Goal: Task Accomplishment & Management: Use online tool/utility

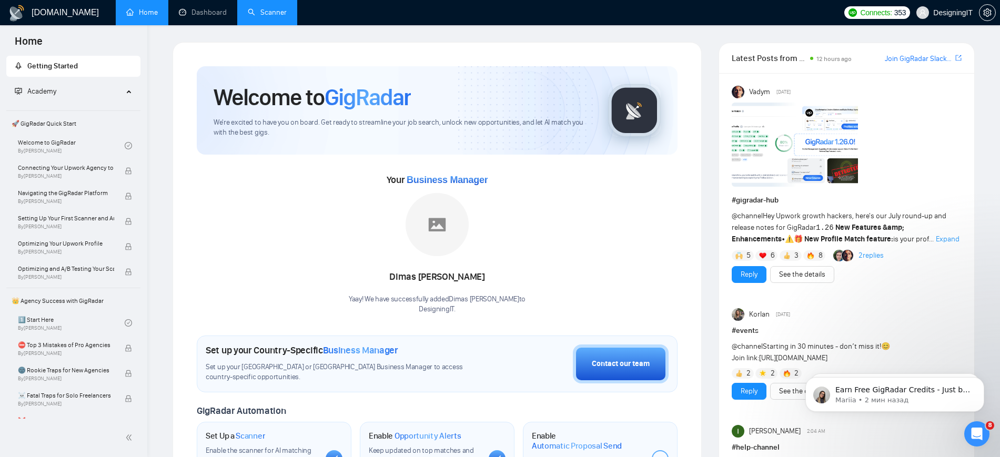
click at [274, 13] on link "Scanner" at bounding box center [267, 12] width 39 height 9
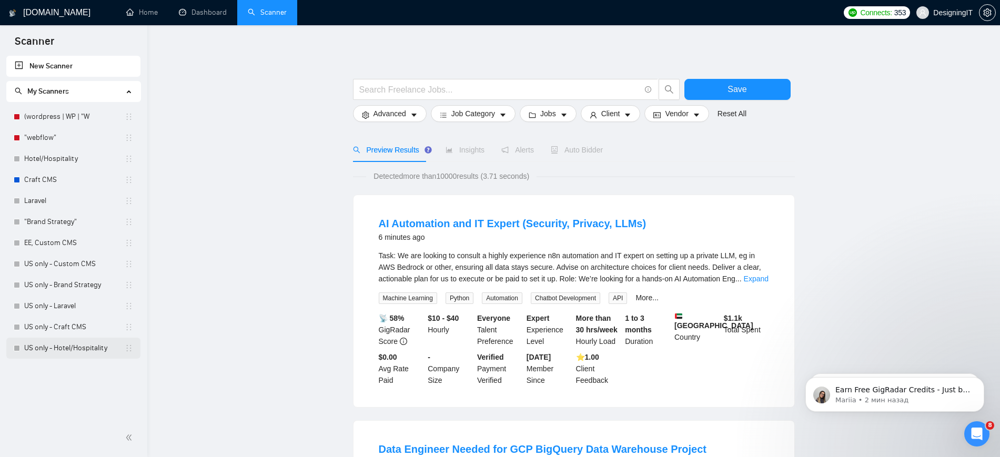
click at [65, 354] on link "US only - Hotel/Hospitality" at bounding box center [74, 348] width 100 height 21
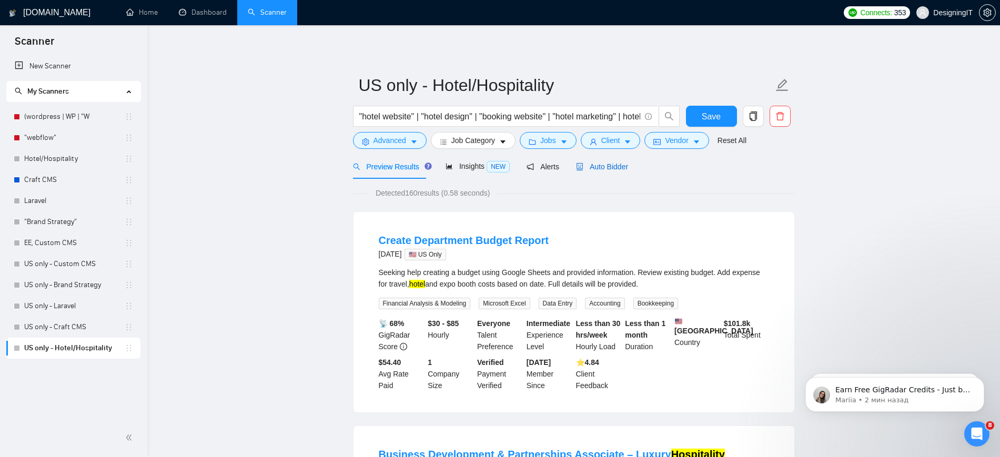
click at [601, 167] on span "Auto Bidder" at bounding box center [602, 167] width 52 height 8
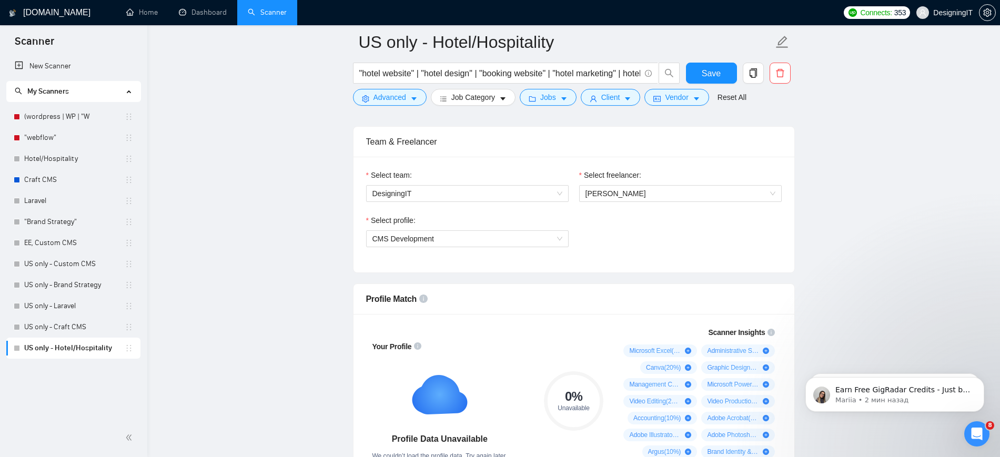
scroll to position [592, 0]
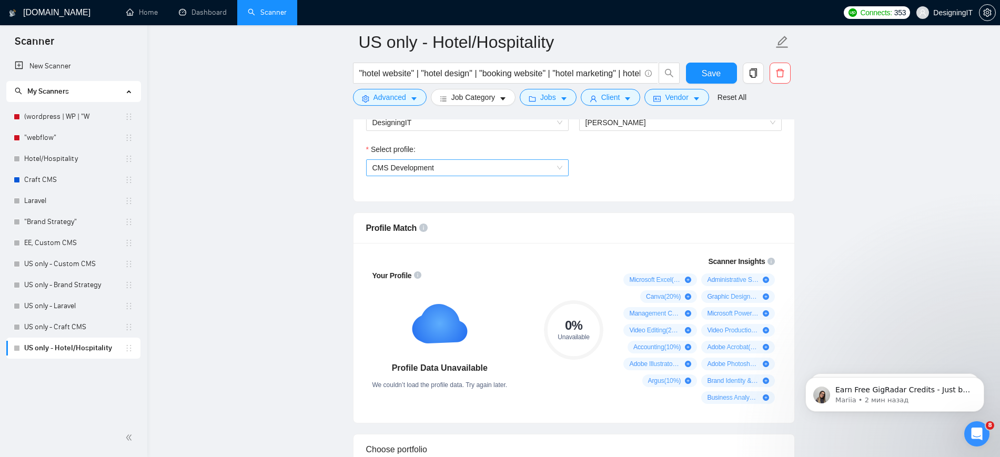
click at [559, 165] on span "CMS Development" at bounding box center [467, 168] width 190 height 16
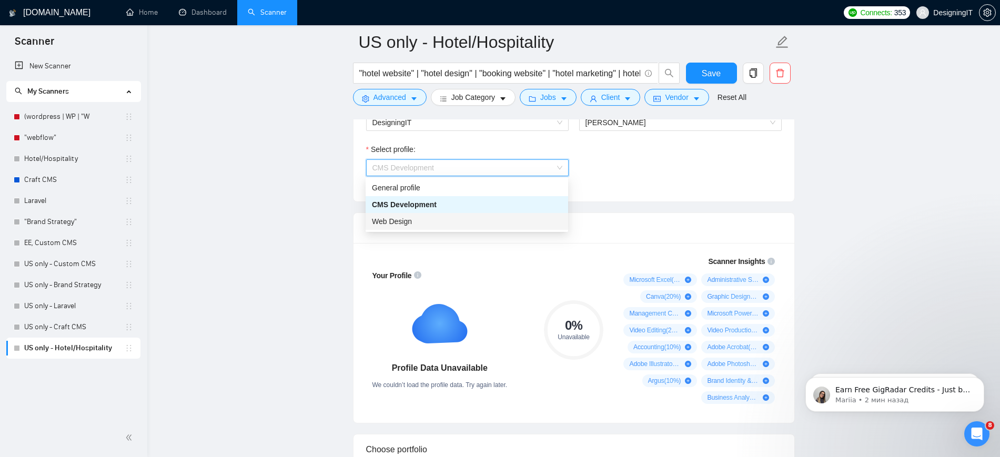
click at [530, 217] on div "Web Design" at bounding box center [467, 222] width 190 height 12
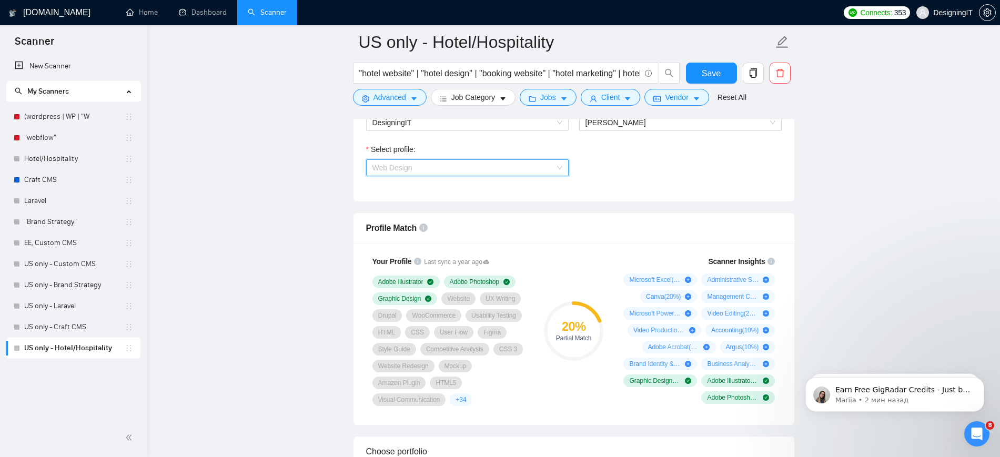
click at [564, 161] on div "Web Design" at bounding box center [467, 167] width 203 height 17
click at [540, 183] on div "General profile" at bounding box center [467, 188] width 190 height 12
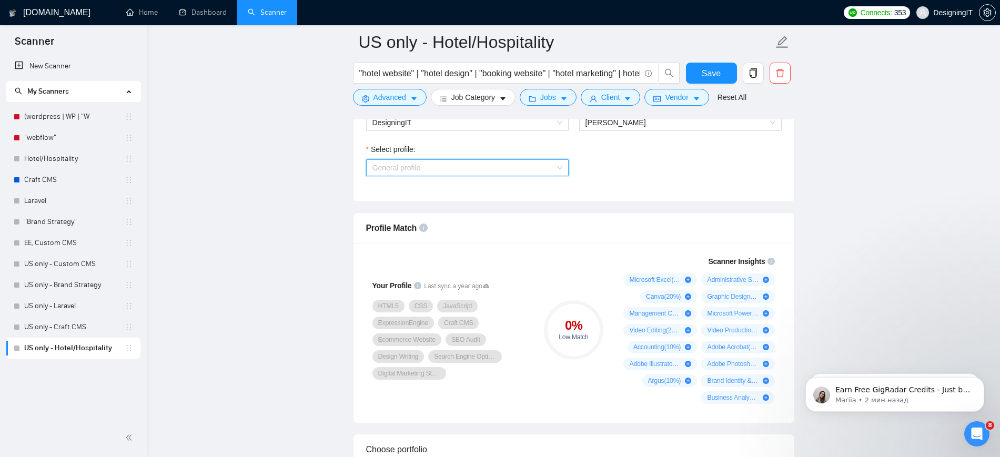
click at [558, 166] on span "General profile" at bounding box center [467, 168] width 190 height 16
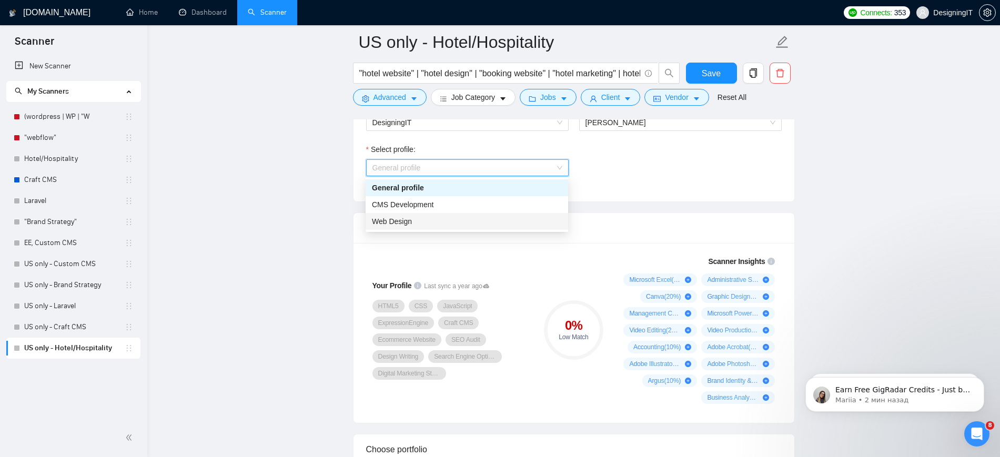
click at [522, 218] on div "Web Design" at bounding box center [467, 222] width 190 height 12
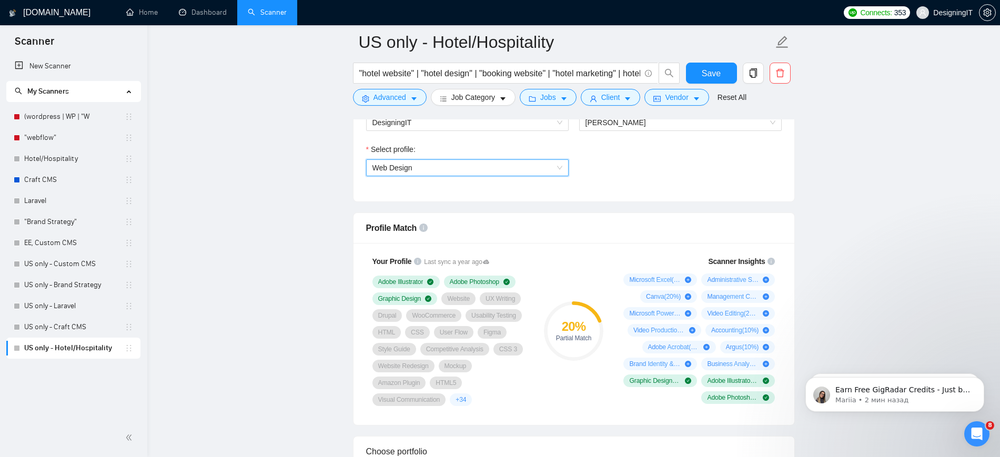
scroll to position [526, 0]
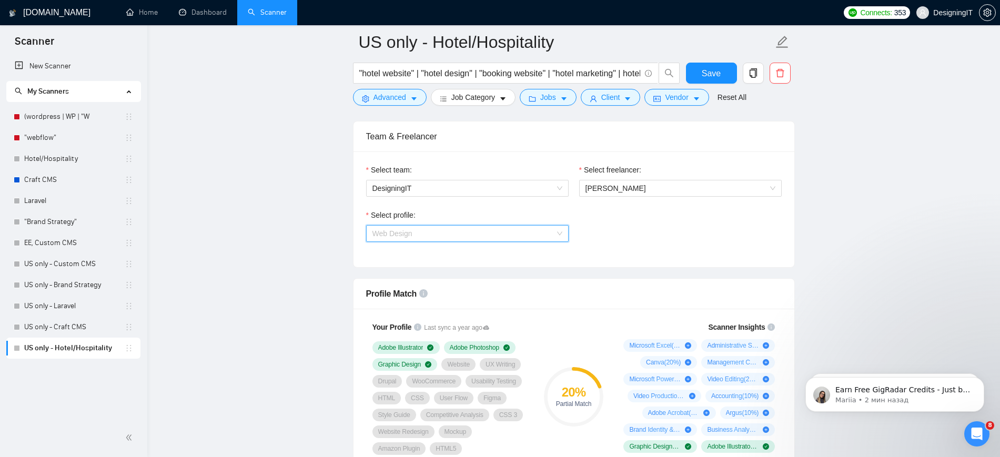
click at [560, 228] on span "Web Design" at bounding box center [467, 234] width 190 height 16
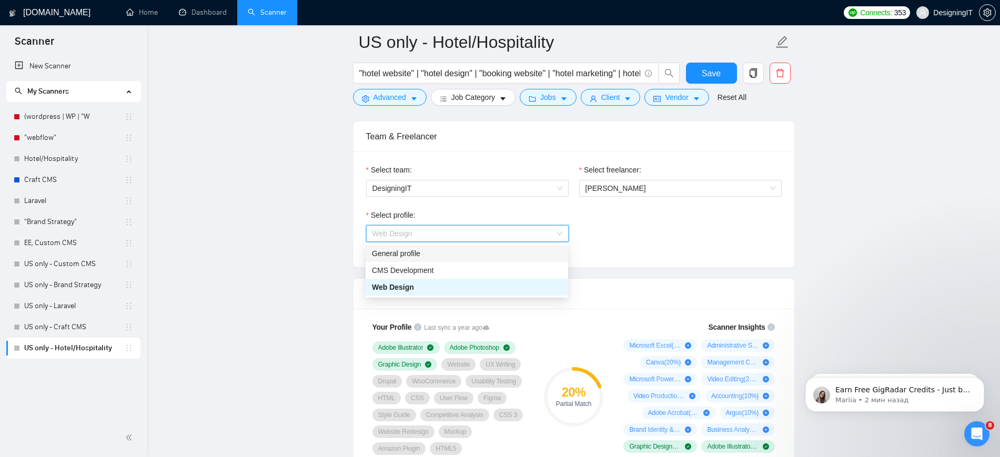
click at [558, 248] on div "General profile" at bounding box center [467, 254] width 190 height 12
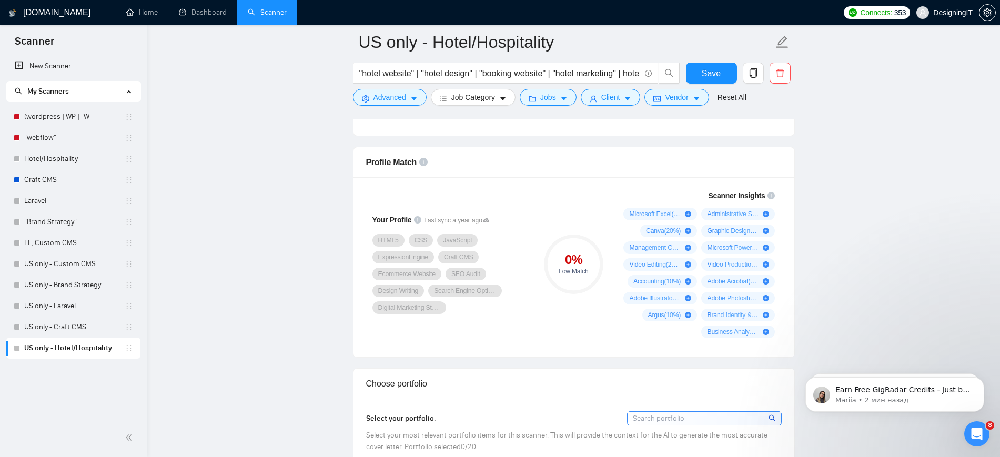
scroll to position [592, 0]
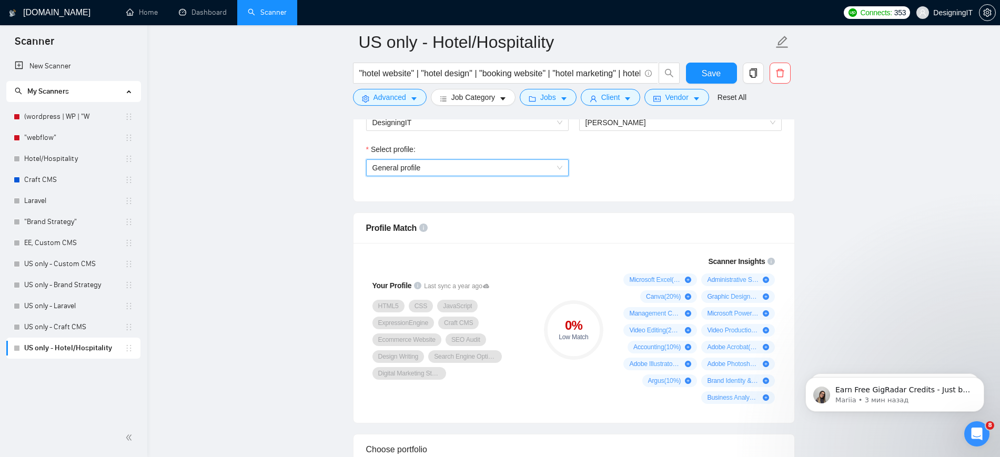
click at [558, 169] on span "General profile" at bounding box center [467, 168] width 190 height 16
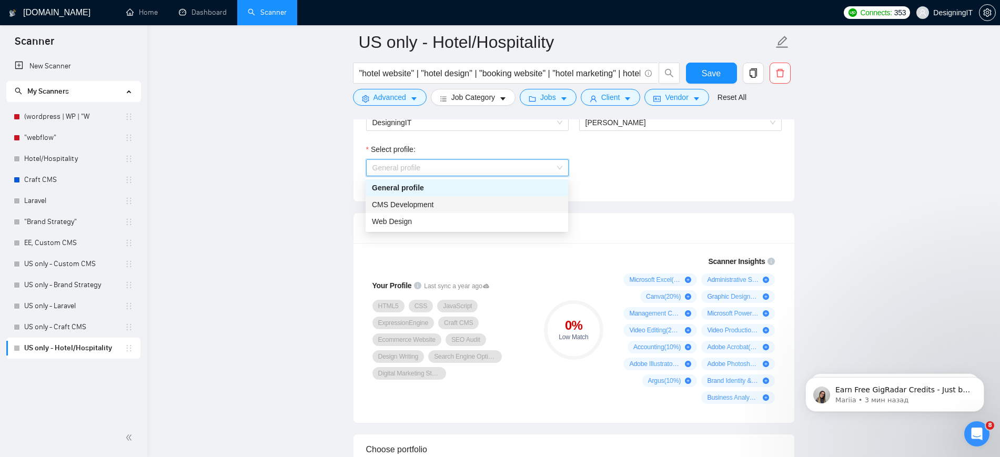
click at [540, 211] on div "CMS Development" at bounding box center [467, 204] width 203 height 17
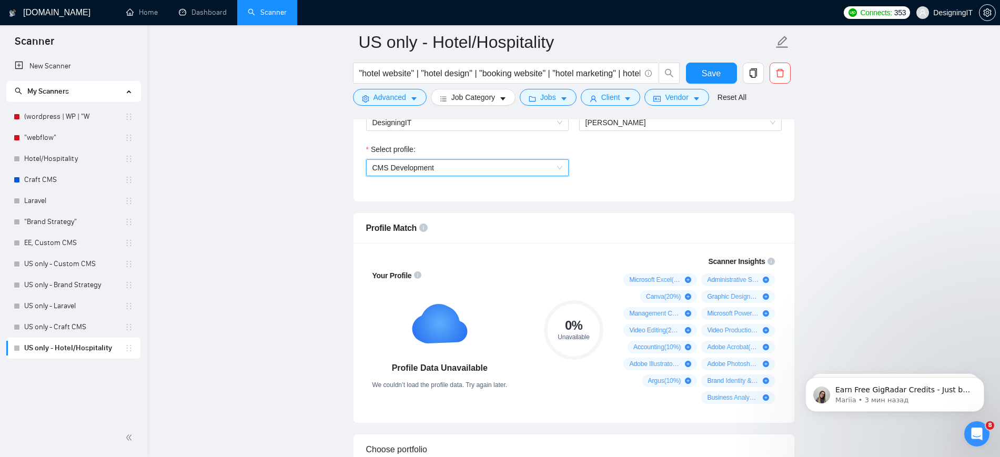
click at [557, 166] on span "CMS Development" at bounding box center [467, 168] width 190 height 16
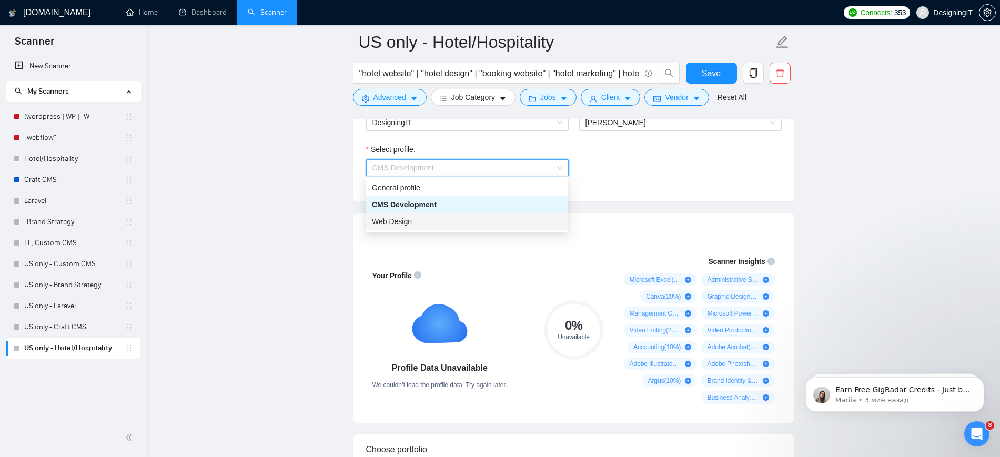
click at [519, 226] on div "Web Design" at bounding box center [467, 222] width 190 height 12
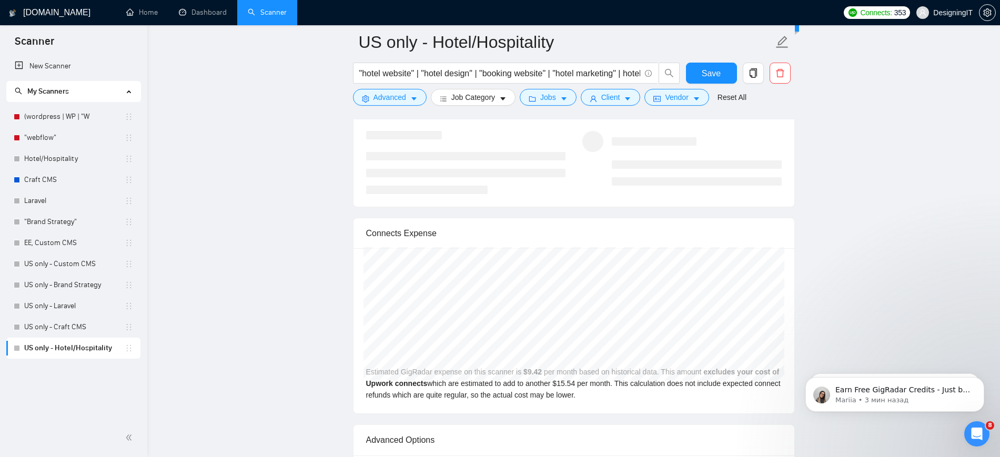
scroll to position [1973, 0]
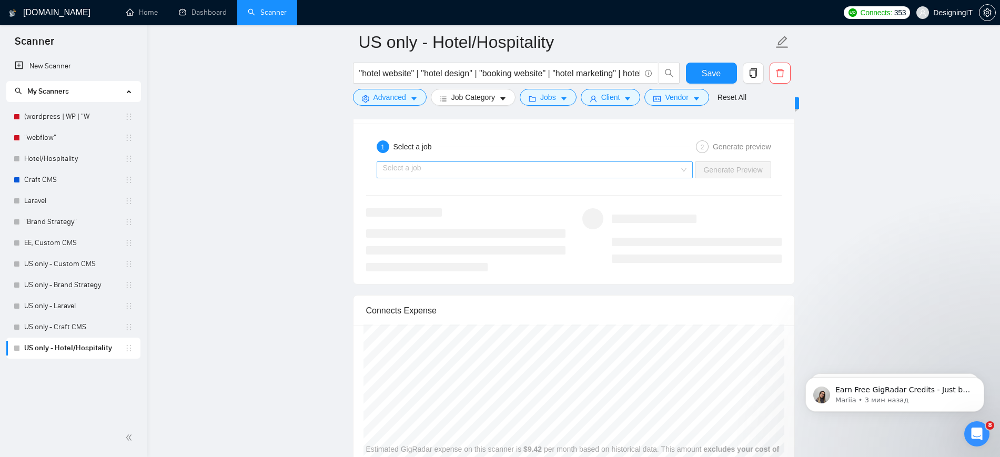
click at [678, 164] on input "search" at bounding box center [531, 170] width 297 height 16
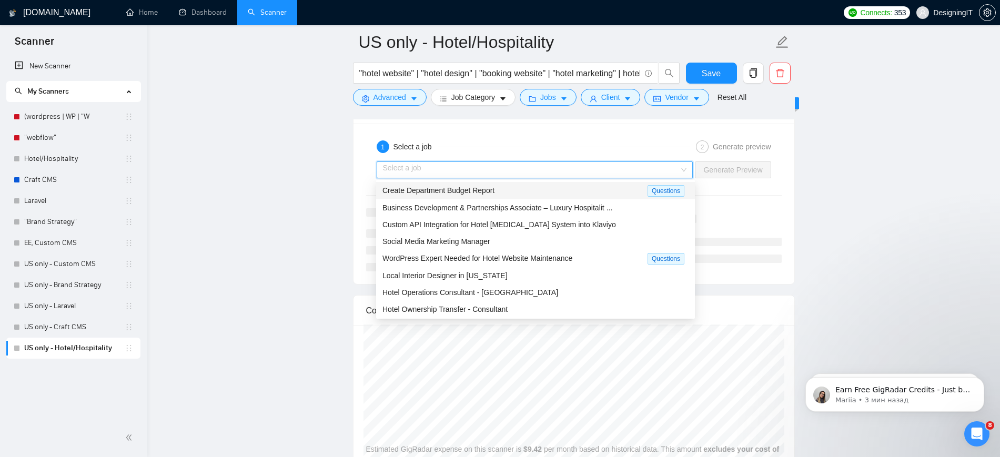
click at [580, 187] on div "Create Department Budget Report" at bounding box center [514, 191] width 265 height 12
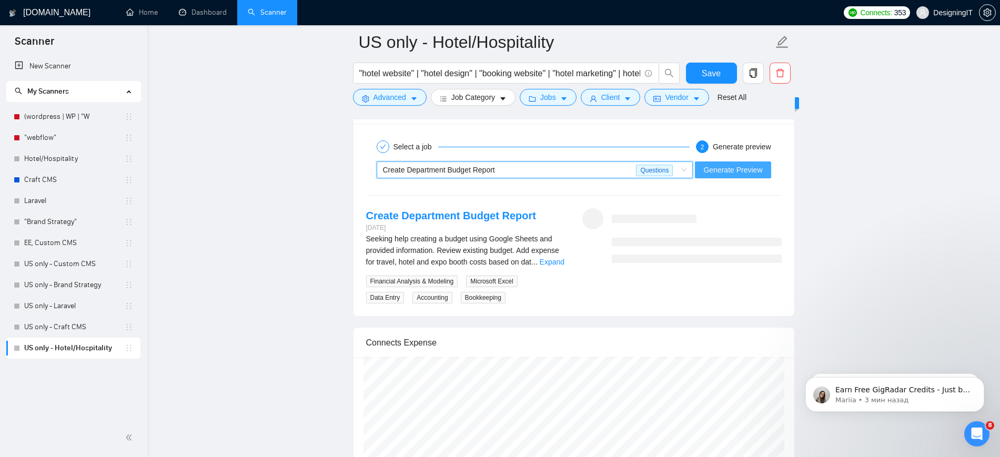
click at [735, 170] on span "Generate Preview" at bounding box center [732, 170] width 59 height 12
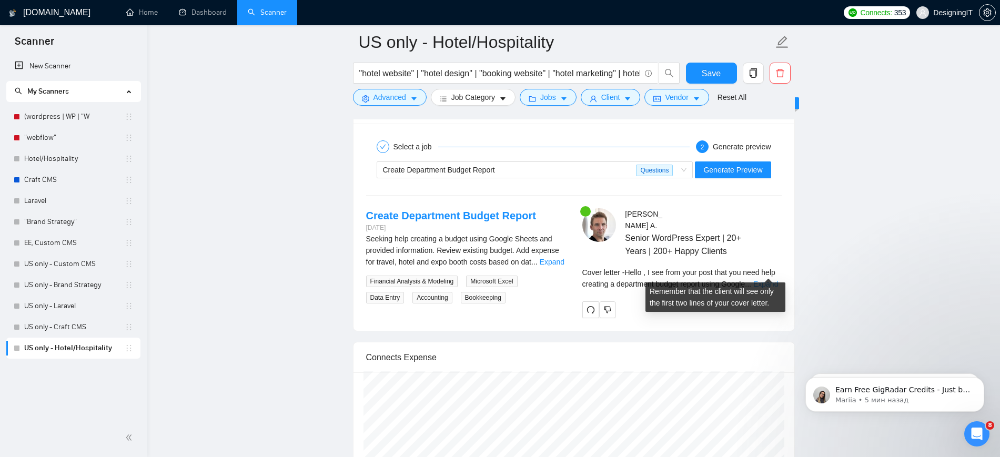
click at [765, 280] on link "Expand" at bounding box center [765, 284] width 25 height 8
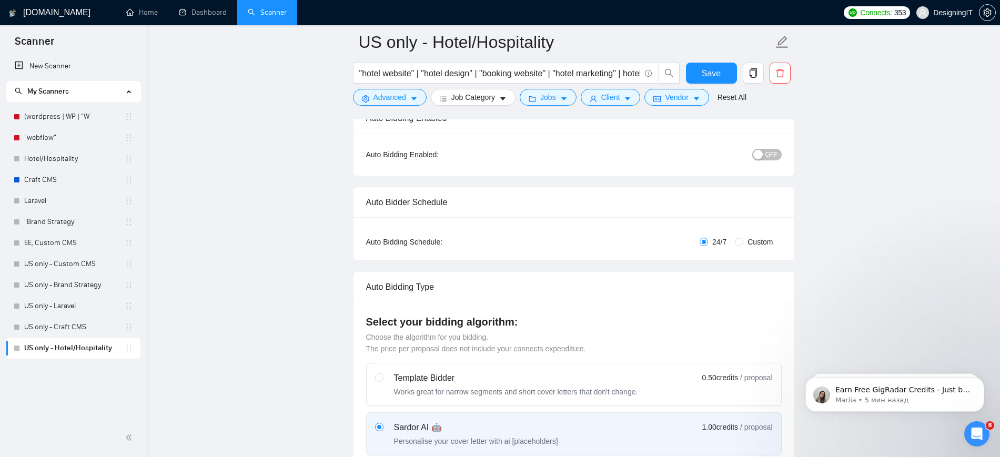
scroll to position [0, 0]
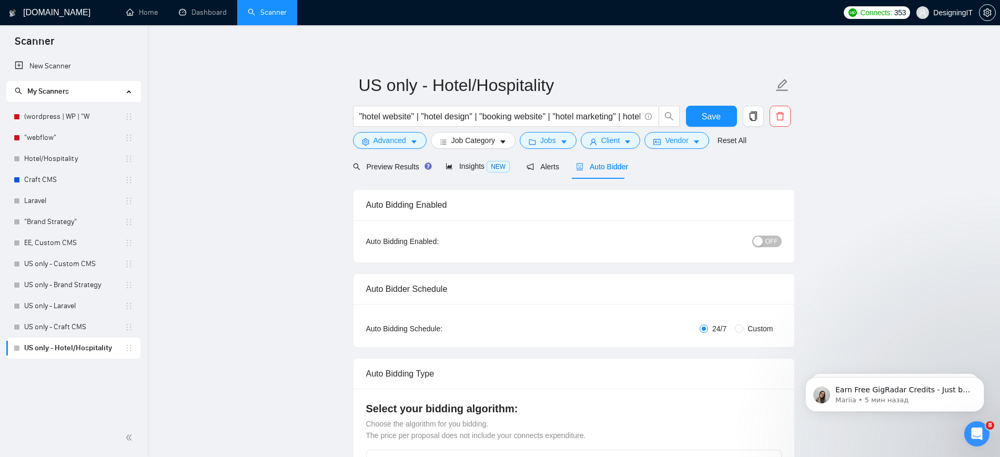
click at [772, 241] on span "OFF" at bounding box center [771, 242] width 13 height 12
click at [714, 115] on span "Save" at bounding box center [711, 116] width 19 height 13
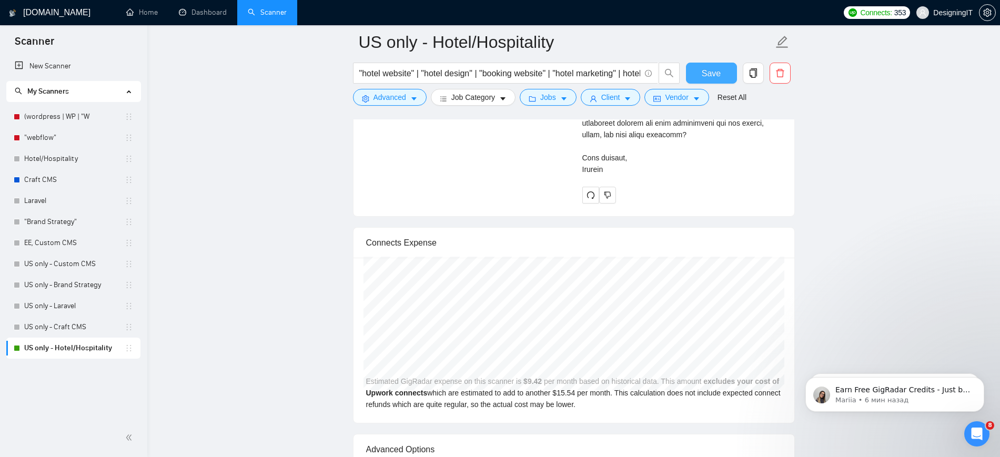
scroll to position [2499, 0]
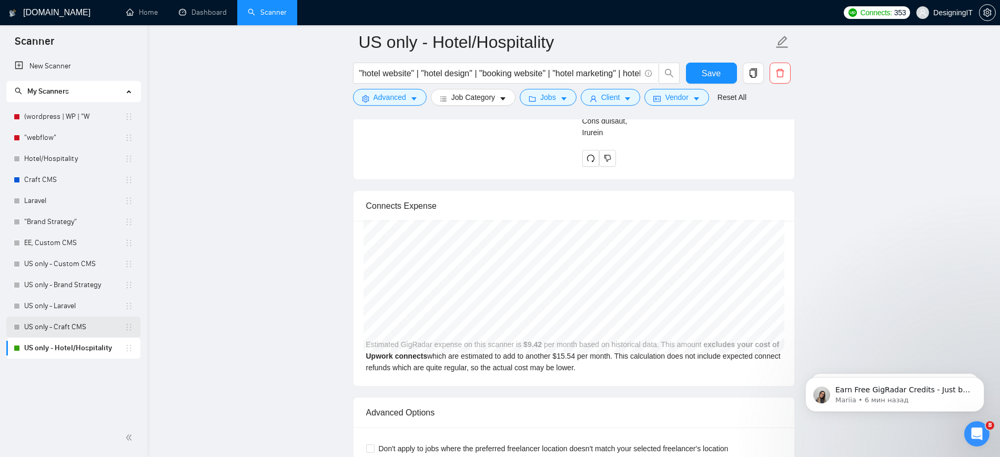
click at [47, 326] on link "US only - Craft CMS" at bounding box center [74, 327] width 100 height 21
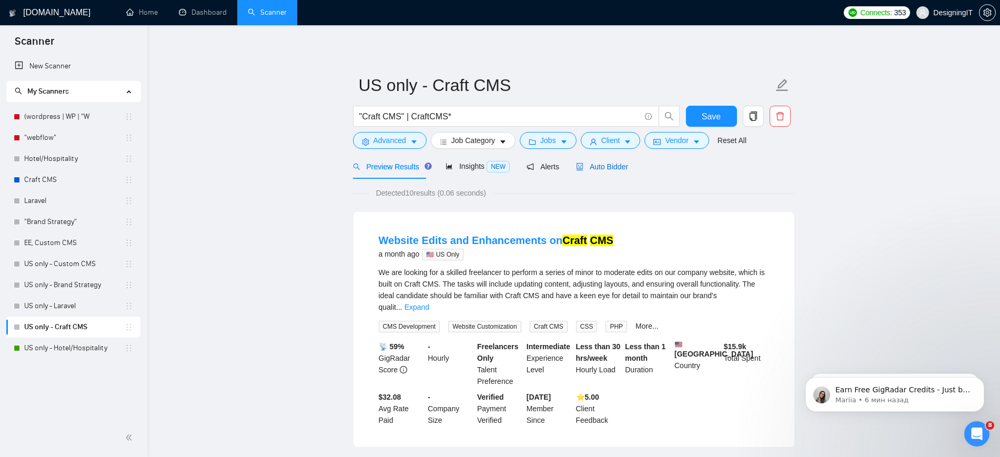
click at [616, 166] on span "Auto Bidder" at bounding box center [602, 167] width 52 height 8
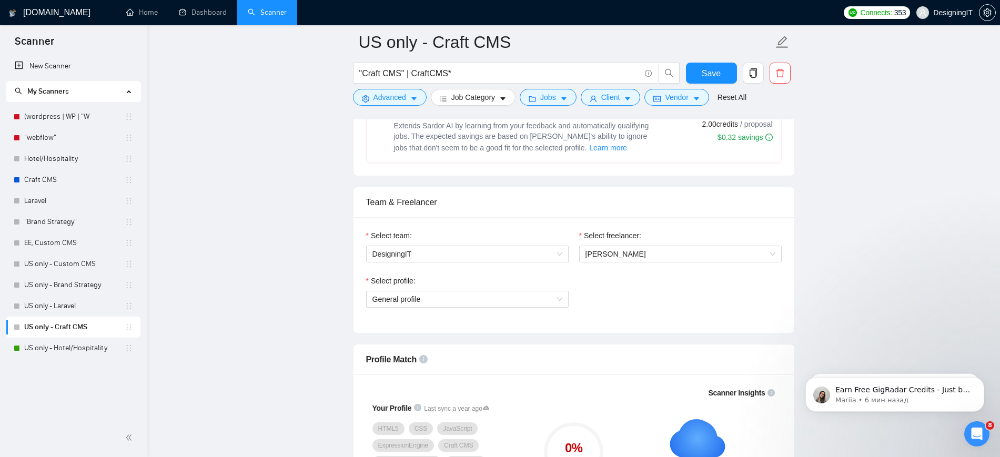
scroll to position [592, 0]
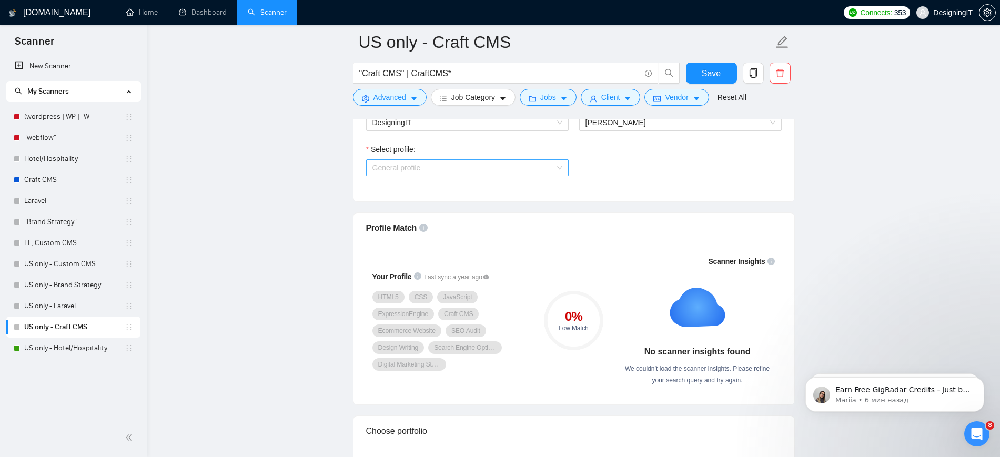
click at [539, 167] on span "General profile" at bounding box center [467, 168] width 190 height 16
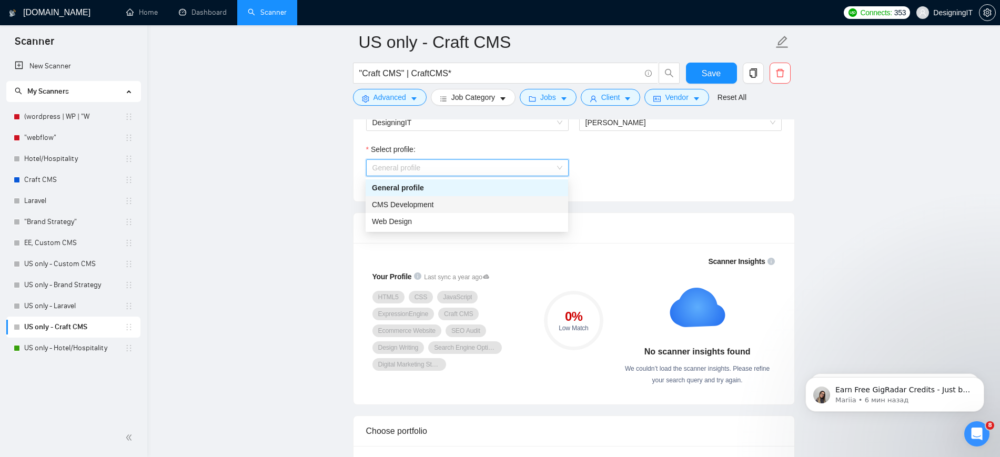
click at [515, 203] on div "CMS Development" at bounding box center [467, 205] width 190 height 12
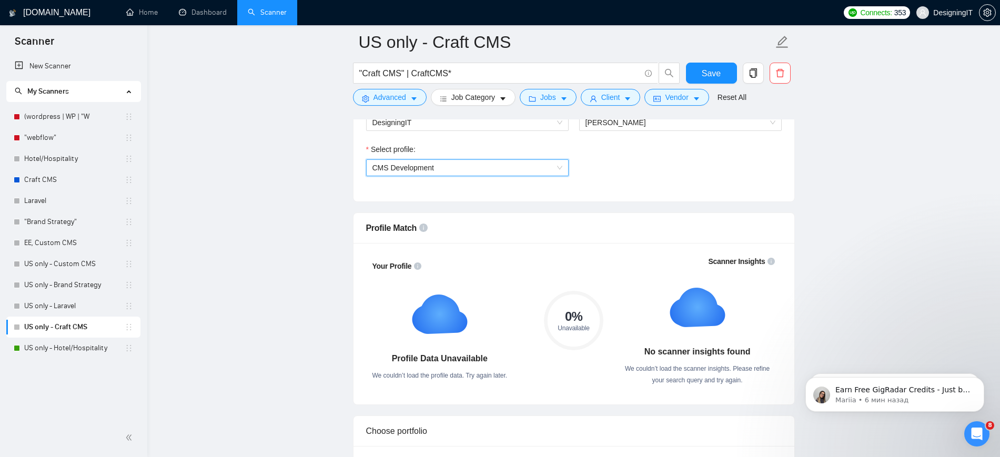
click at [530, 160] on span "CMS Development" at bounding box center [467, 168] width 190 height 16
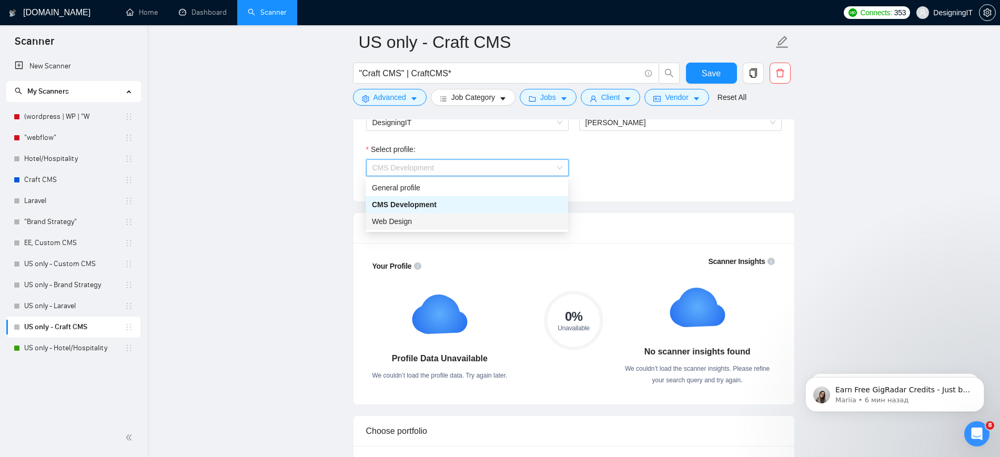
click at [505, 214] on div "Web Design" at bounding box center [467, 221] width 203 height 17
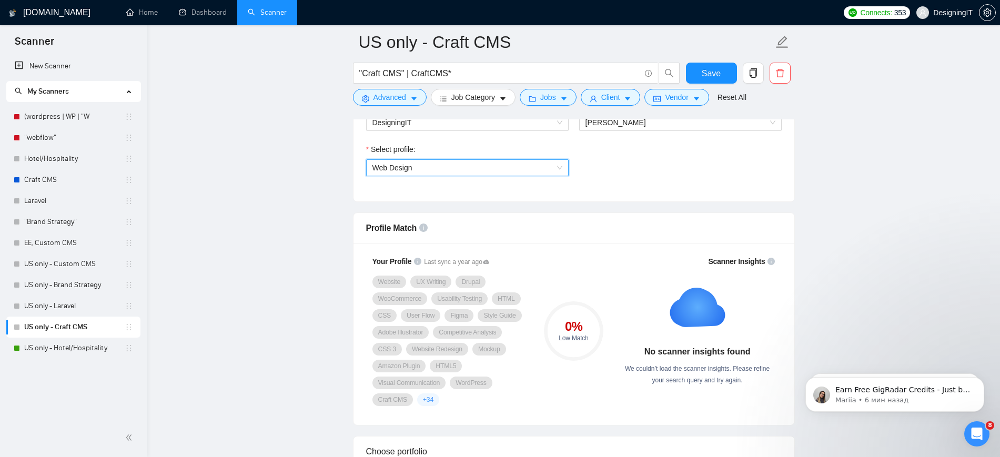
click at [537, 169] on span "Web Design" at bounding box center [467, 168] width 190 height 16
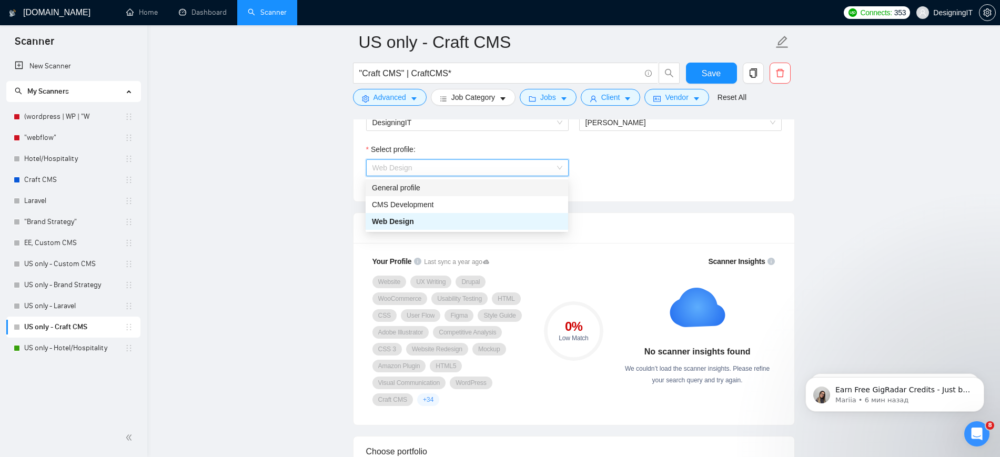
click at [533, 189] on div "General profile" at bounding box center [467, 188] width 190 height 12
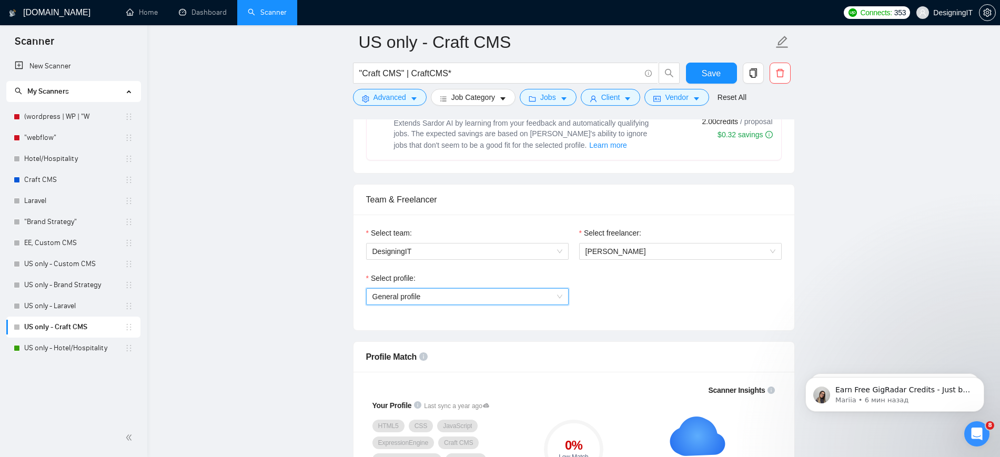
scroll to position [460, 0]
click at [559, 298] on span "General profile" at bounding box center [467, 299] width 190 height 16
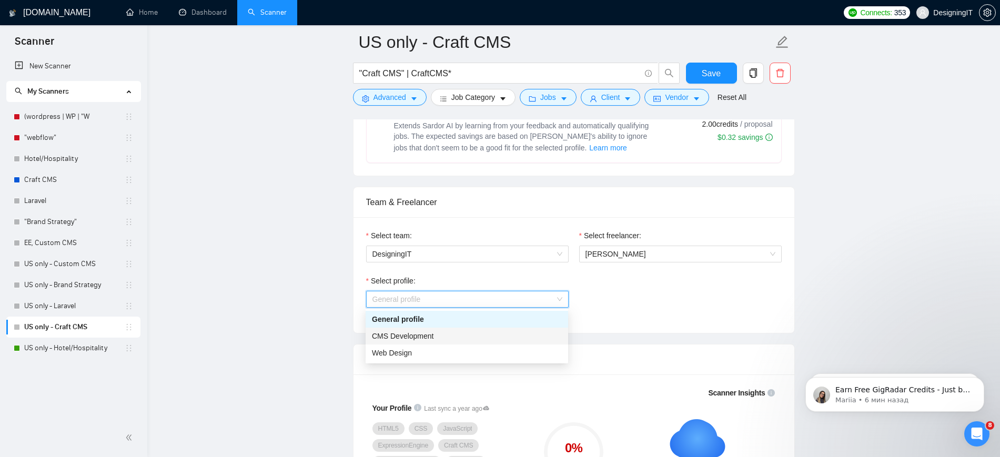
click at [523, 332] on div "CMS Development" at bounding box center [467, 336] width 190 height 12
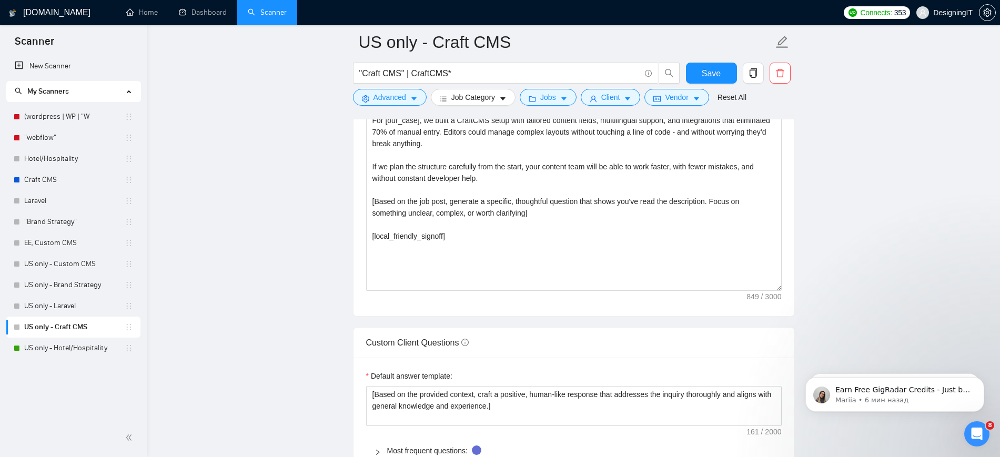
scroll to position [1249, 0]
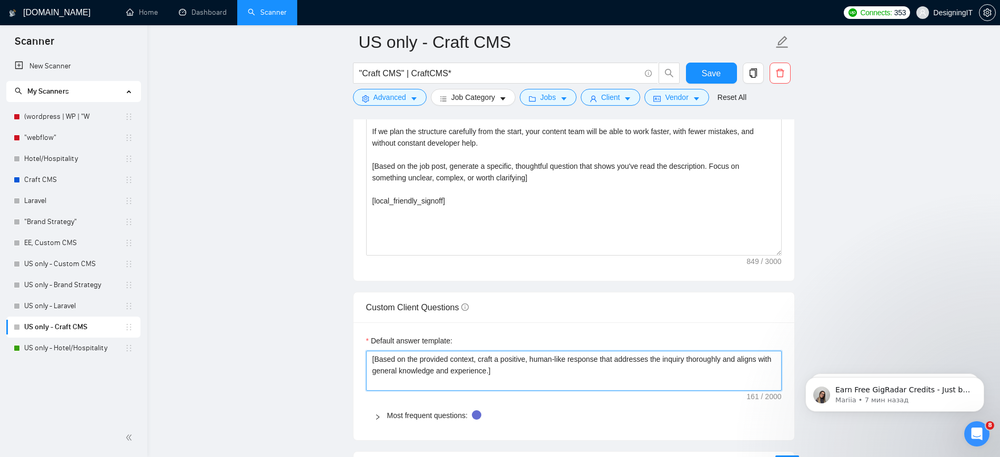
click at [519, 371] on textarea "﻿​[Based on the provided context, craft a positive, human-like response that ad…" at bounding box center [574, 371] width 416 height 40
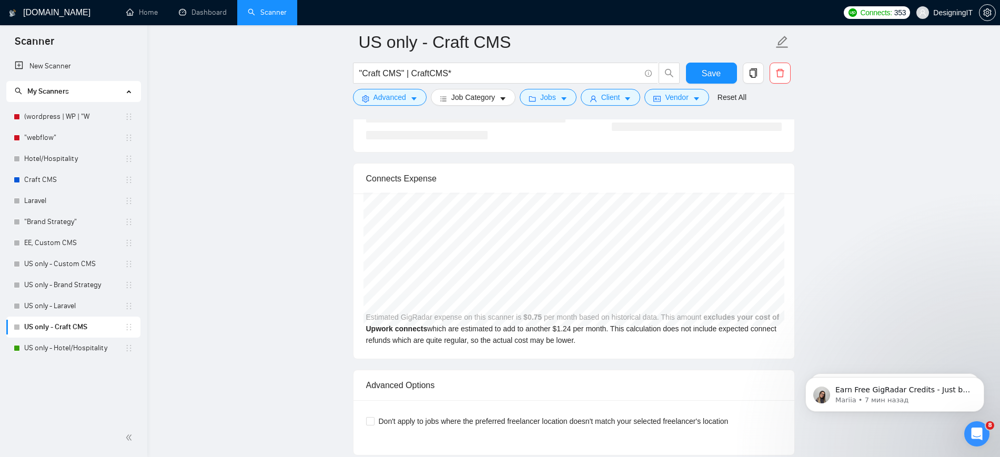
scroll to position [1973, 0]
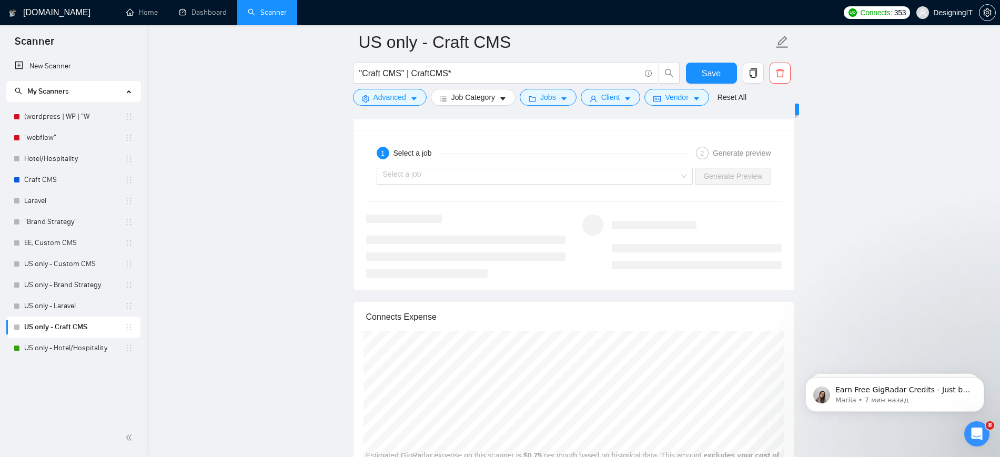
click at [658, 166] on div "Select a job Generate Preview" at bounding box center [574, 176] width 418 height 25
click at [656, 172] on input "search" at bounding box center [531, 176] width 297 height 16
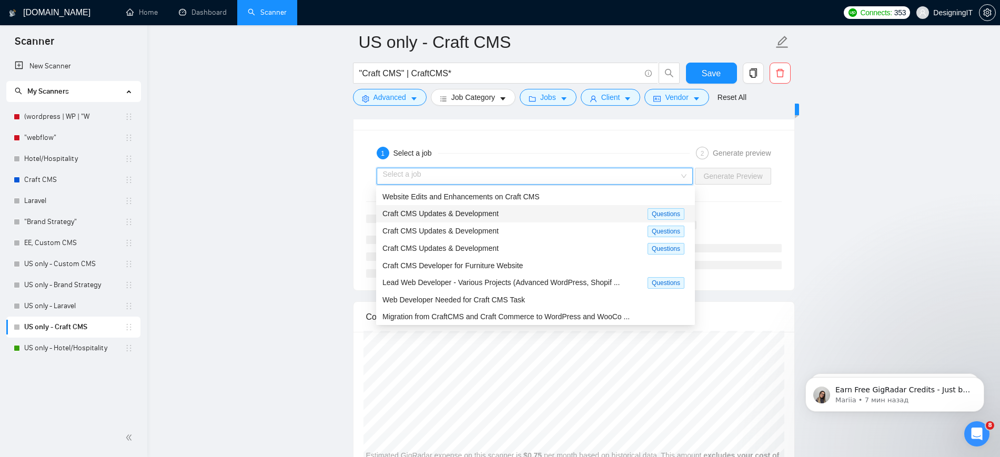
click at [614, 215] on div "Craft CMS Updates & Development" at bounding box center [514, 214] width 265 height 12
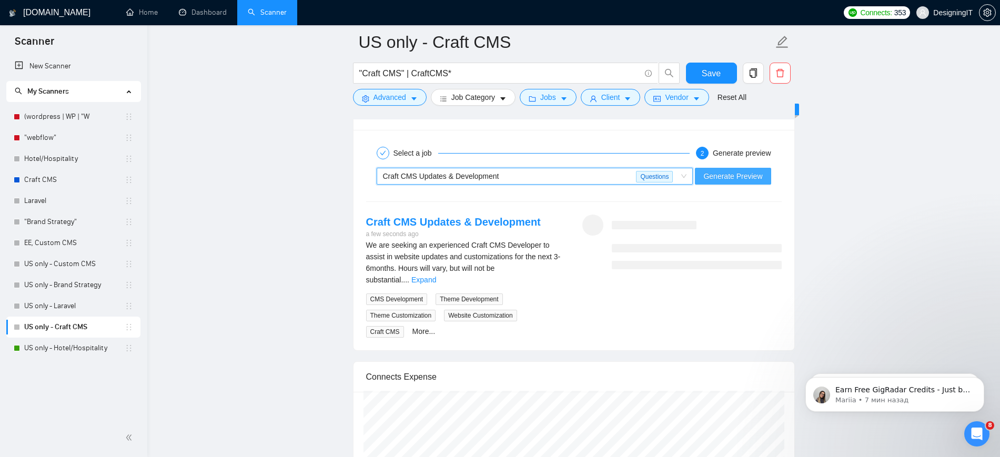
click at [742, 181] on span "Generate Preview" at bounding box center [732, 176] width 59 height 12
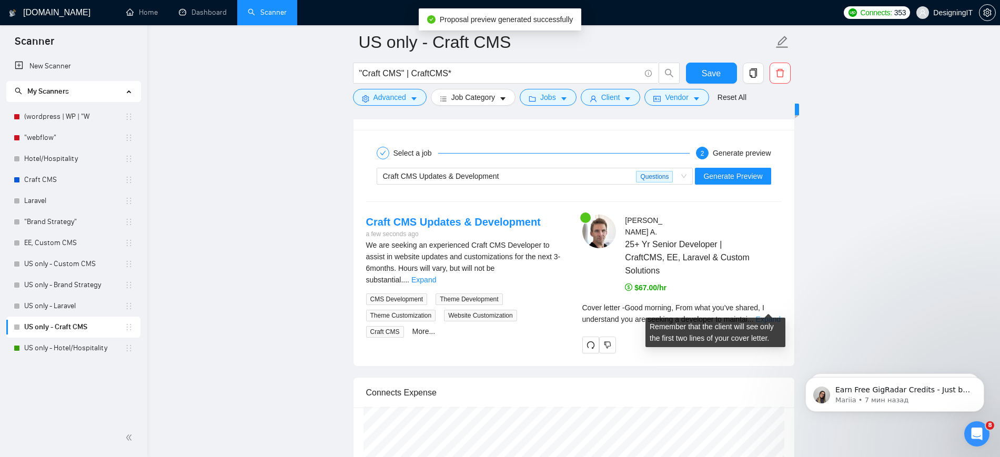
click at [766, 315] on link "Expand" at bounding box center [768, 319] width 25 height 8
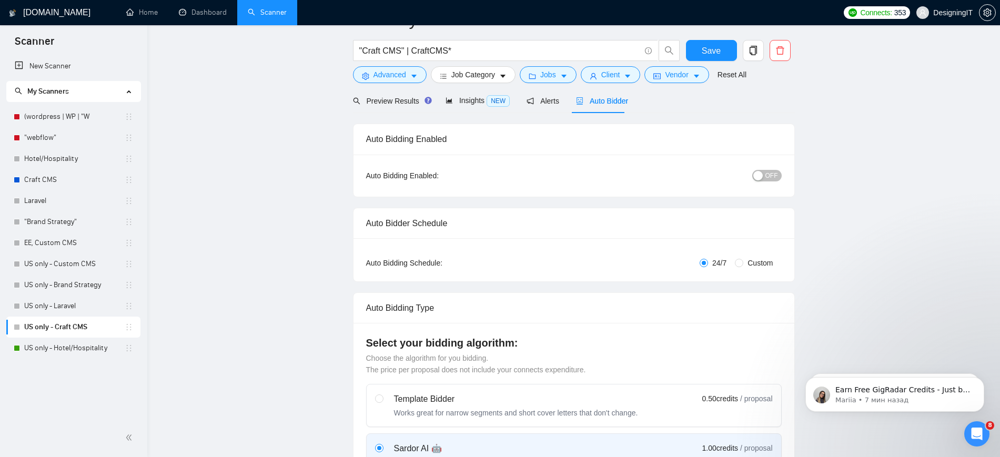
scroll to position [0, 0]
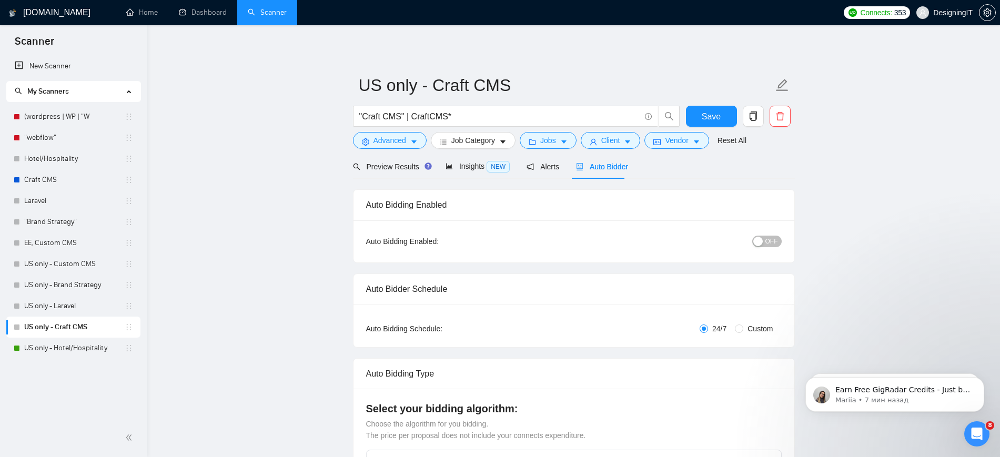
click at [772, 240] on span "OFF" at bounding box center [771, 242] width 13 height 12
click at [711, 116] on span "Save" at bounding box center [711, 116] width 19 height 13
click at [69, 351] on link "US only - Hotel/Hospitality" at bounding box center [74, 348] width 100 height 21
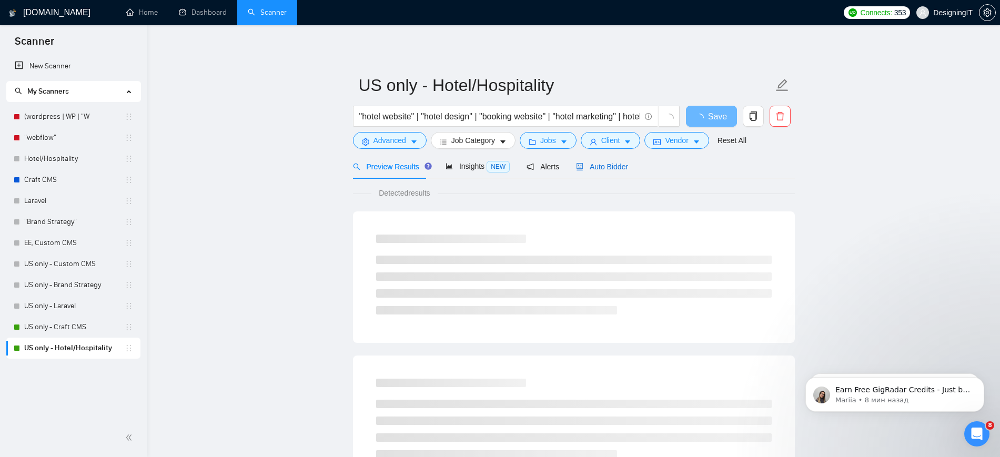
click at [610, 167] on span "Auto Bidder" at bounding box center [602, 167] width 52 height 8
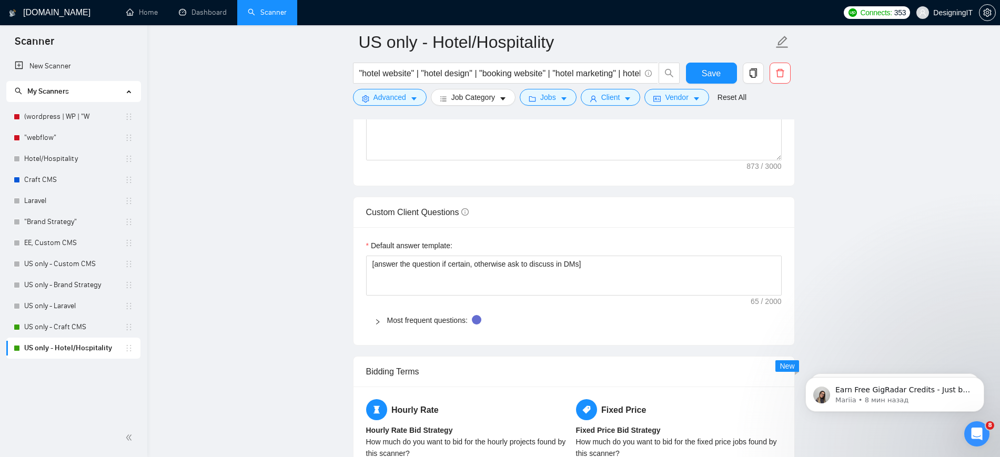
scroll to position [1381, 0]
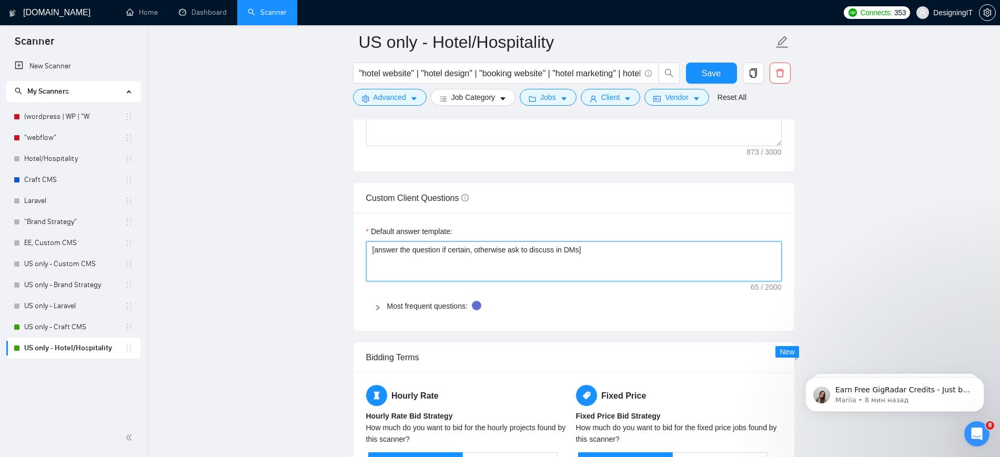
click at [607, 259] on textarea "[answer the question if certain, otherwise ask to discuss in DMs]" at bounding box center [574, 261] width 416 height 40
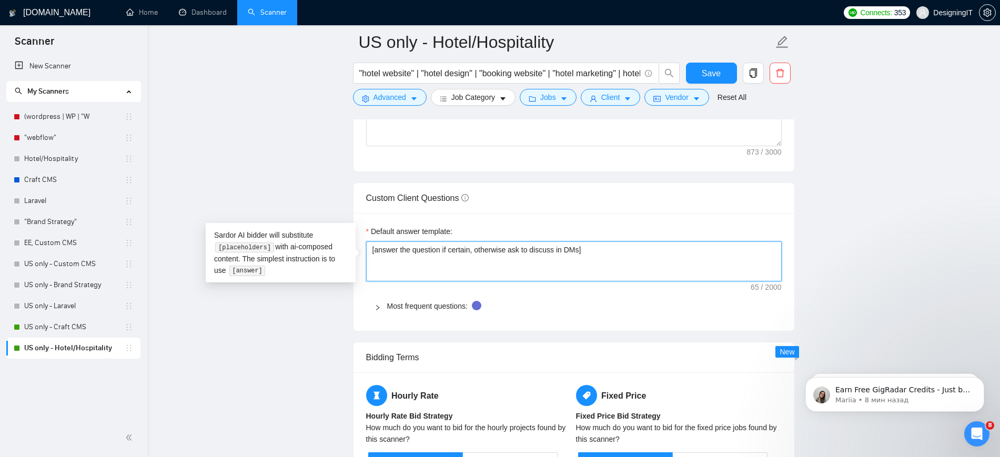
paste textarea "﻿​[Based on the provided context, craft a positive, human-like response that ad…"
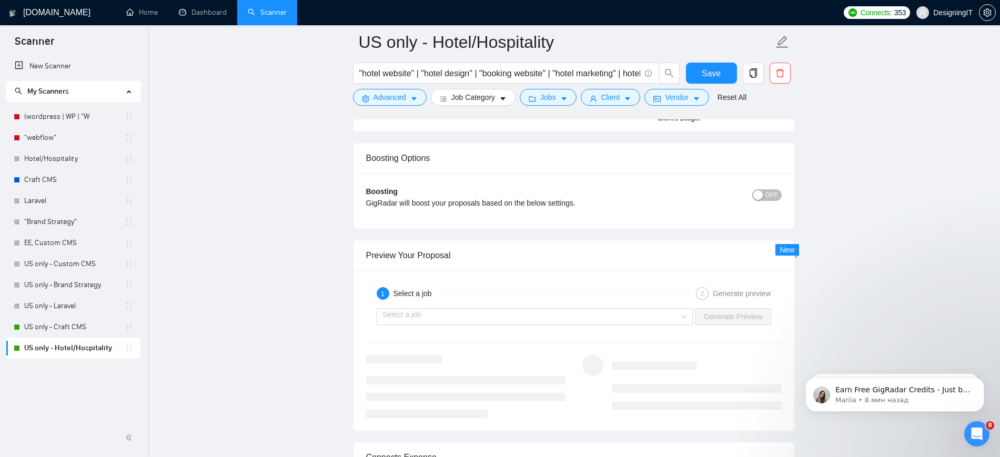
scroll to position [1907, 0]
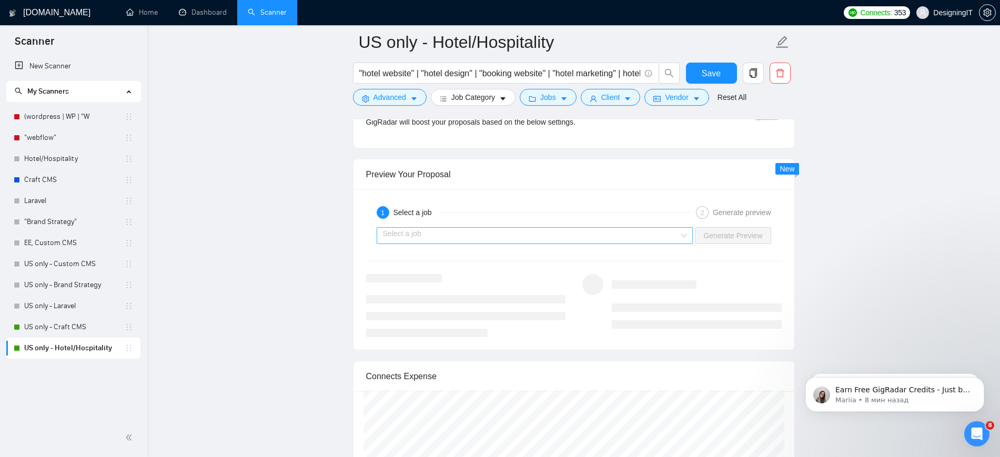
type textarea "﻿​[Based on the provided context, craft a positive, human-like response that ad…"
click at [664, 230] on input "search" at bounding box center [531, 236] width 297 height 16
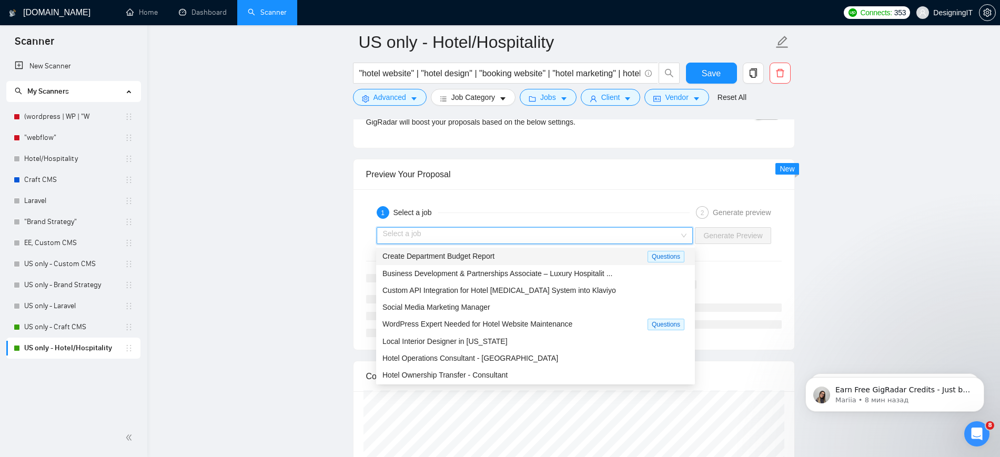
click at [629, 259] on div "Create Department Budget Report" at bounding box center [514, 256] width 265 height 12
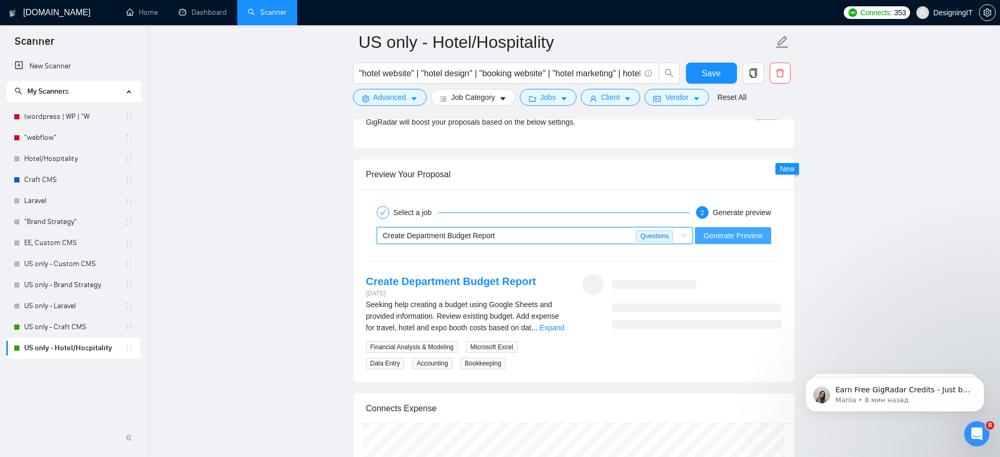
click at [740, 234] on span "Generate Preview" at bounding box center [732, 236] width 59 height 12
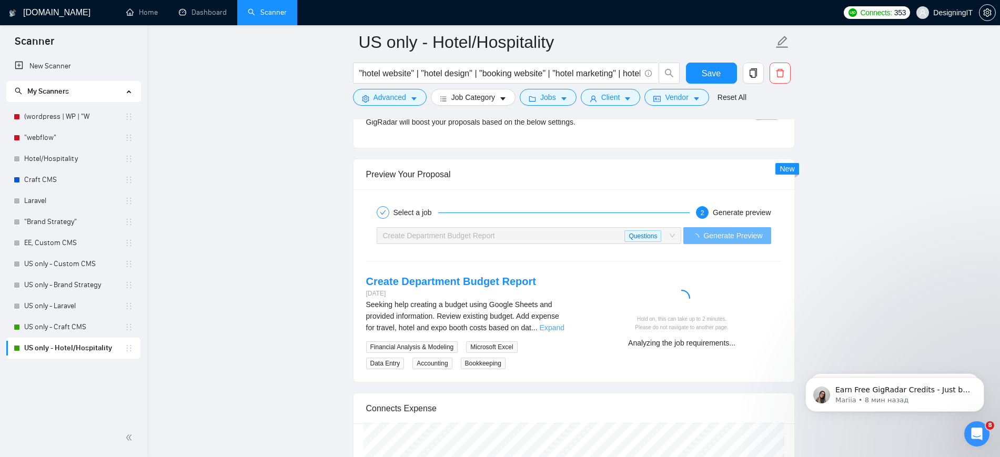
click at [553, 324] on link "Expand" at bounding box center [552, 328] width 25 height 8
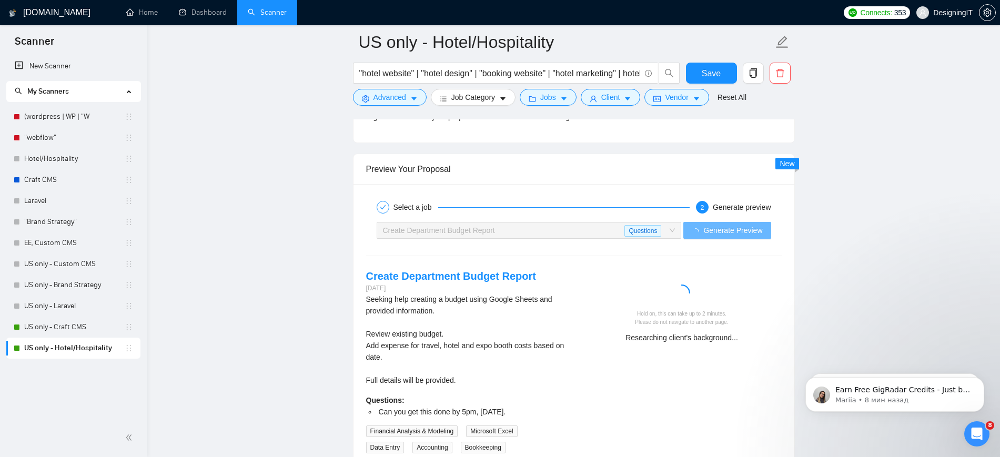
scroll to position [1841, 0]
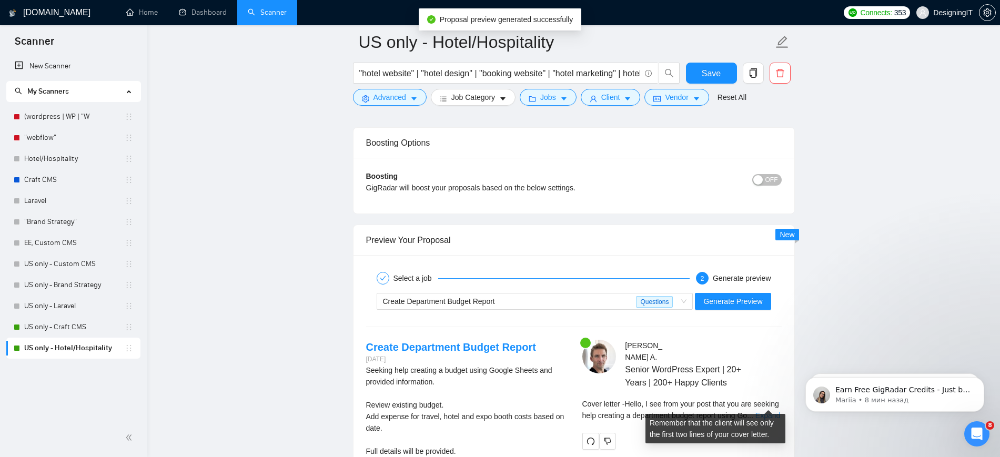
click at [761, 411] on link "Expand" at bounding box center [767, 415] width 25 height 8
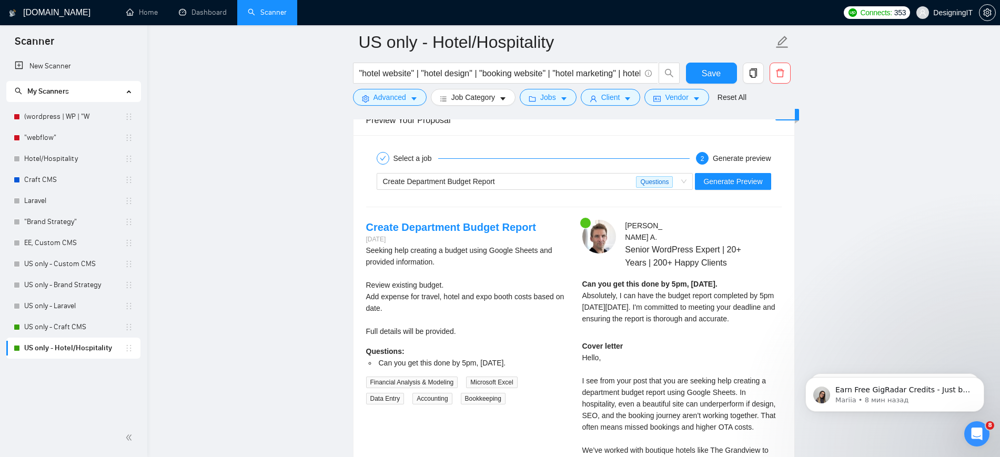
scroll to position [2038, 0]
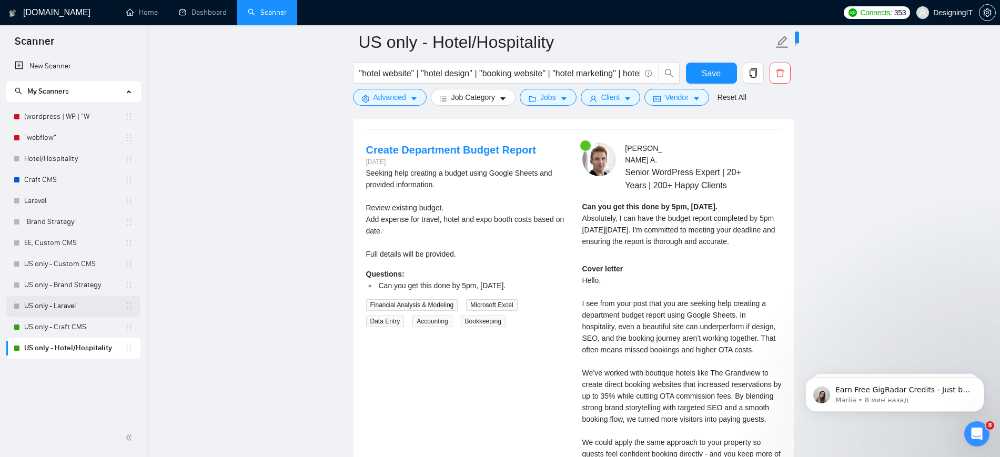
click at [74, 299] on link "US only - Laravel" at bounding box center [74, 306] width 100 height 21
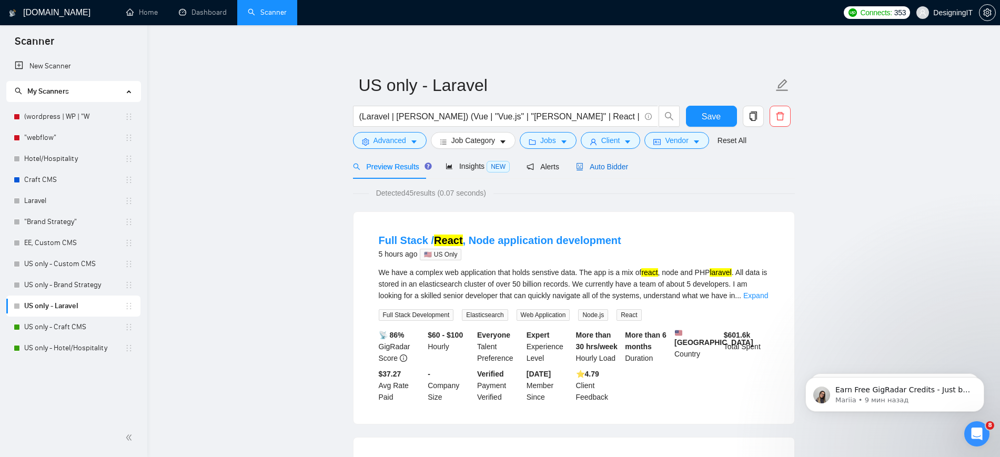
click at [607, 168] on span "Auto Bidder" at bounding box center [602, 167] width 52 height 8
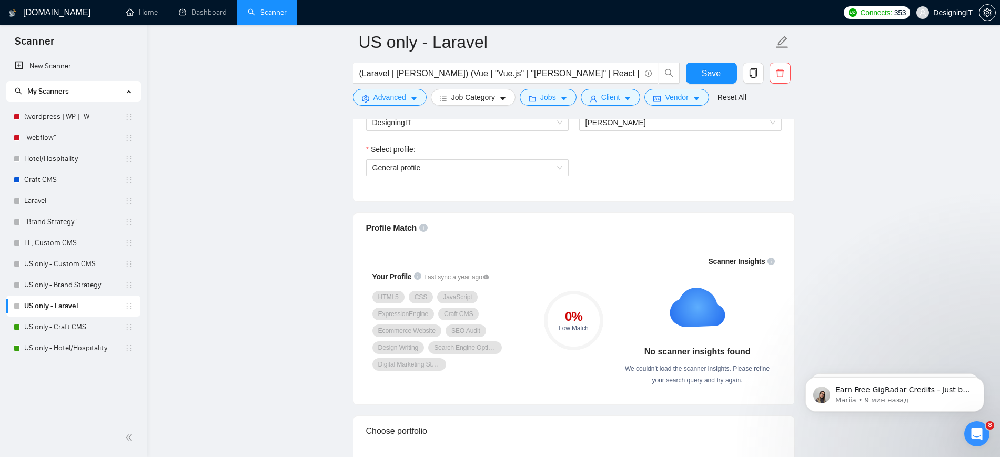
scroll to position [526, 0]
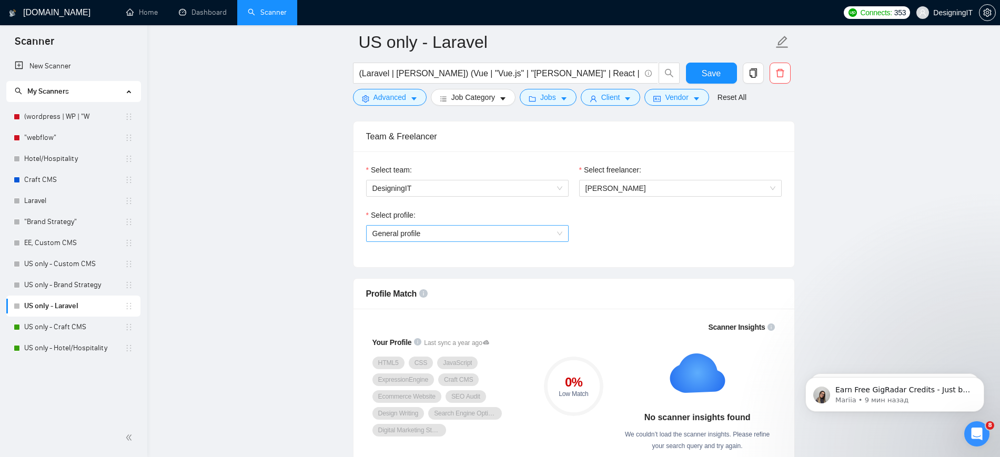
click at [507, 232] on span "General profile" at bounding box center [467, 234] width 190 height 16
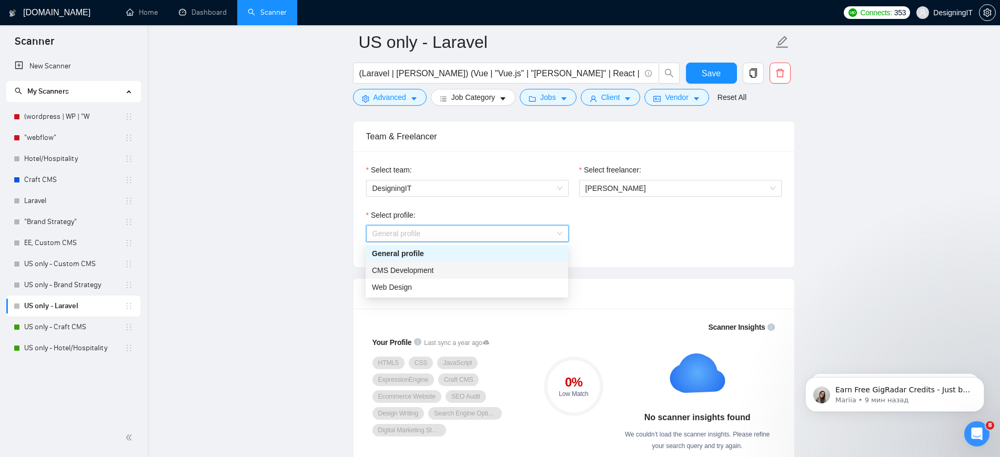
click at [493, 272] on div "CMS Development" at bounding box center [467, 271] width 190 height 12
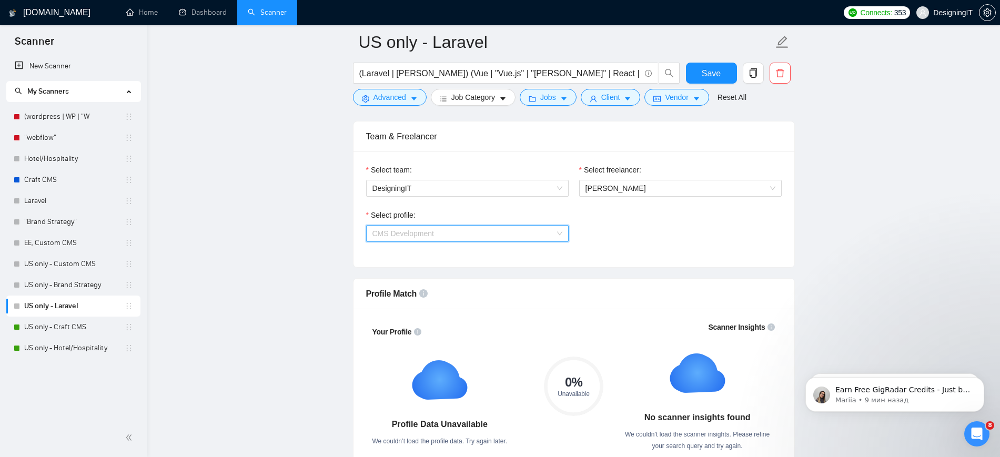
click at [514, 231] on span "CMS Development" at bounding box center [467, 234] width 190 height 16
click at [489, 253] on div "General profile" at bounding box center [467, 254] width 190 height 12
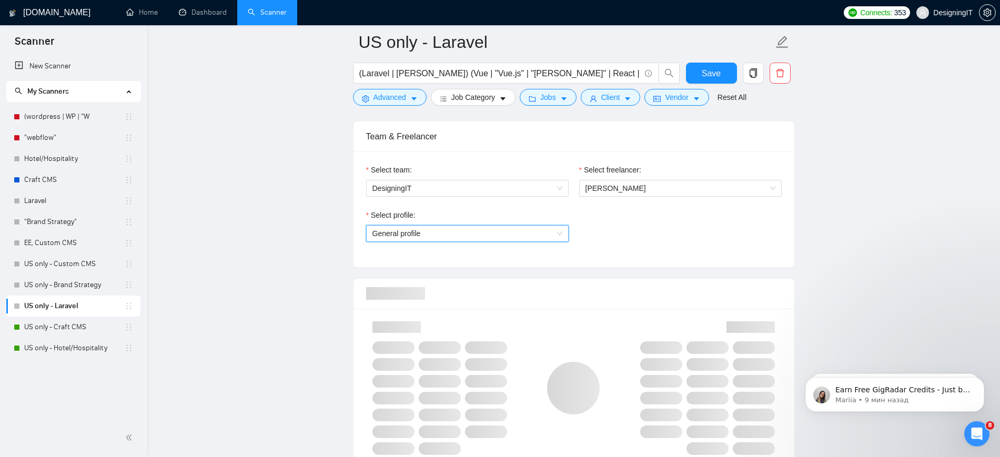
click at [513, 232] on span "General profile" at bounding box center [467, 234] width 190 height 16
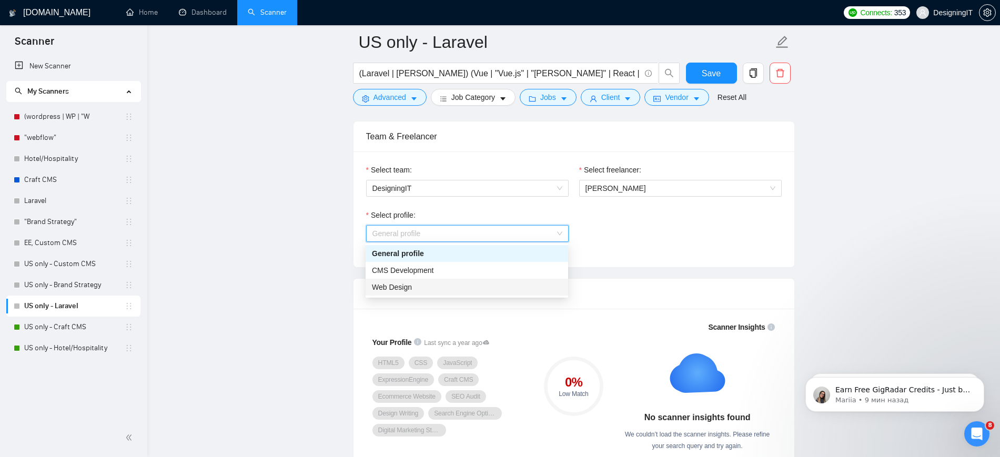
click at [478, 285] on div "Web Design" at bounding box center [467, 287] width 190 height 12
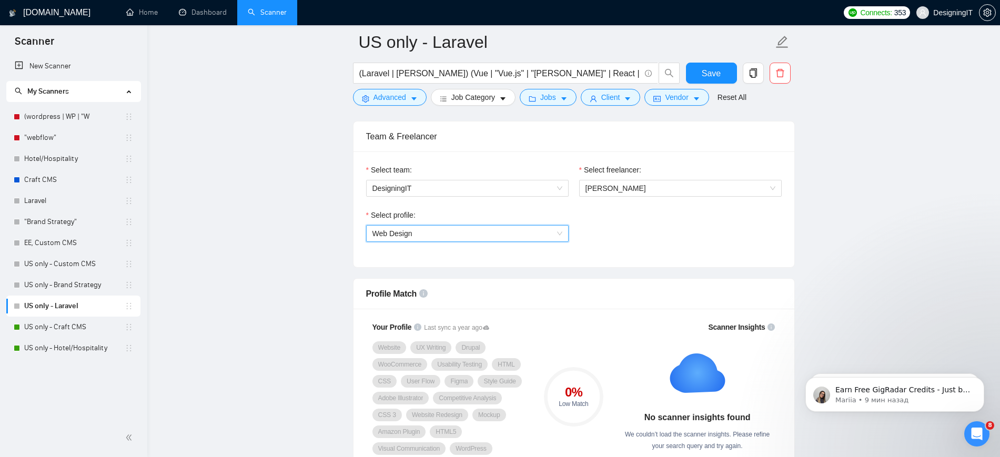
click at [496, 231] on span "Web Design" at bounding box center [467, 234] width 190 height 16
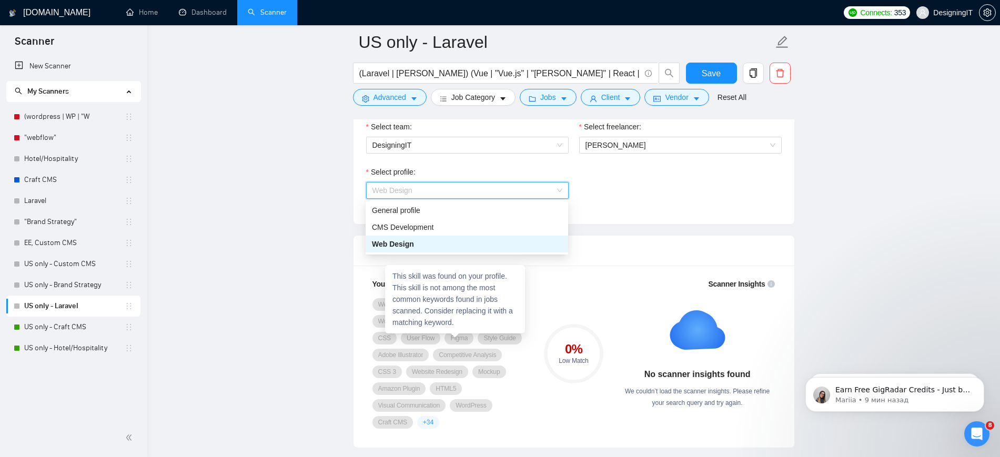
scroll to position [592, 0]
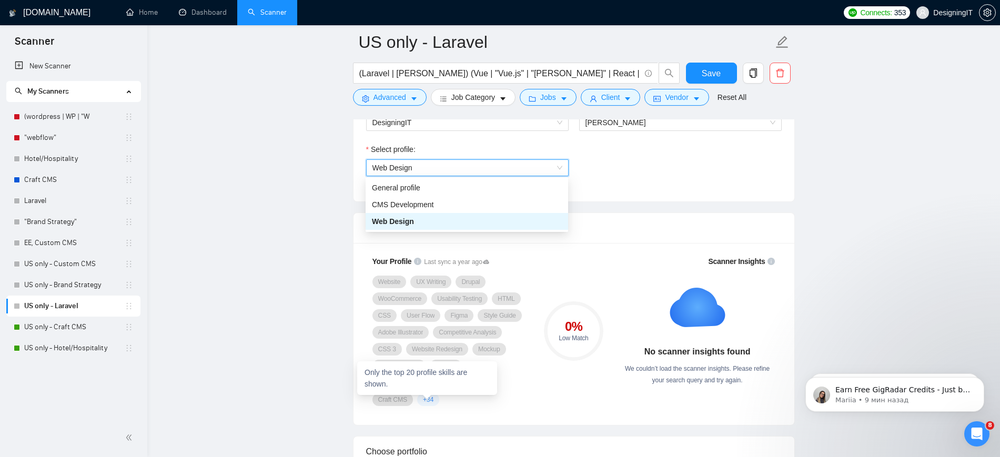
click at [431, 401] on span "+ 34" at bounding box center [428, 400] width 11 height 8
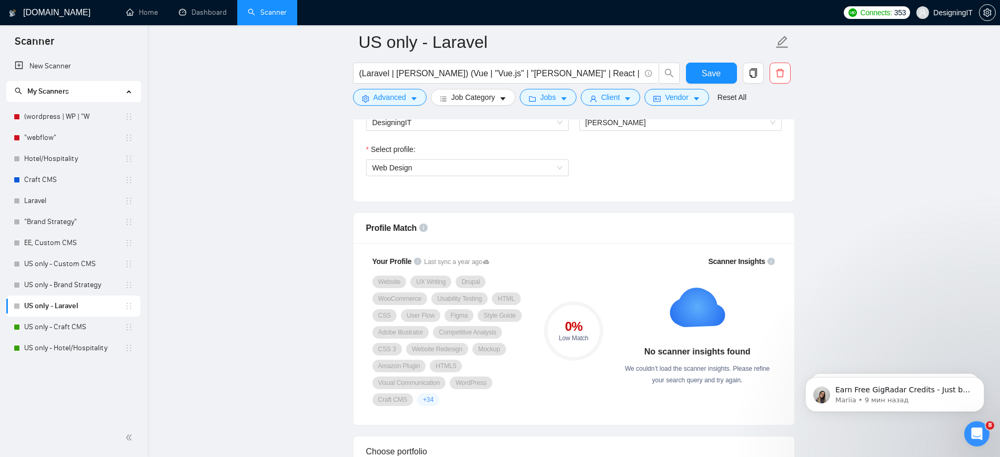
scroll to position [526, 0]
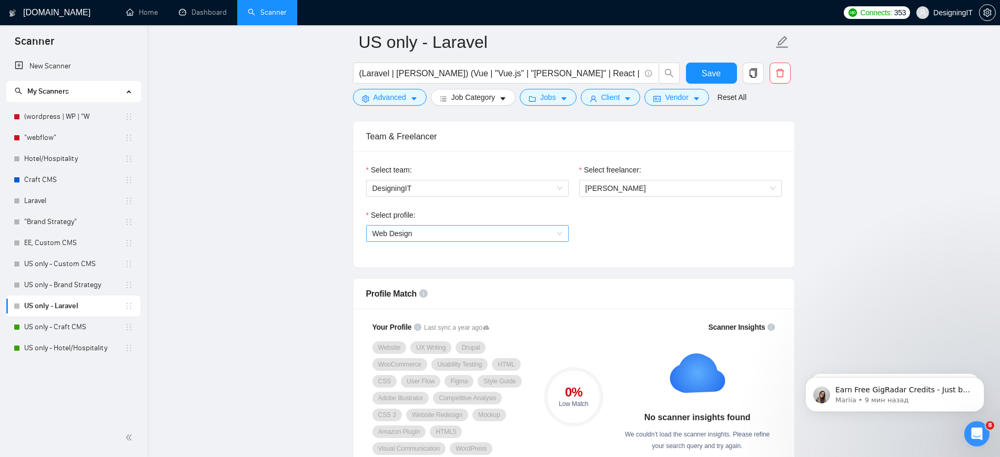
click at [482, 233] on span "Web Design" at bounding box center [467, 234] width 190 height 16
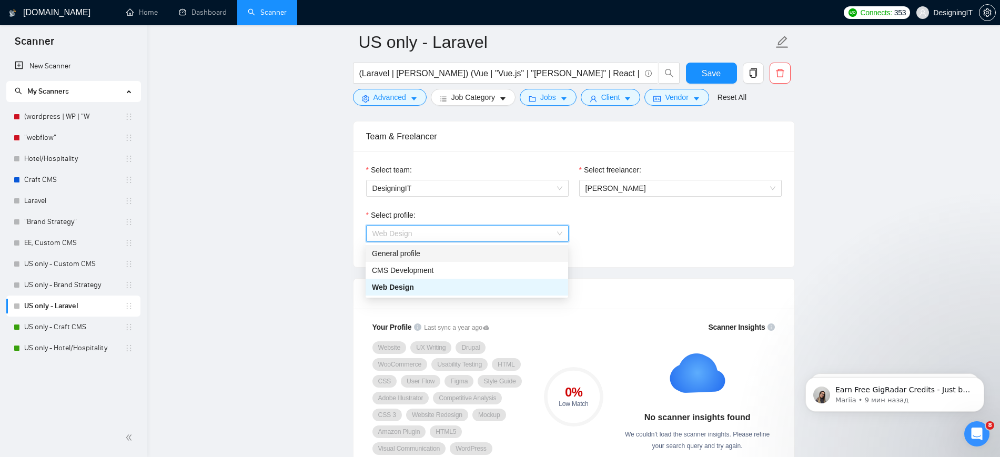
click at [446, 251] on div "General profile" at bounding box center [467, 254] width 190 height 12
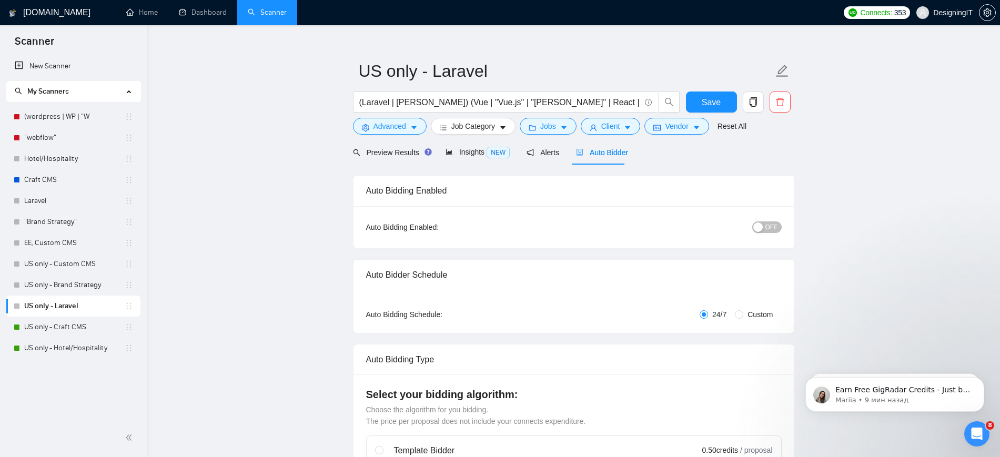
scroll to position [0, 0]
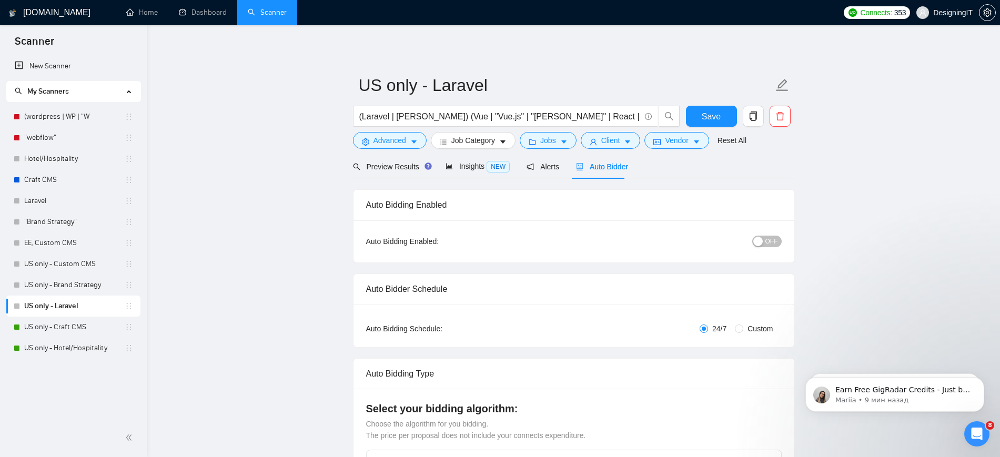
click at [761, 236] on button "OFF" at bounding box center [766, 242] width 29 height 12
click at [709, 111] on span "Save" at bounding box center [711, 116] width 19 height 13
click at [57, 282] on link "US only - Brand Strategy" at bounding box center [74, 285] width 100 height 21
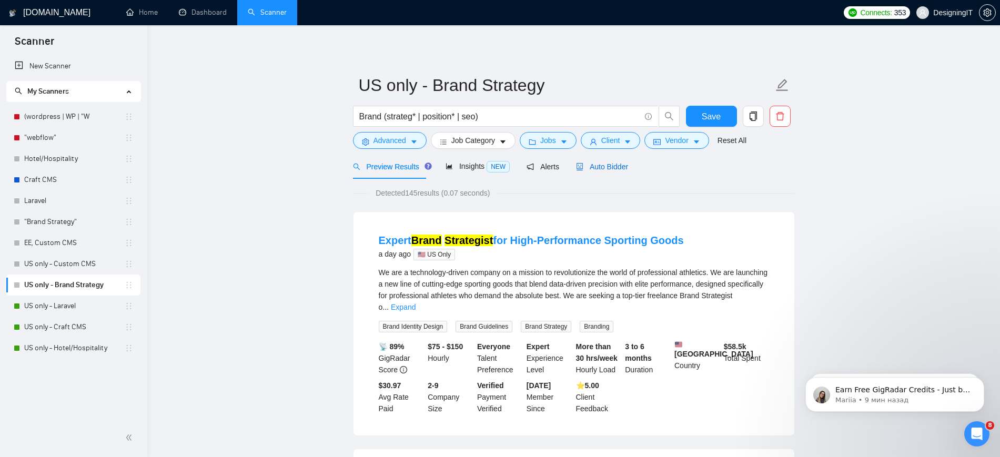
click at [592, 165] on span "Auto Bidder" at bounding box center [602, 167] width 52 height 8
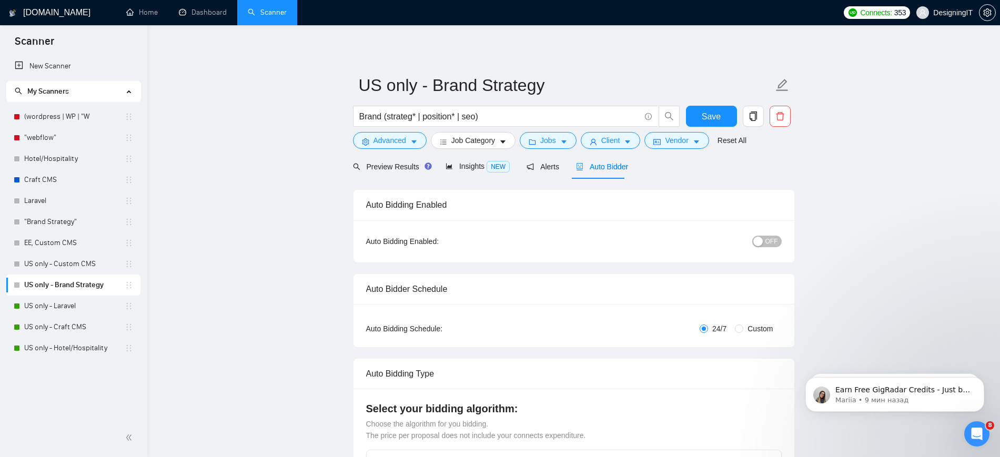
click at [766, 239] on button "OFF" at bounding box center [766, 242] width 29 height 12
click at [722, 112] on button "Save" at bounding box center [711, 116] width 51 height 21
click at [80, 264] on link "US only - Custom CMS" at bounding box center [74, 264] width 100 height 21
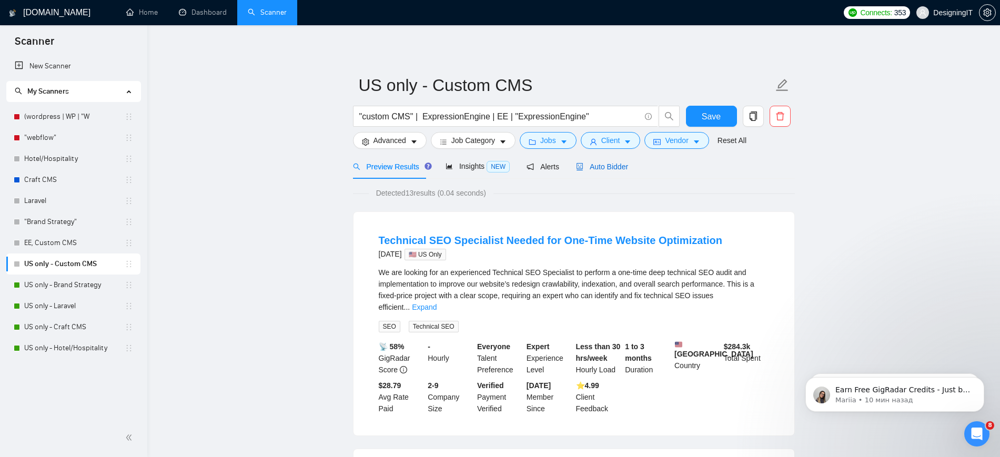
click at [601, 168] on span "Auto Bidder" at bounding box center [602, 167] width 52 height 8
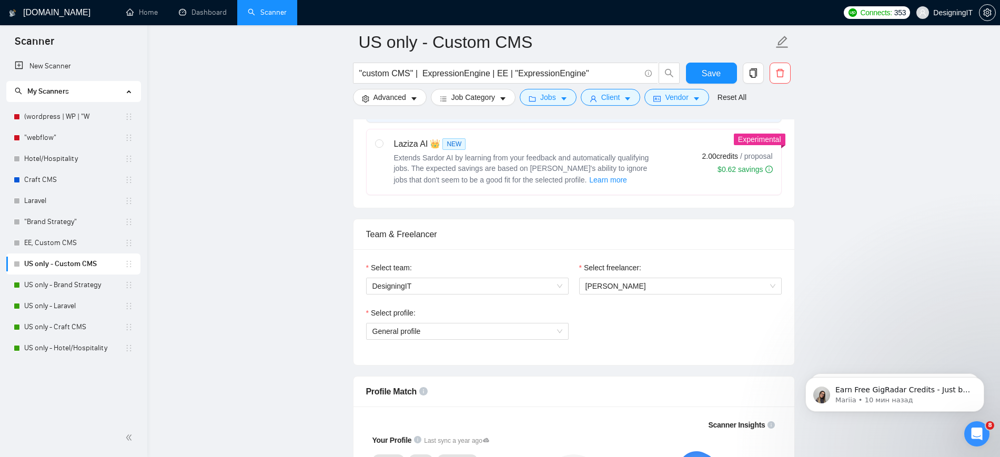
scroll to position [460, 0]
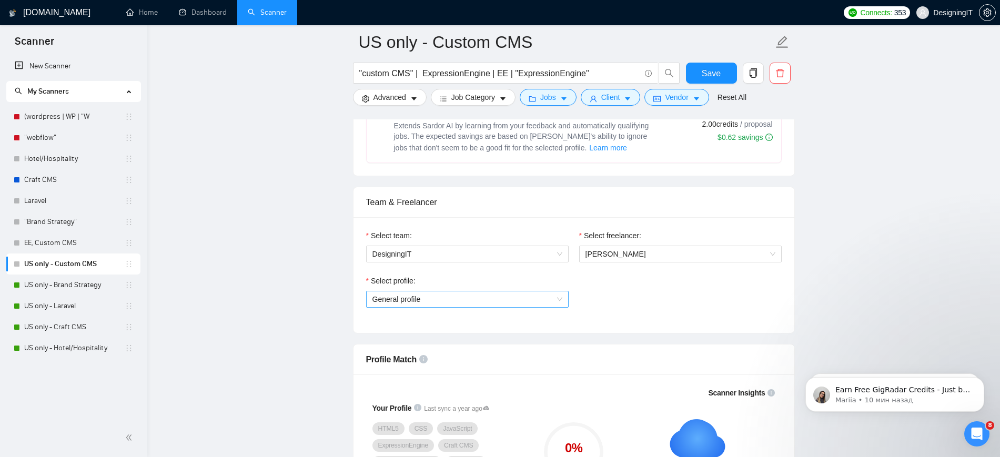
click at [544, 291] on span "General profile" at bounding box center [467, 299] width 190 height 16
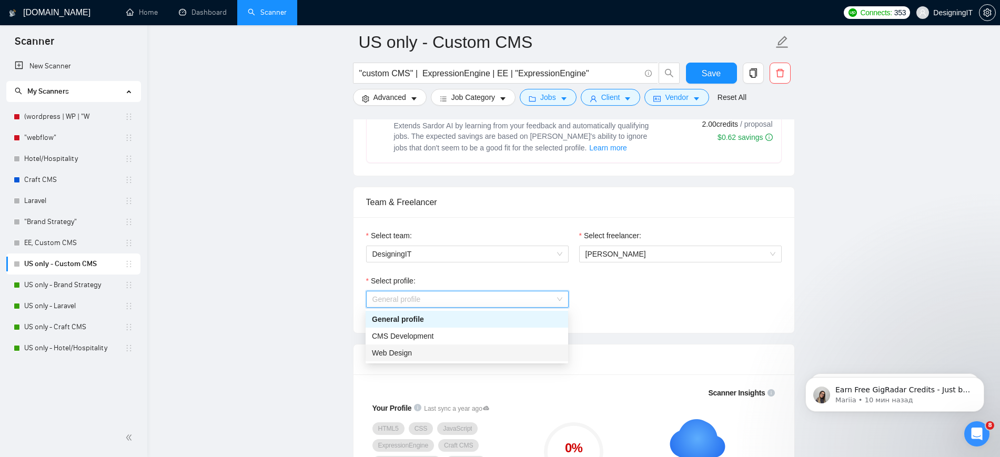
click at [513, 352] on div "Web Design" at bounding box center [467, 353] width 190 height 12
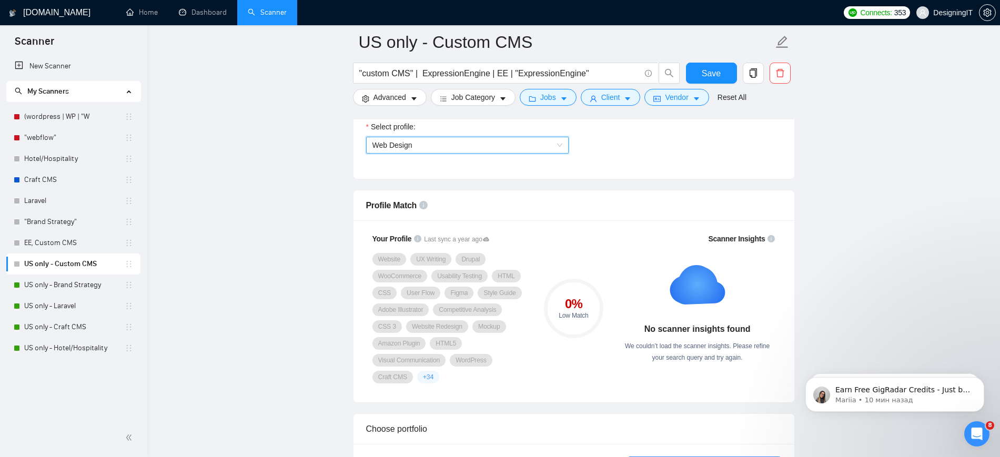
scroll to position [592, 0]
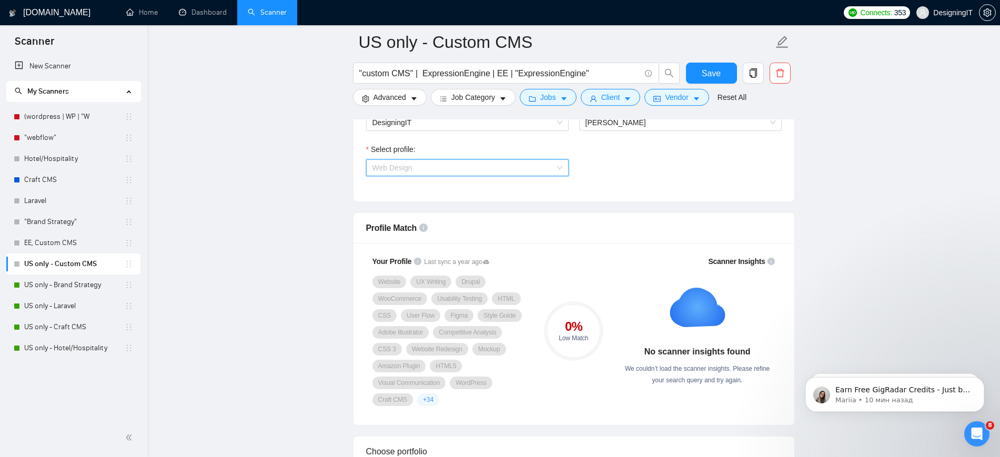
click at [533, 174] on span "Web Design" at bounding box center [467, 168] width 190 height 16
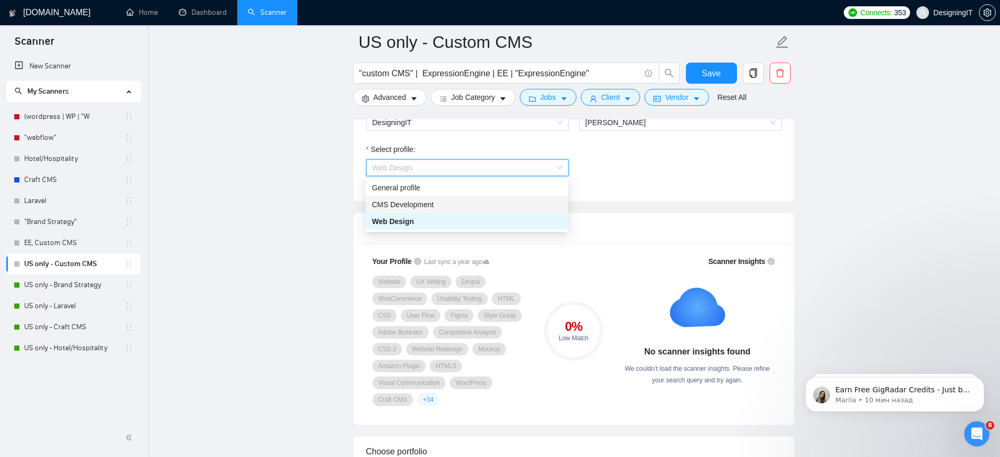
click at [519, 201] on div "CMS Development" at bounding box center [467, 205] width 190 height 12
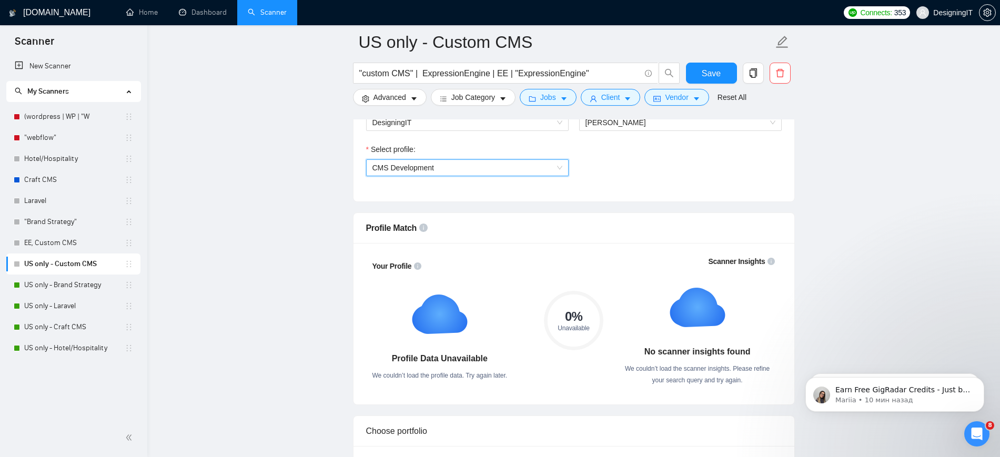
click at [558, 159] on div "CMS Development" at bounding box center [467, 167] width 203 height 17
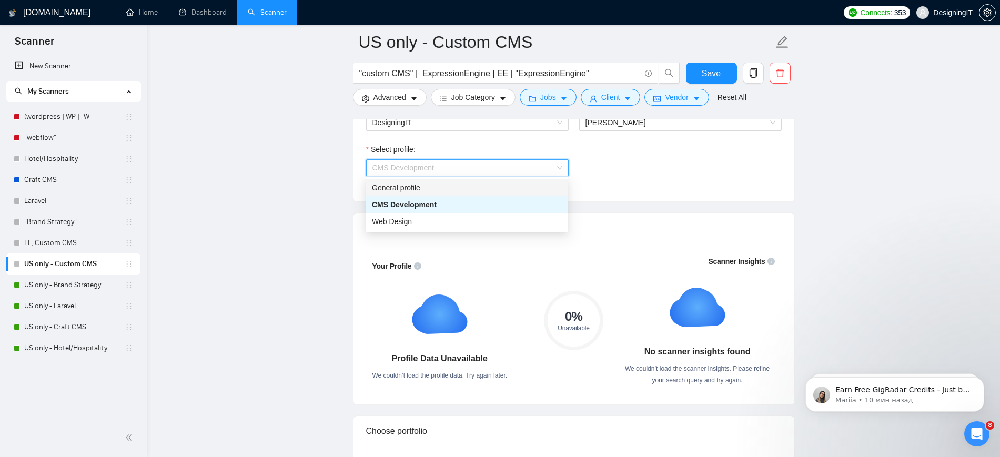
click at [529, 186] on div "General profile" at bounding box center [467, 188] width 190 height 12
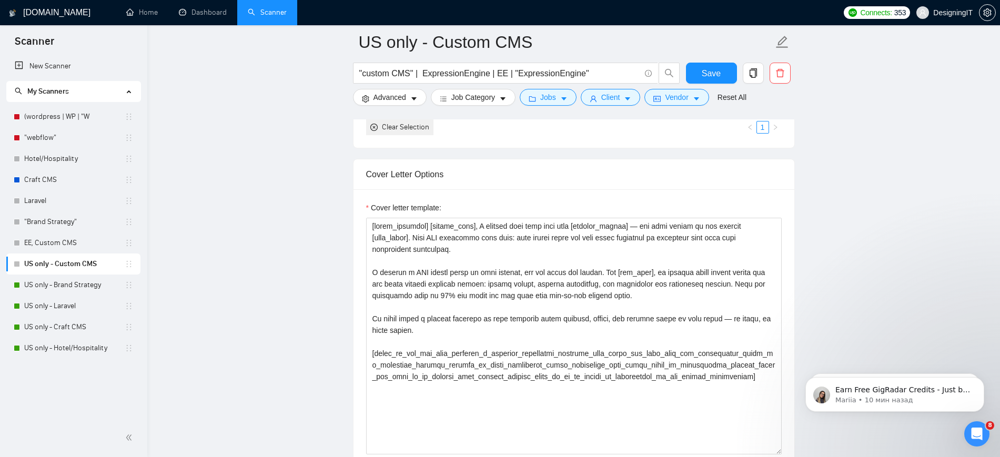
scroll to position [1249, 0]
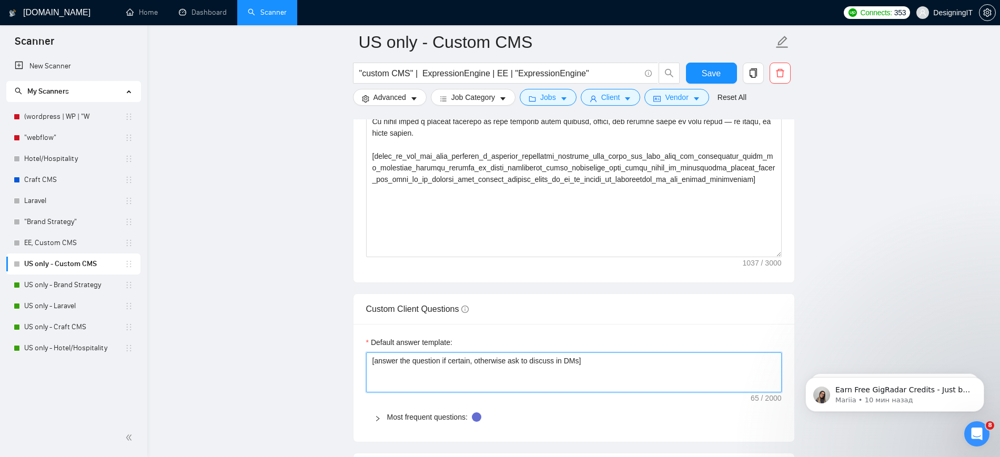
click at [613, 365] on textarea "[answer the question if certain, otherwise ask to discuss in DMs]" at bounding box center [574, 372] width 416 height 40
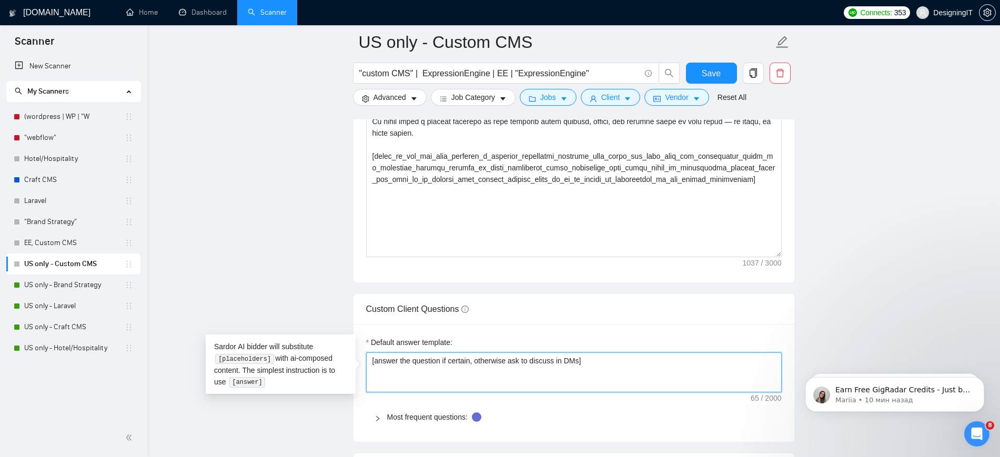
paste textarea "﻿​[Based on the provided context, craft a positive, human-like response that ad…"
type textarea "﻿​[Based on the provided context, craft a positive, human-like response that ad…"
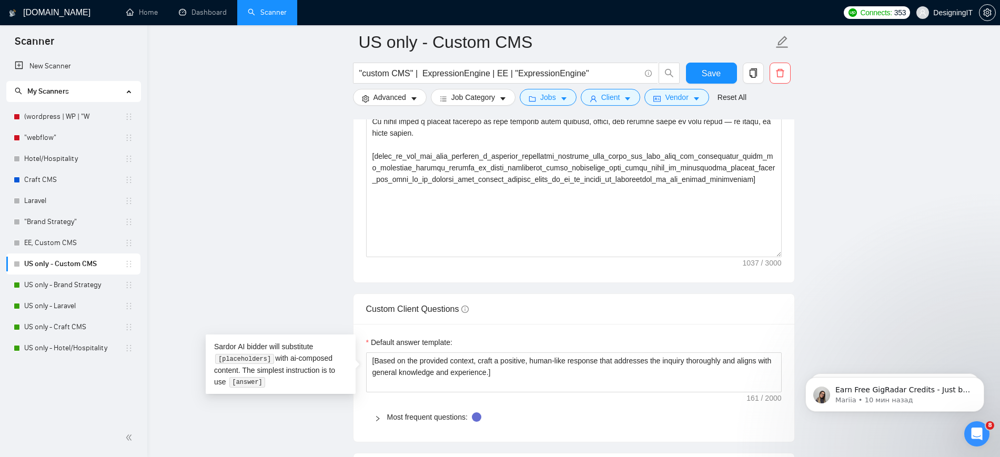
click at [903, 262] on main "US only - Custom CMS "custom CMS" | ExpressionEngine | EE | "ExpressionEngine" …" at bounding box center [573, 198] width 819 height 2811
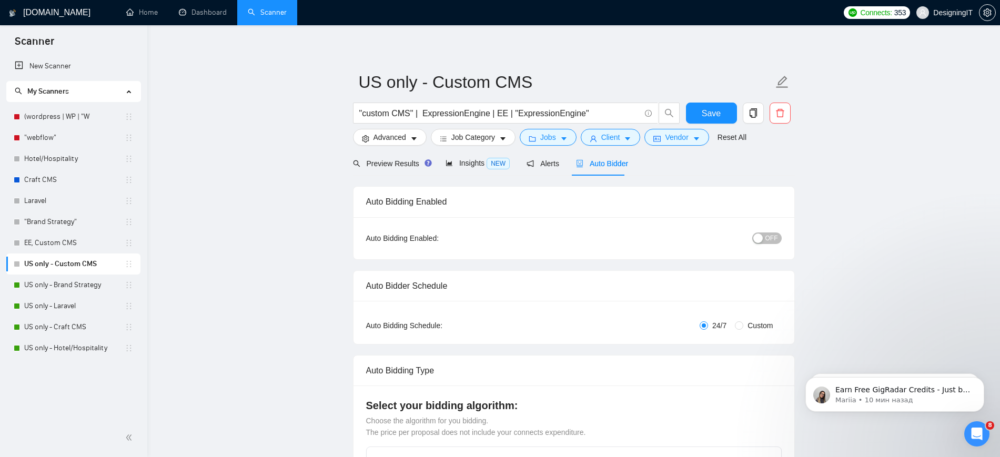
scroll to position [0, 0]
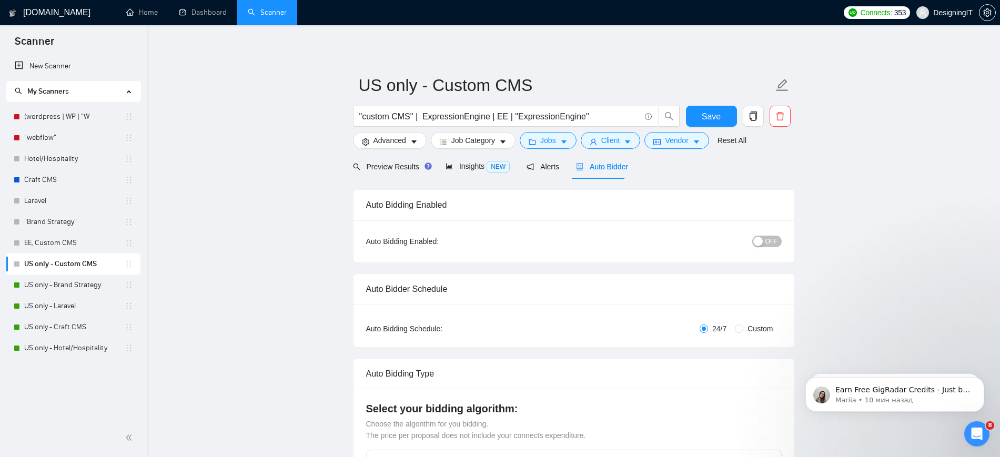
click at [769, 240] on span "OFF" at bounding box center [771, 242] width 13 height 12
click at [710, 115] on span "Save" at bounding box center [711, 116] width 19 height 13
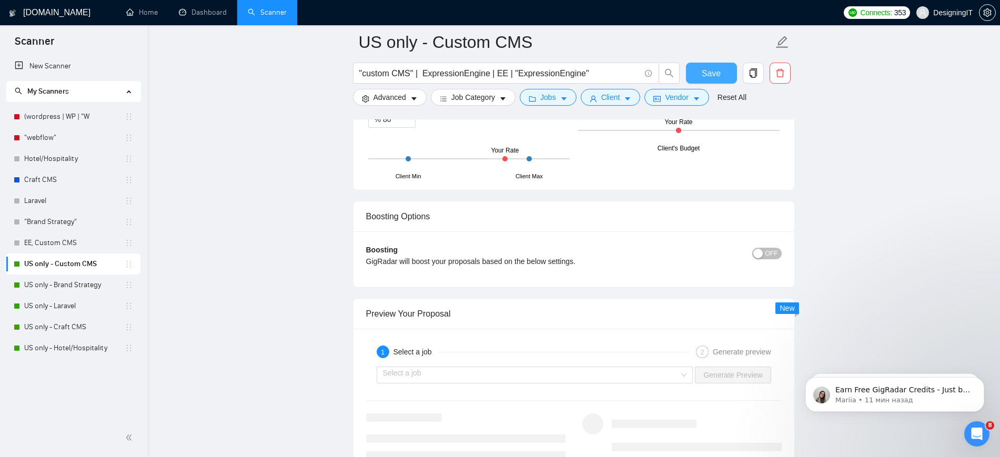
scroll to position [1907, 0]
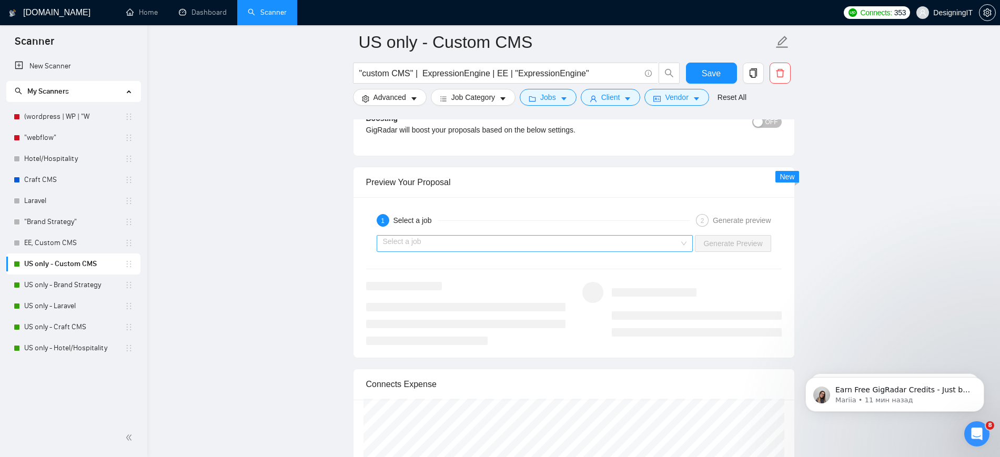
click at [665, 244] on input "search" at bounding box center [531, 244] width 297 height 16
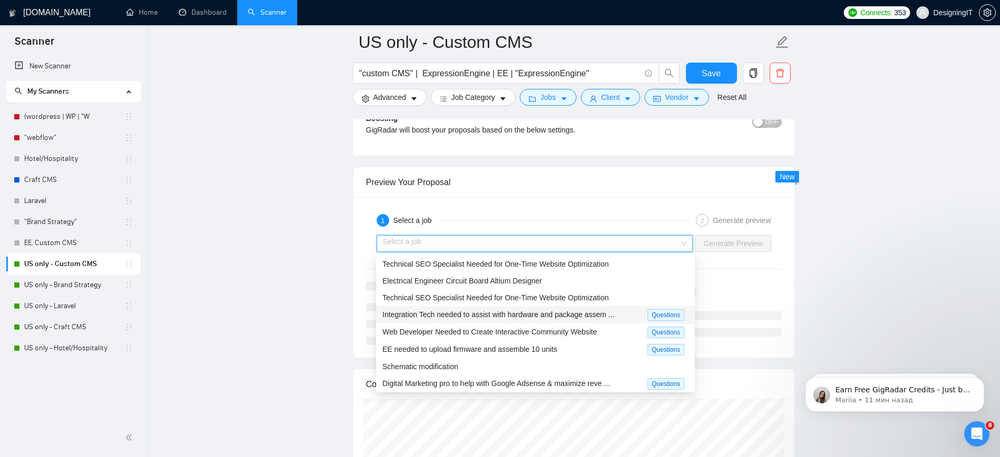
click at [601, 320] on div "Integration Tech needed to assist with hardware and package assem ..." at bounding box center [514, 315] width 265 height 12
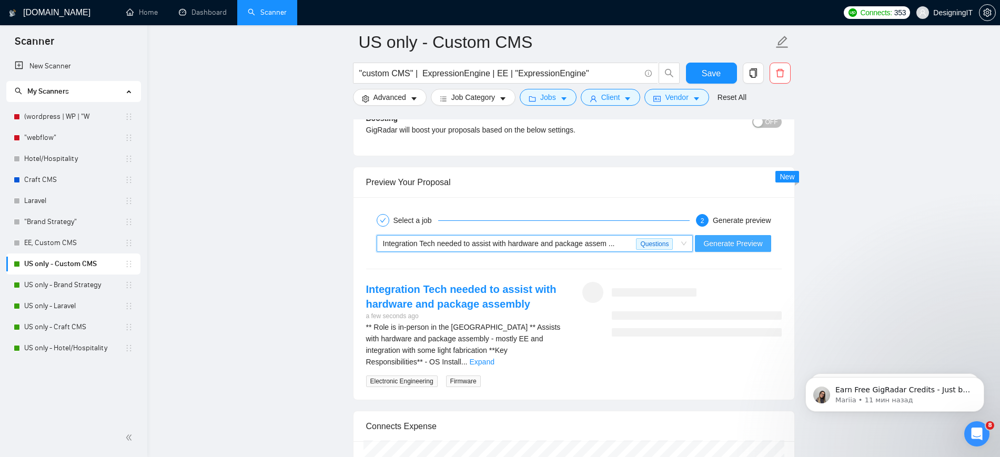
click at [734, 245] on span "Generate Preview" at bounding box center [732, 244] width 59 height 12
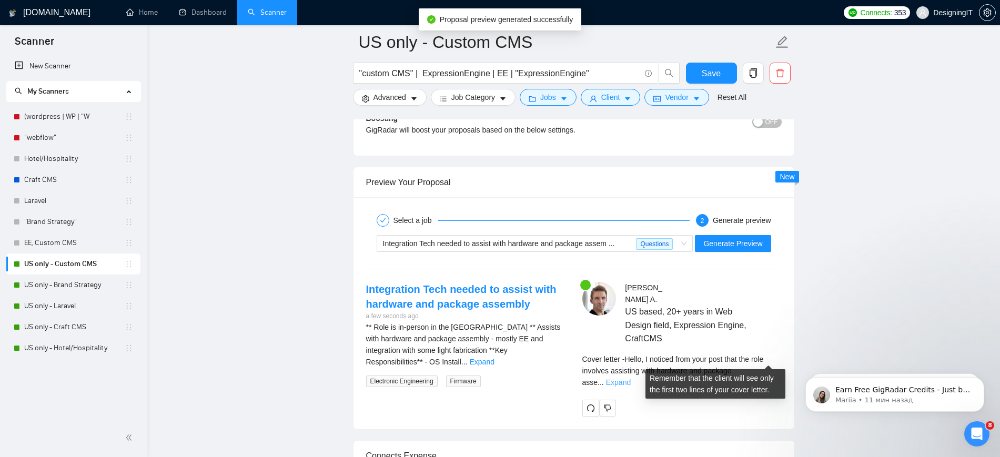
click at [631, 378] on link "Expand" at bounding box center [618, 382] width 25 height 8
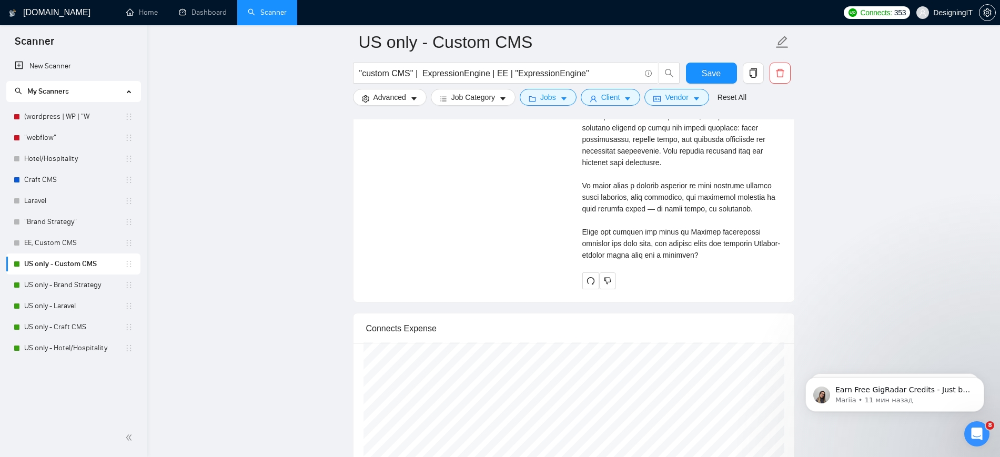
scroll to position [2433, 0]
click at [89, 241] on link "EE, Custom CMS" at bounding box center [74, 243] width 100 height 21
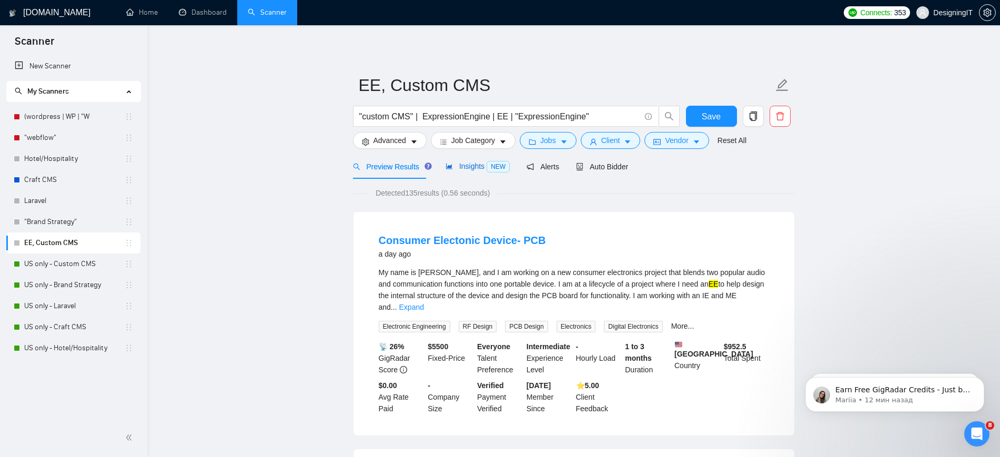
click at [464, 170] on span "Insights NEW" at bounding box center [478, 166] width 64 height 8
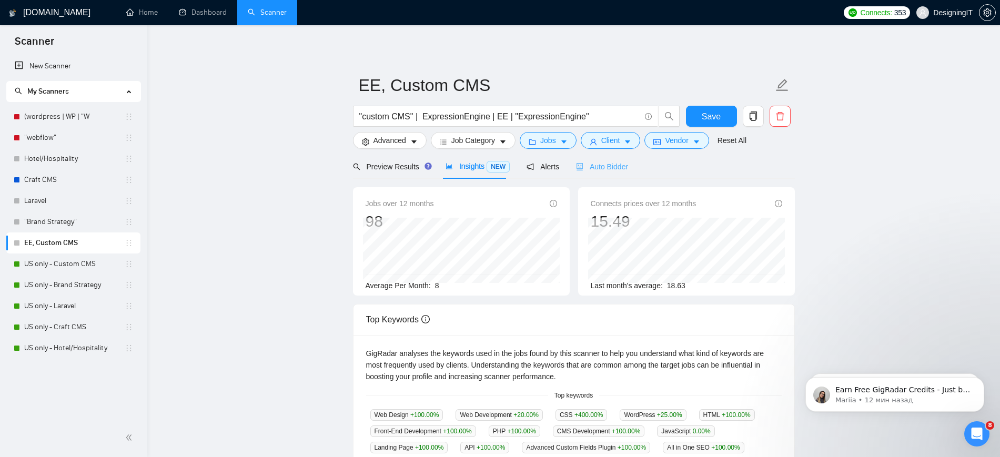
click at [608, 173] on div "Auto Bidder" at bounding box center [602, 166] width 52 height 25
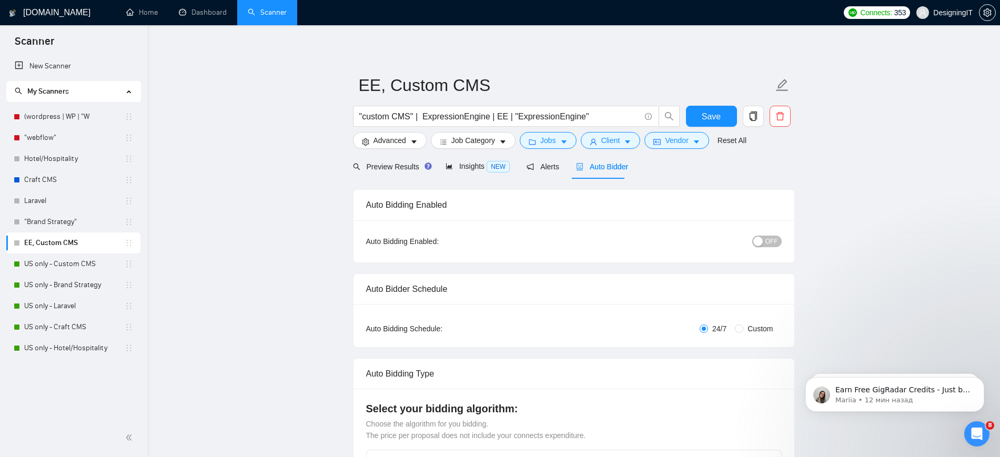
click at [769, 244] on span "OFF" at bounding box center [771, 242] width 13 height 12
click at [714, 107] on button "Save" at bounding box center [711, 116] width 51 height 21
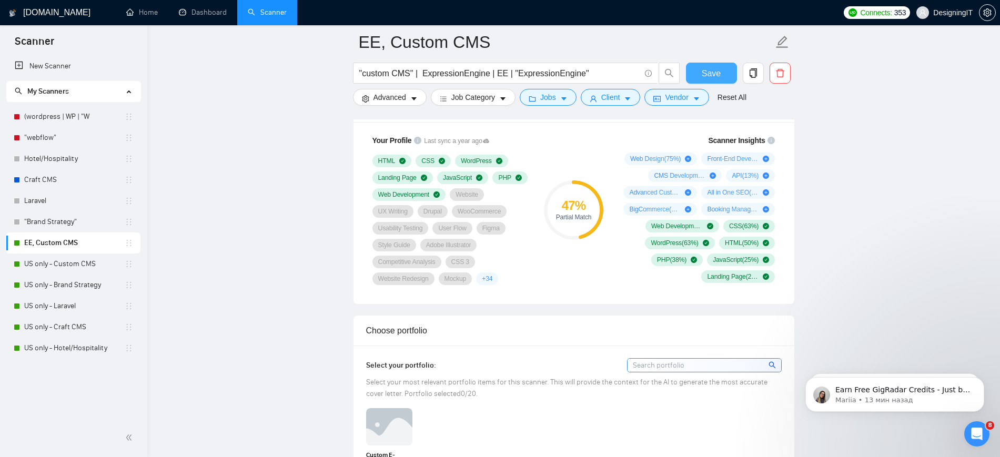
scroll to position [855, 0]
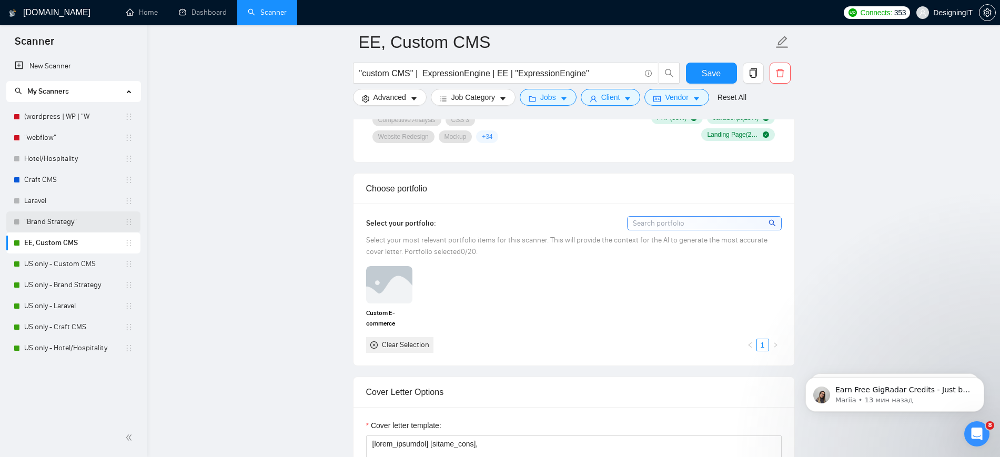
click at [68, 220] on link ""Brand Strategy"" at bounding box center [74, 221] width 100 height 21
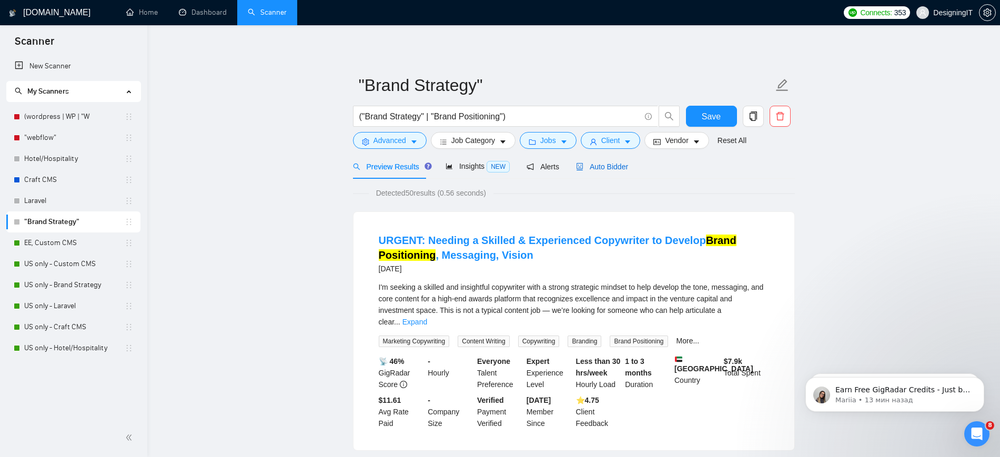
click at [612, 168] on span "Auto Bidder" at bounding box center [602, 167] width 52 height 8
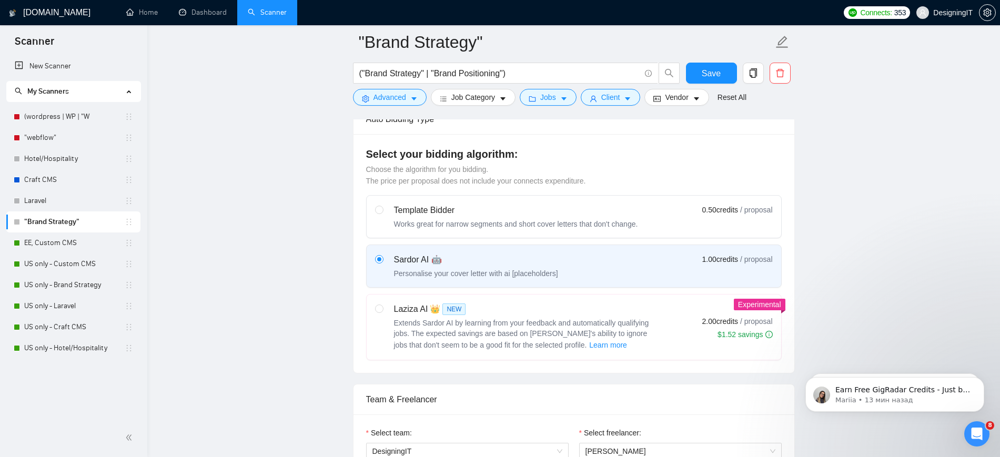
scroll to position [526, 0]
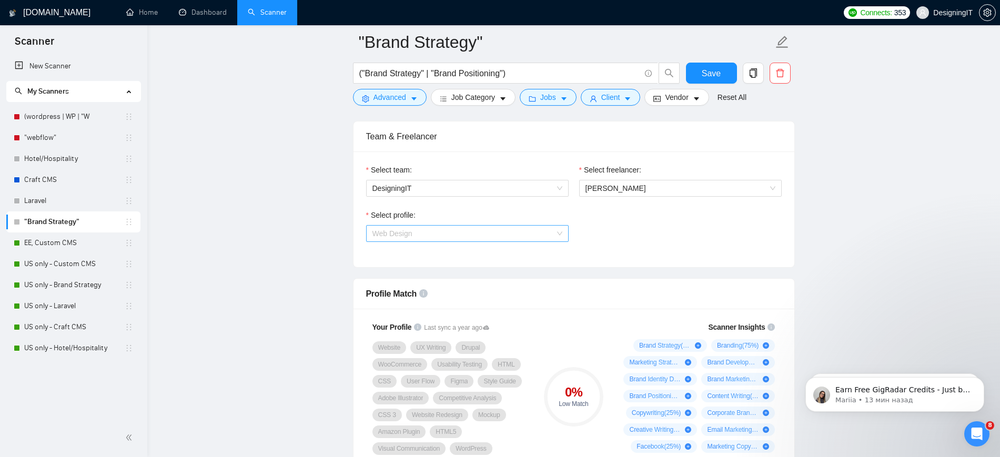
click at [547, 231] on span "Web Design" at bounding box center [467, 234] width 190 height 16
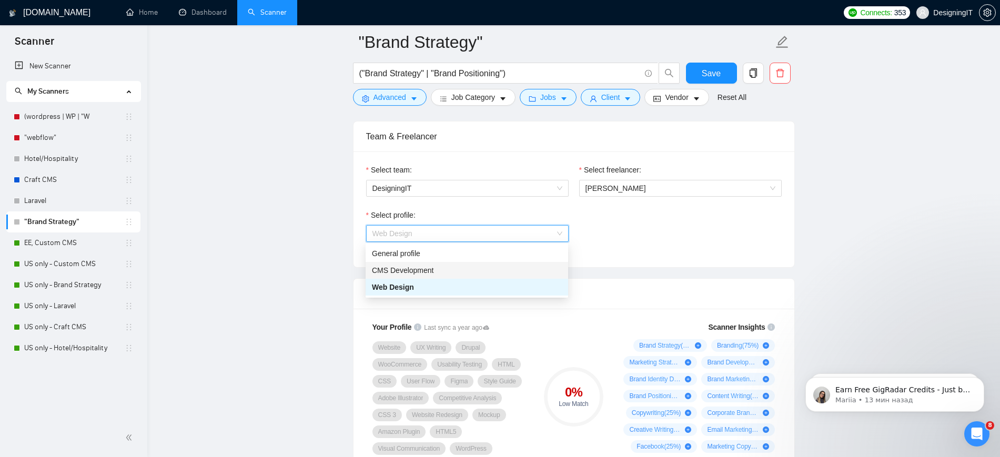
click at [512, 268] on div "CMS Development" at bounding box center [467, 271] width 190 height 12
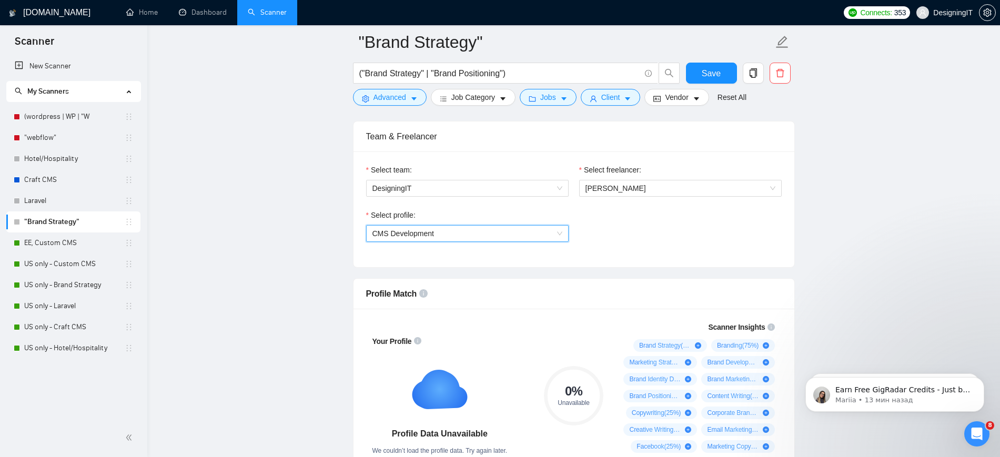
click at [531, 224] on div "Select profile:" at bounding box center [467, 217] width 203 height 16
click at [517, 236] on span "CMS Development" at bounding box center [467, 234] width 190 height 16
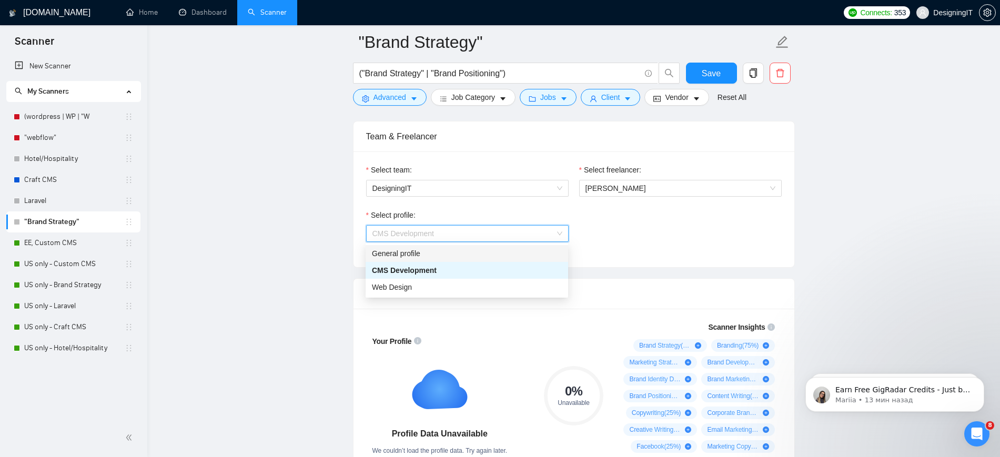
click at [497, 252] on div "General profile" at bounding box center [467, 254] width 190 height 12
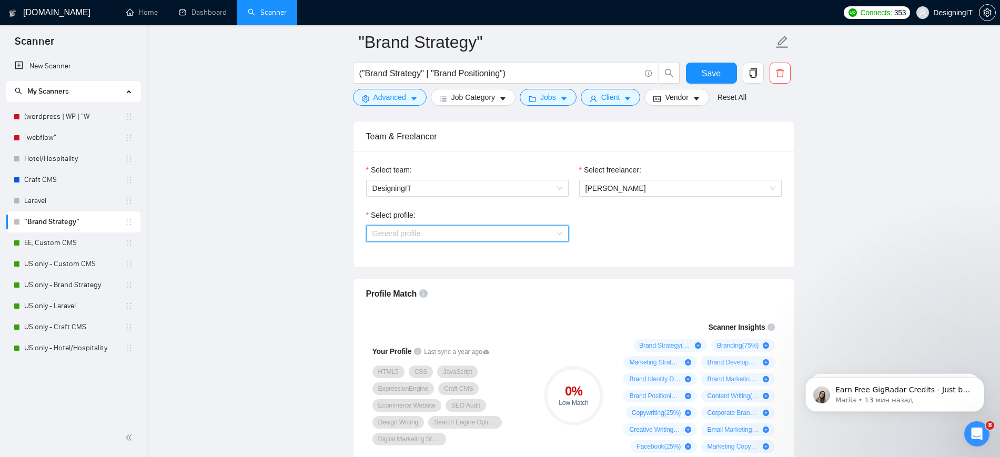
click at [523, 235] on span "General profile" at bounding box center [467, 234] width 190 height 16
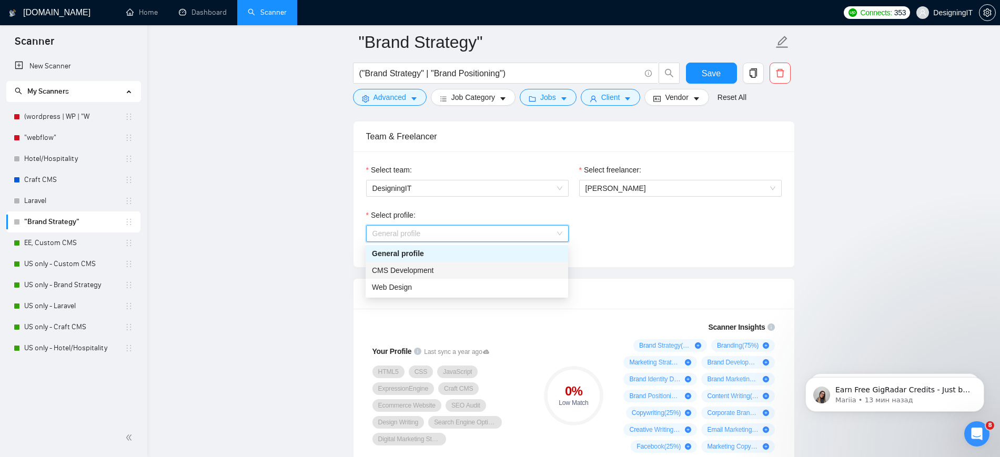
click at [690, 214] on div "Select profile: General profile" at bounding box center [574, 231] width 426 height 45
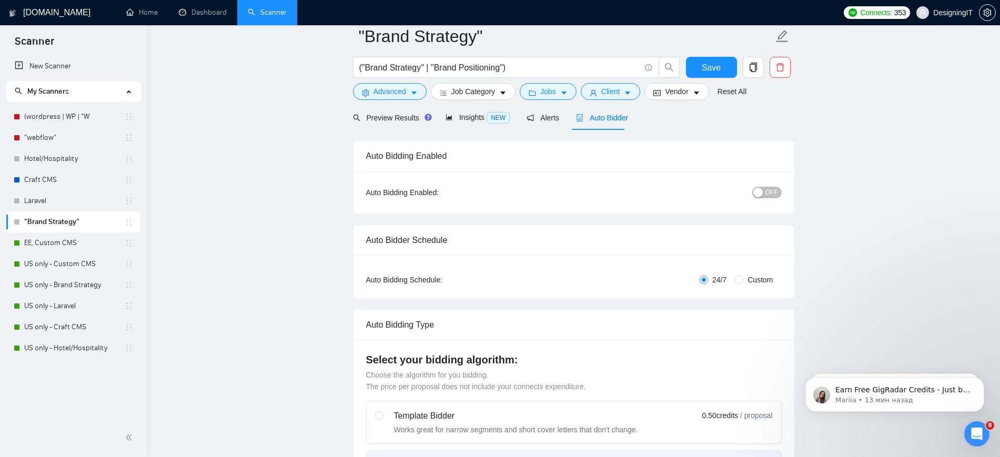
scroll to position [0, 0]
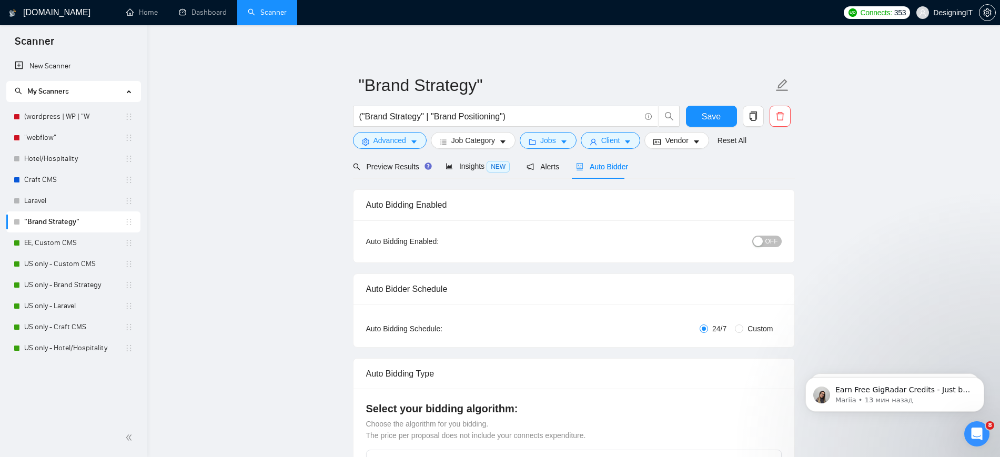
click at [762, 237] on div "button" at bounding box center [757, 241] width 9 height 9
click at [714, 110] on span "Save" at bounding box center [711, 116] width 19 height 13
click at [61, 199] on link "Laravel" at bounding box center [74, 200] width 100 height 21
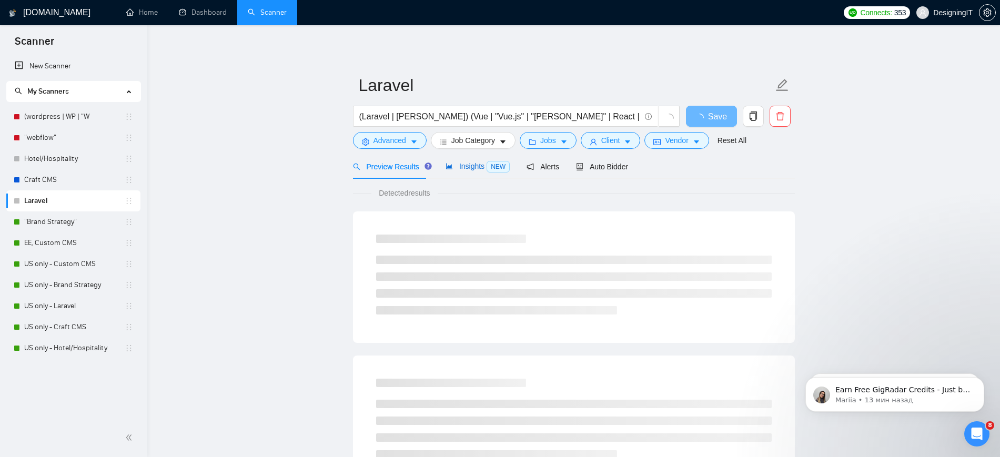
click at [463, 165] on span "Insights NEW" at bounding box center [478, 166] width 64 height 8
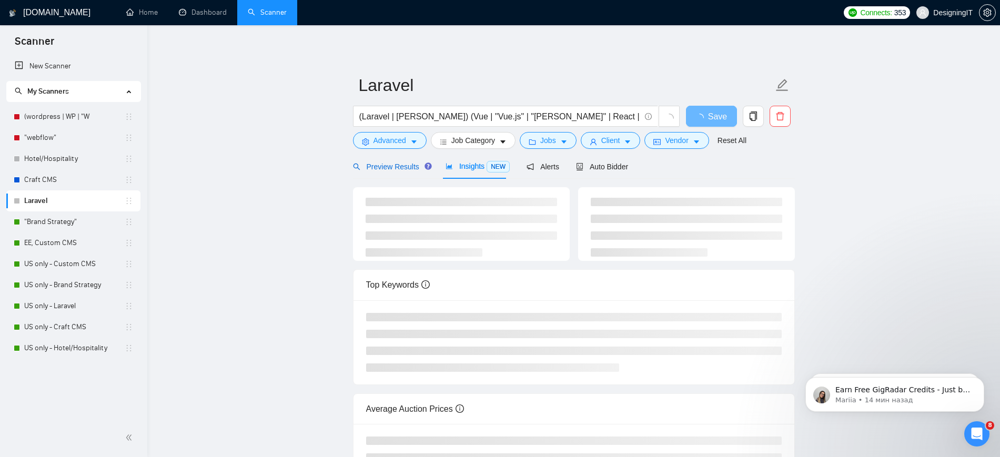
click at [391, 166] on span "Preview Results" at bounding box center [391, 167] width 76 height 8
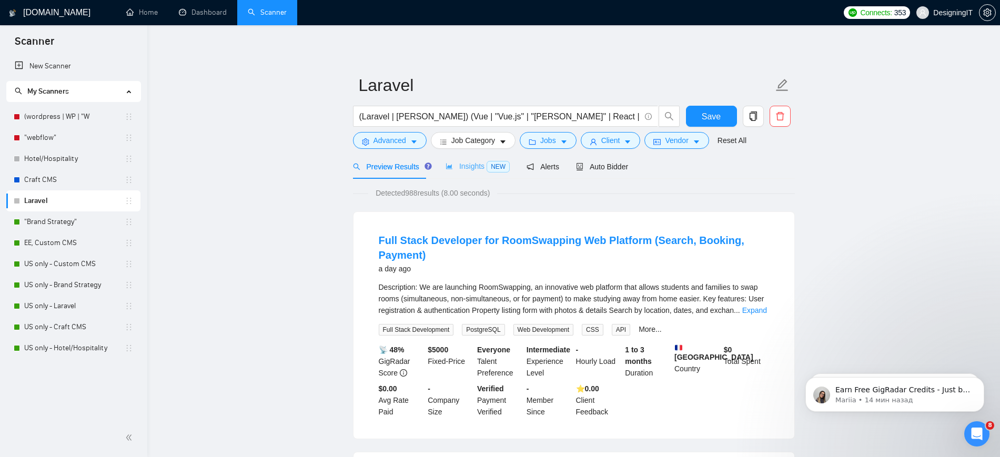
click at [459, 157] on div "Insights NEW" at bounding box center [478, 166] width 64 height 25
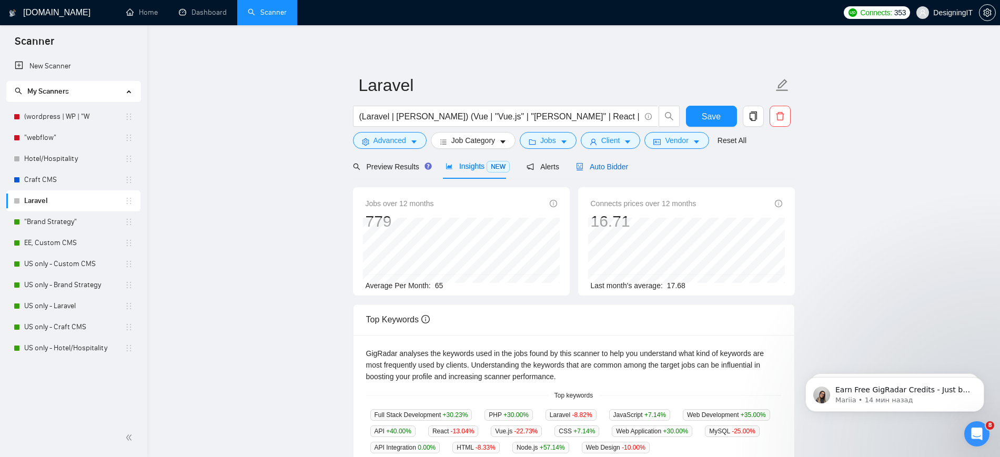
click at [609, 167] on span "Auto Bidder" at bounding box center [602, 167] width 52 height 8
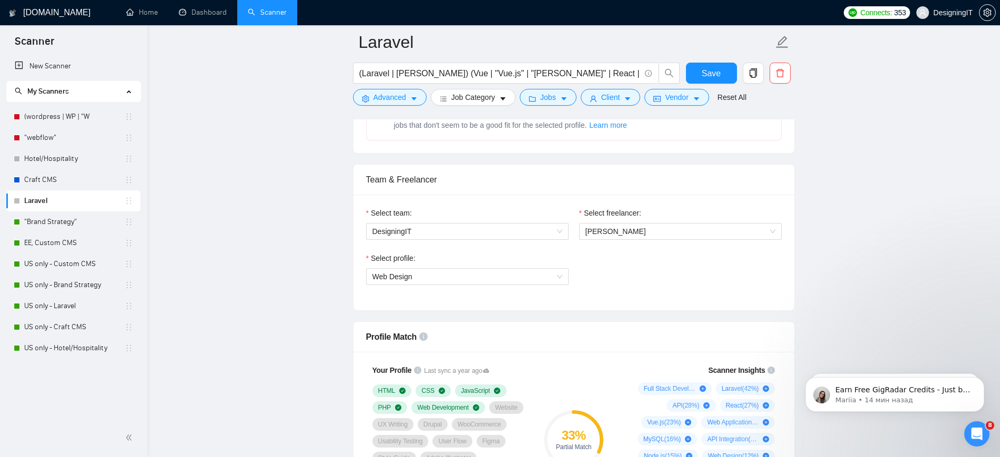
scroll to position [492, 0]
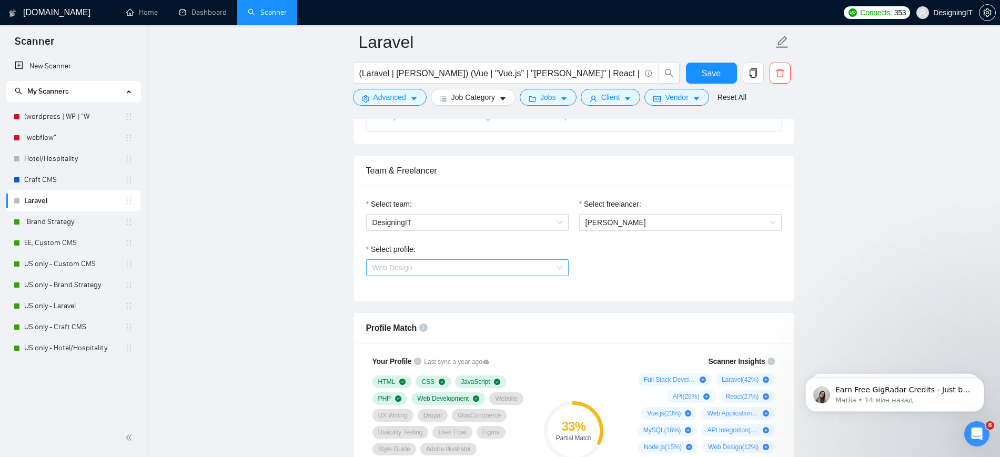
click at [542, 266] on span "Web Design" at bounding box center [467, 268] width 190 height 16
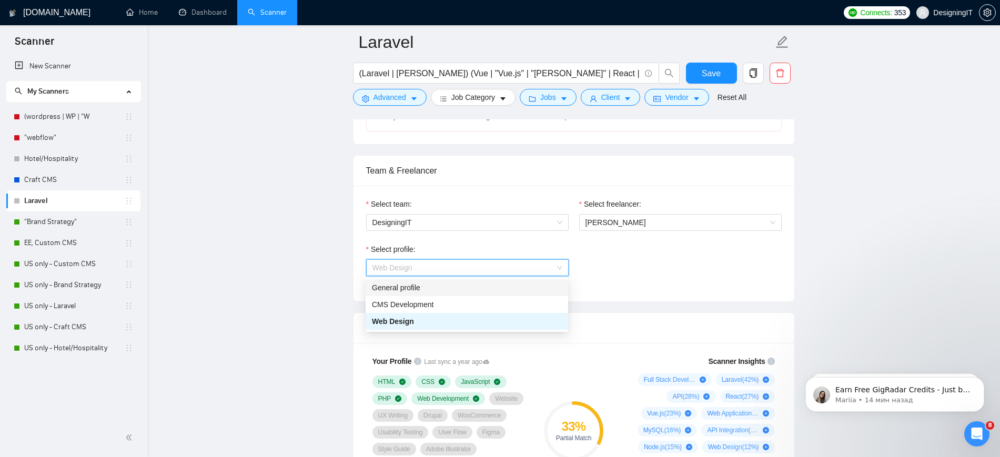
click at [510, 282] on div "General profile" at bounding box center [467, 288] width 190 height 12
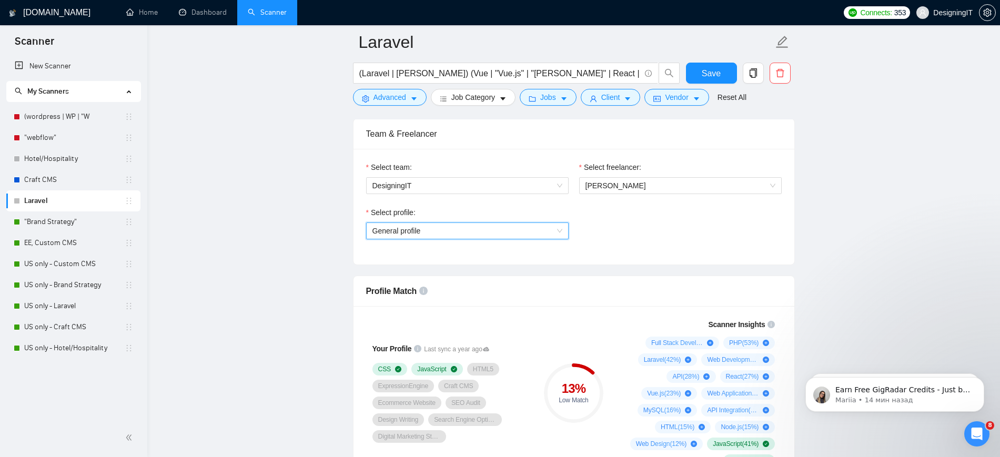
scroll to position [529, 0]
click at [540, 218] on div "Select profile:" at bounding box center [467, 214] width 203 height 16
click at [532, 230] on span "General profile" at bounding box center [467, 231] width 190 height 16
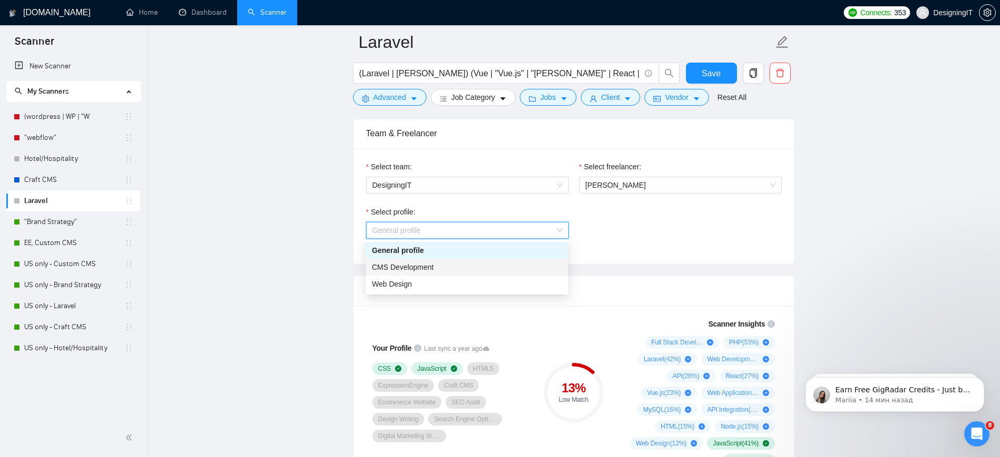
click at [509, 261] on div "CMS Development" at bounding box center [467, 267] width 190 height 12
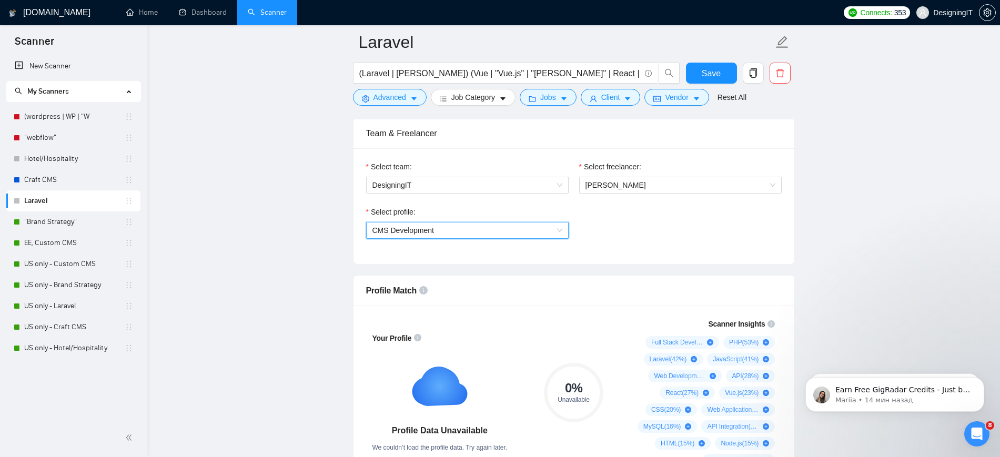
click at [556, 229] on span "CMS Development" at bounding box center [467, 231] width 190 height 16
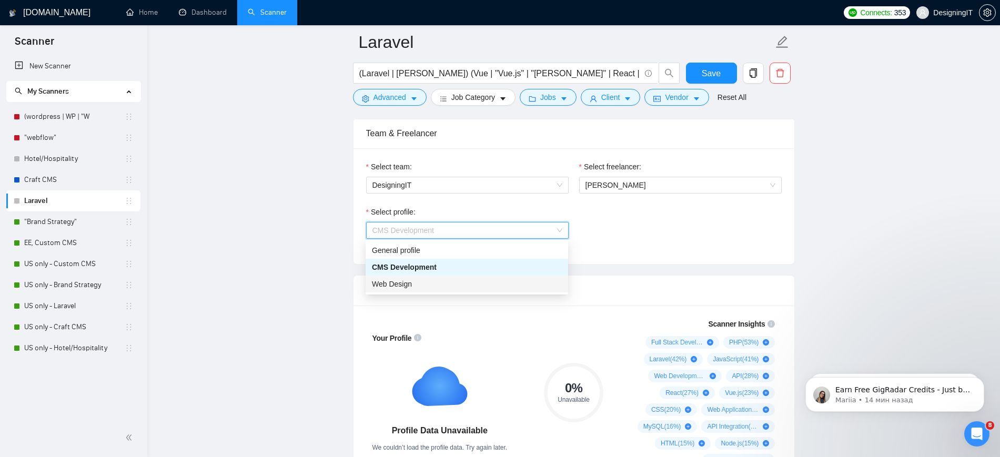
click at [527, 279] on div "Web Design" at bounding box center [467, 284] width 190 height 12
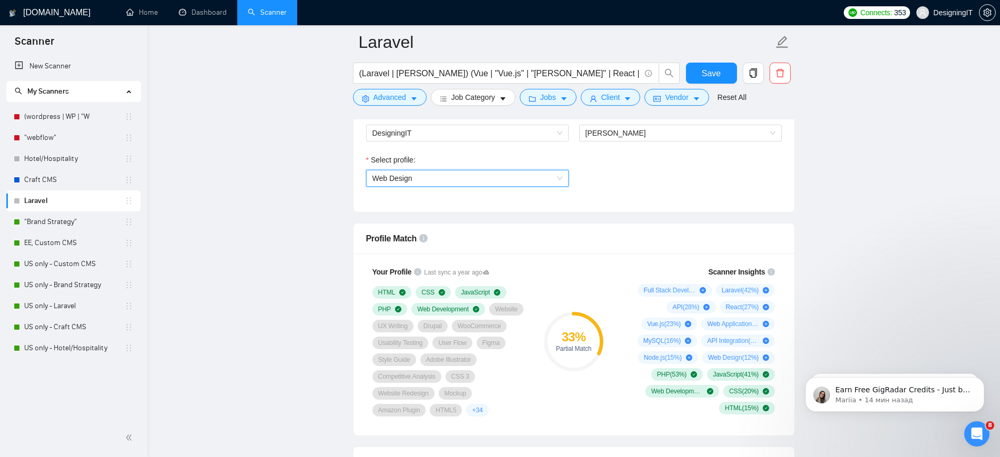
scroll to position [582, 0]
click at [448, 182] on span "Web Design" at bounding box center [467, 178] width 190 height 16
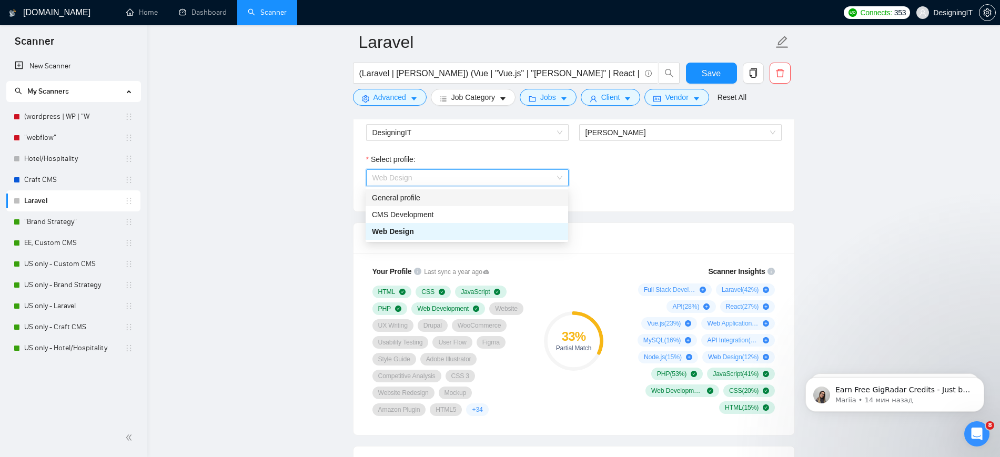
click at [440, 197] on div "General profile" at bounding box center [467, 198] width 190 height 12
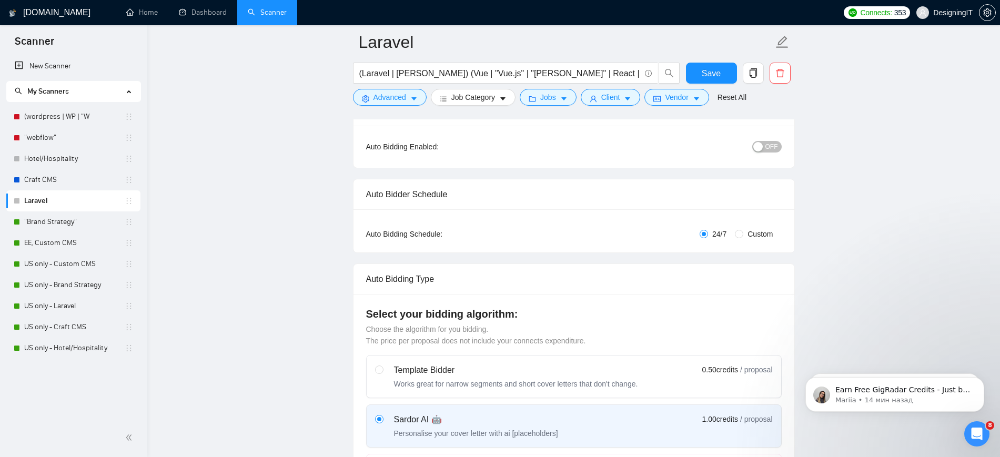
scroll to position [16, 0]
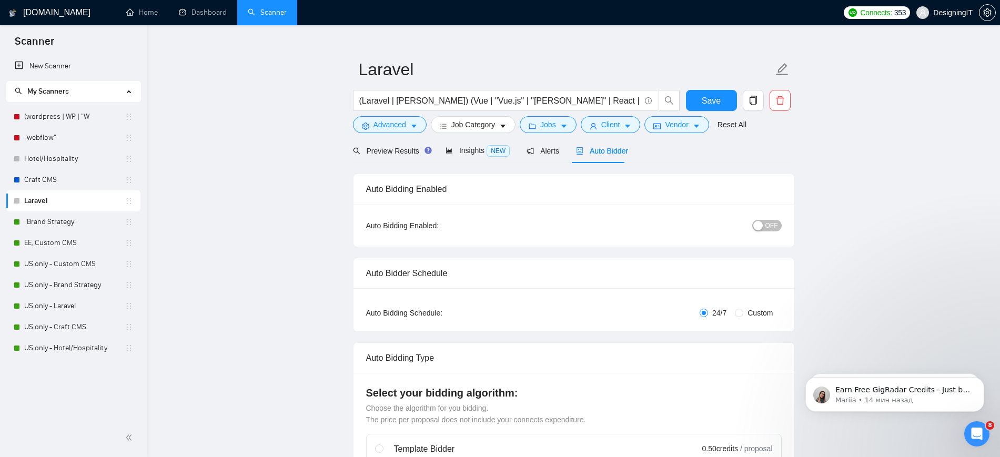
click at [768, 224] on span "OFF" at bounding box center [771, 226] width 13 height 12
click at [710, 103] on span "Save" at bounding box center [711, 100] width 19 height 13
click at [710, 103] on span "Save" at bounding box center [717, 100] width 19 height 13
click at [57, 176] on link "Craft CMS" at bounding box center [74, 179] width 100 height 21
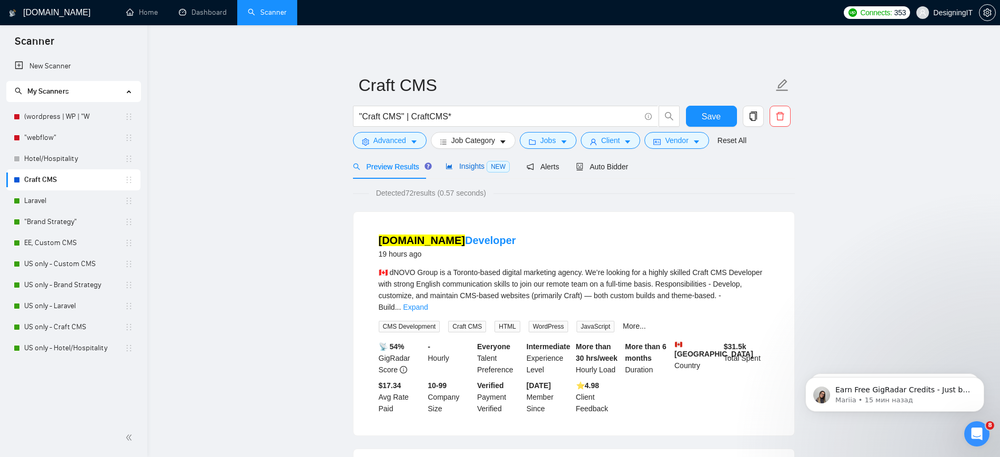
click at [463, 168] on span "Insights NEW" at bounding box center [478, 166] width 64 height 8
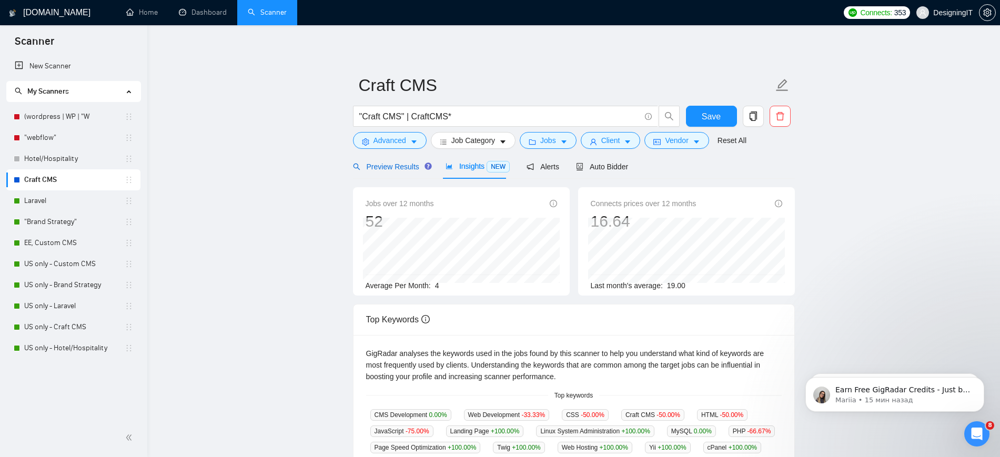
click at [388, 165] on span "Preview Results" at bounding box center [391, 167] width 76 height 8
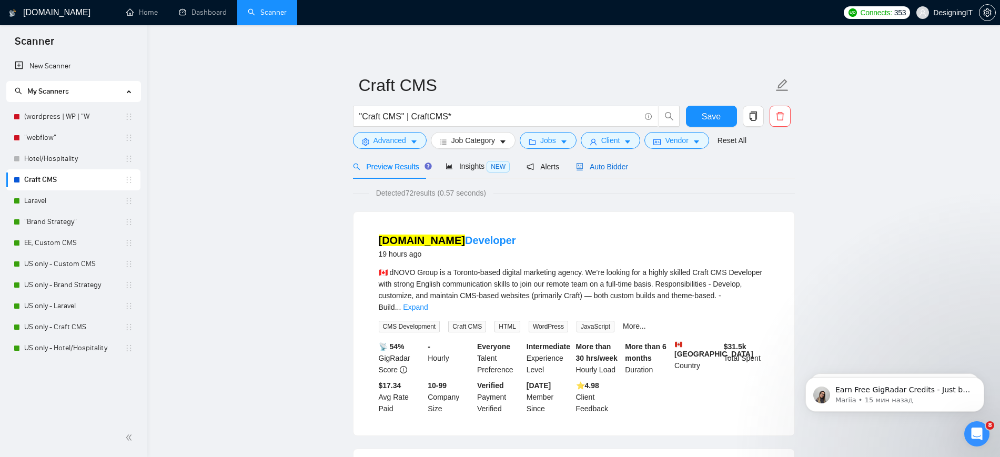
click at [601, 163] on span "Auto Bidder" at bounding box center [602, 167] width 52 height 8
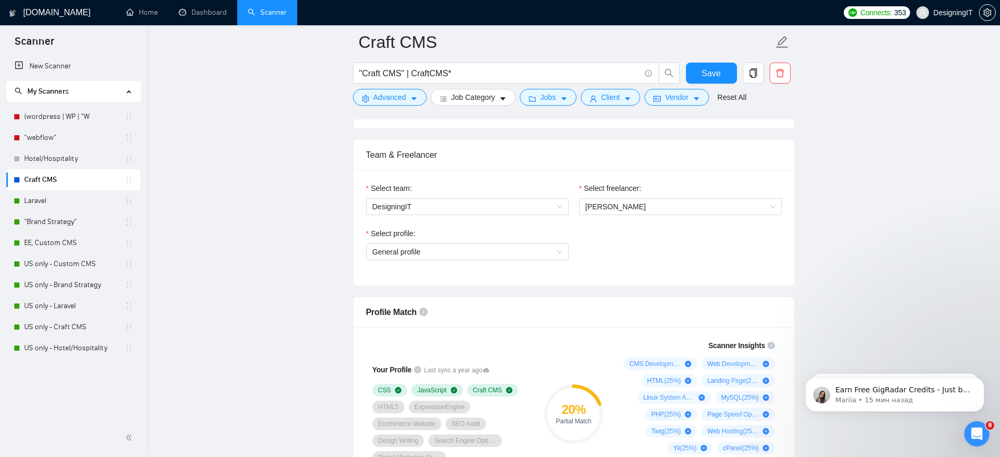
scroll to position [510, 0]
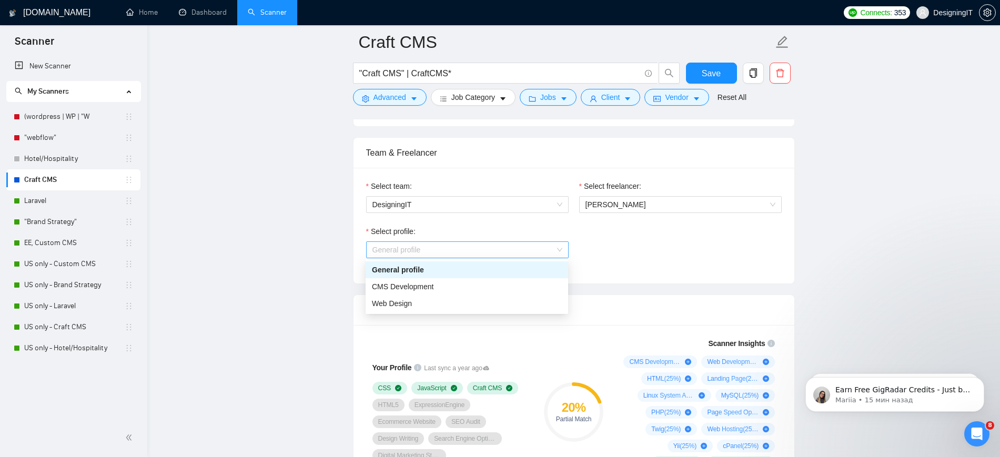
click at [506, 247] on span "General profile" at bounding box center [467, 250] width 190 height 16
click at [477, 286] on div "CMS Development" at bounding box center [467, 287] width 190 height 12
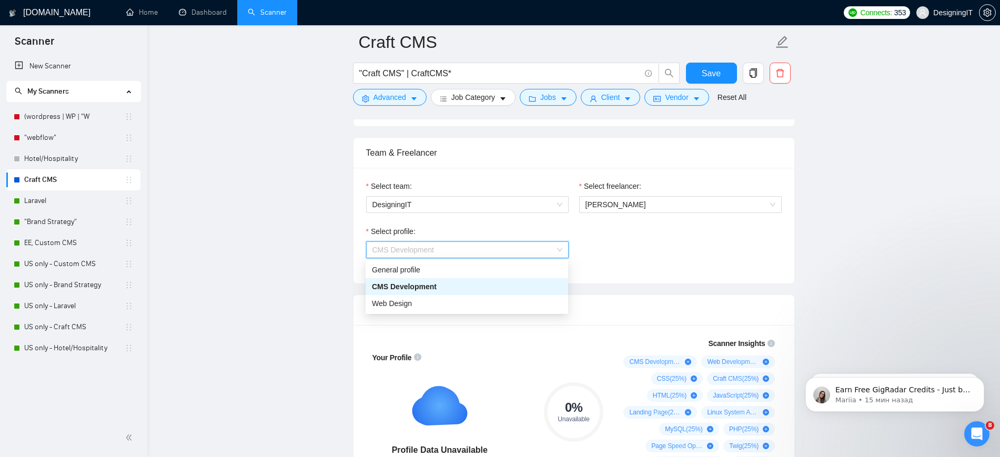
click at [472, 246] on span "CMS Development" at bounding box center [467, 250] width 190 height 16
click at [461, 301] on div "Web Design" at bounding box center [467, 304] width 190 height 12
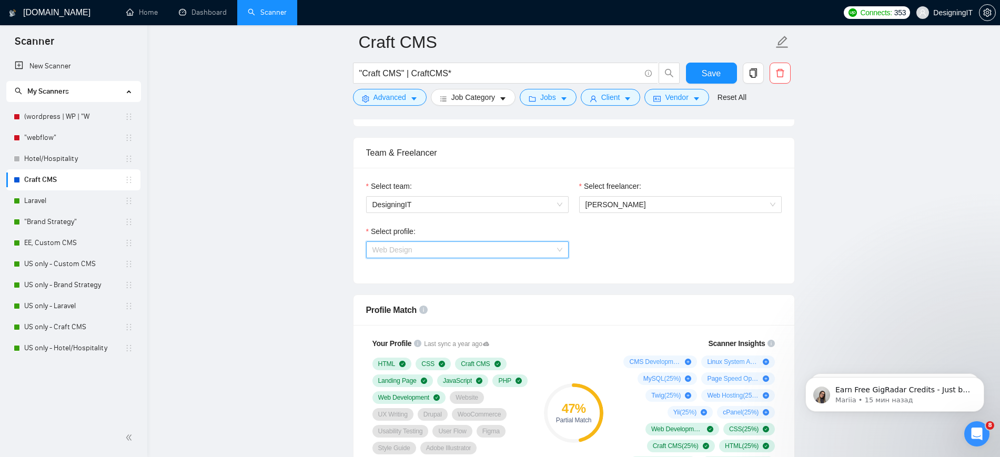
click at [443, 247] on span "Web Design" at bounding box center [467, 250] width 190 height 16
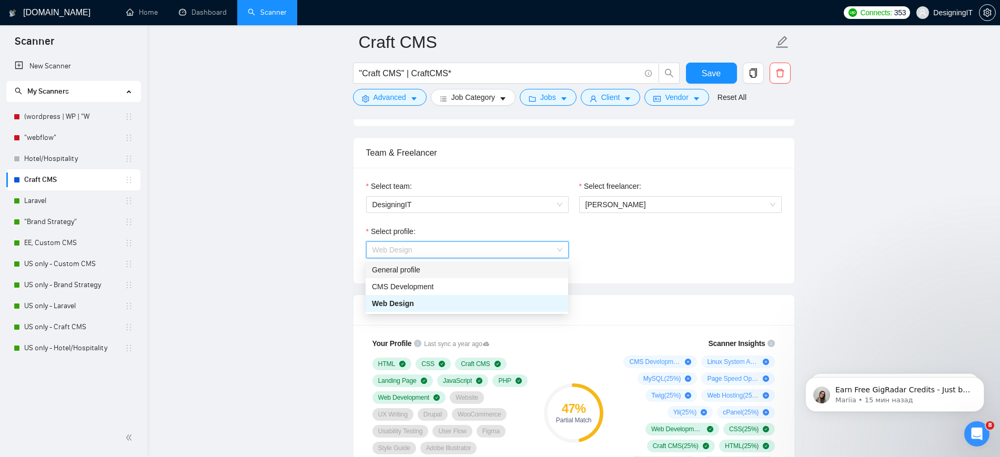
click at [441, 265] on div "General profile" at bounding box center [467, 270] width 190 height 12
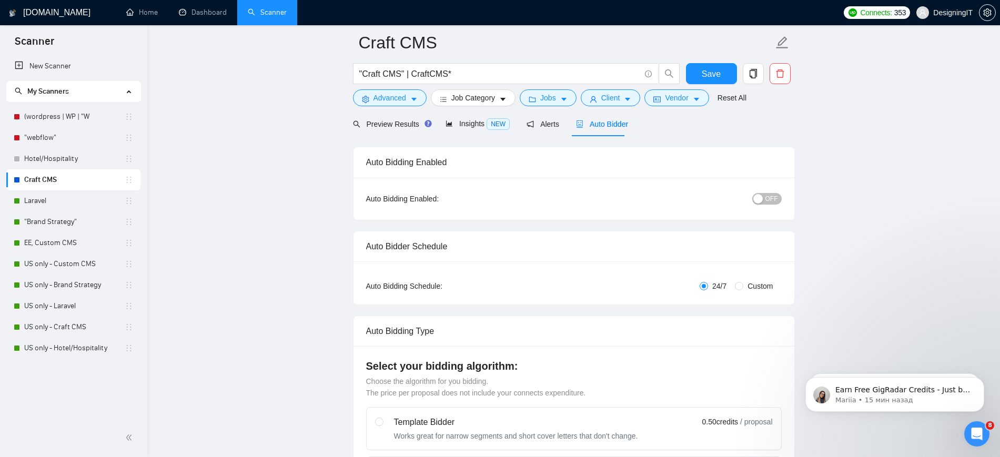
scroll to position [0, 0]
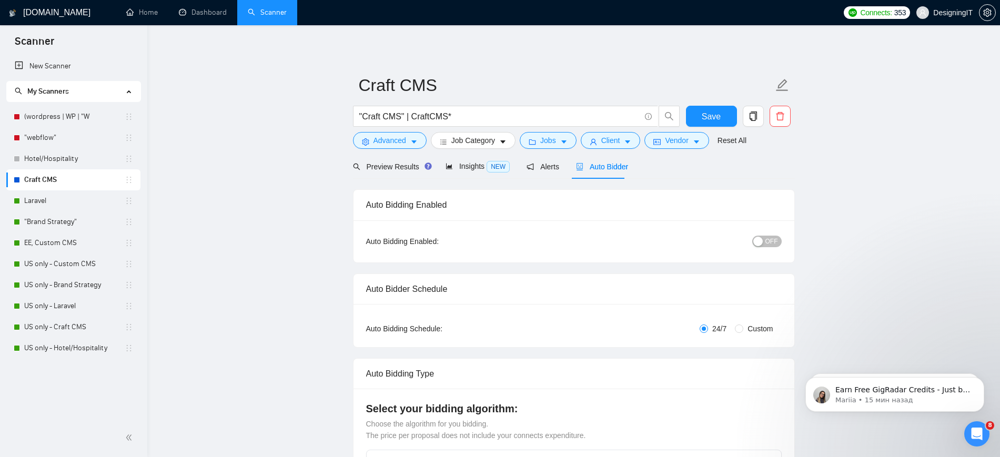
click at [772, 240] on span "OFF" at bounding box center [771, 242] width 13 height 12
click at [721, 115] on button "Save" at bounding box center [711, 116] width 51 height 21
click at [52, 156] on link "Hotel/Hospitality" at bounding box center [74, 158] width 100 height 21
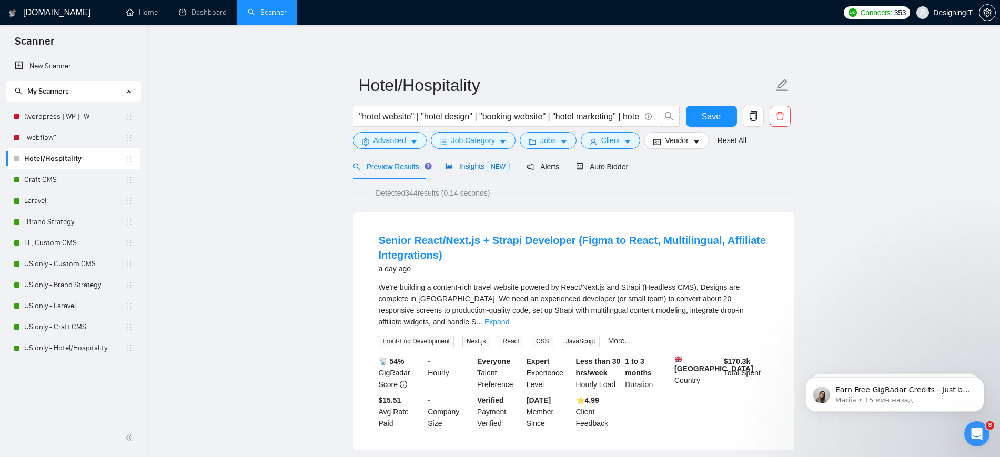
click at [460, 169] on span "Insights NEW" at bounding box center [478, 166] width 64 height 8
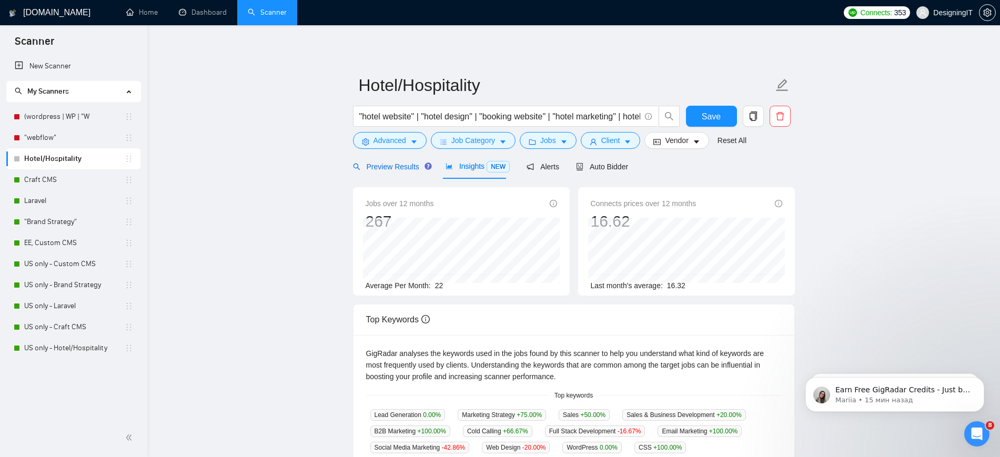
click at [405, 166] on span "Preview Results" at bounding box center [391, 167] width 76 height 8
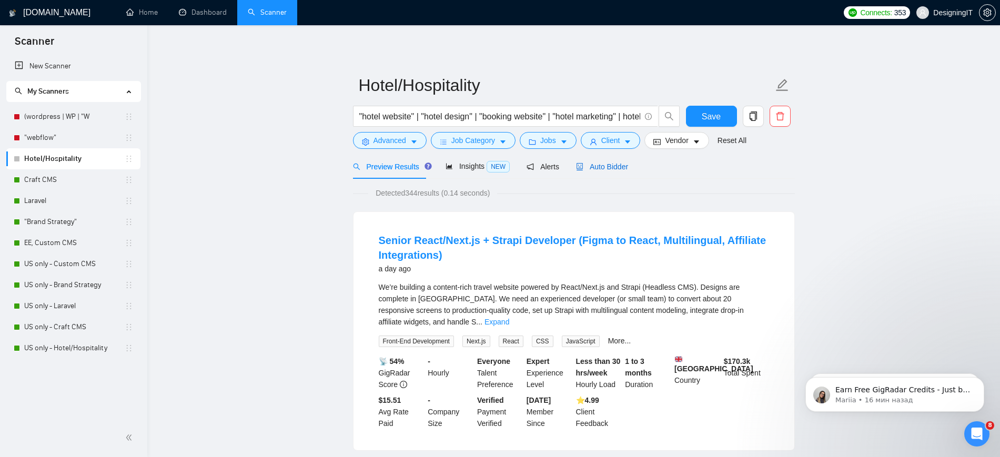
click at [604, 165] on span "Auto Bidder" at bounding box center [602, 167] width 52 height 8
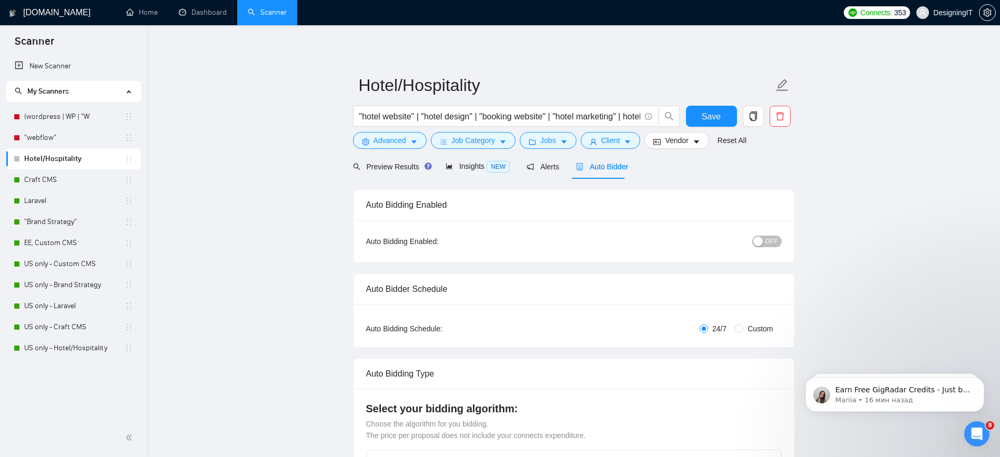
click at [766, 237] on span "OFF" at bounding box center [771, 242] width 13 height 12
click at [713, 108] on button "Save" at bounding box center [711, 116] width 51 height 21
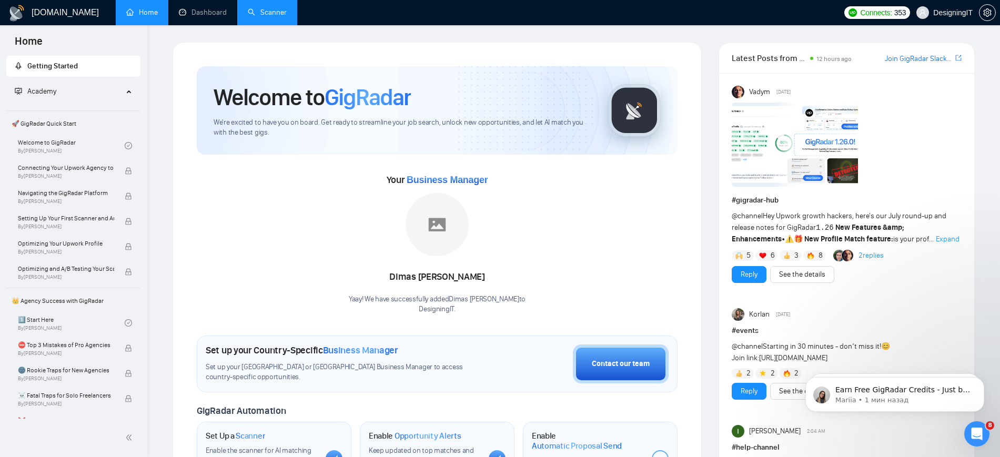
click at [272, 16] on link "Scanner" at bounding box center [267, 12] width 39 height 9
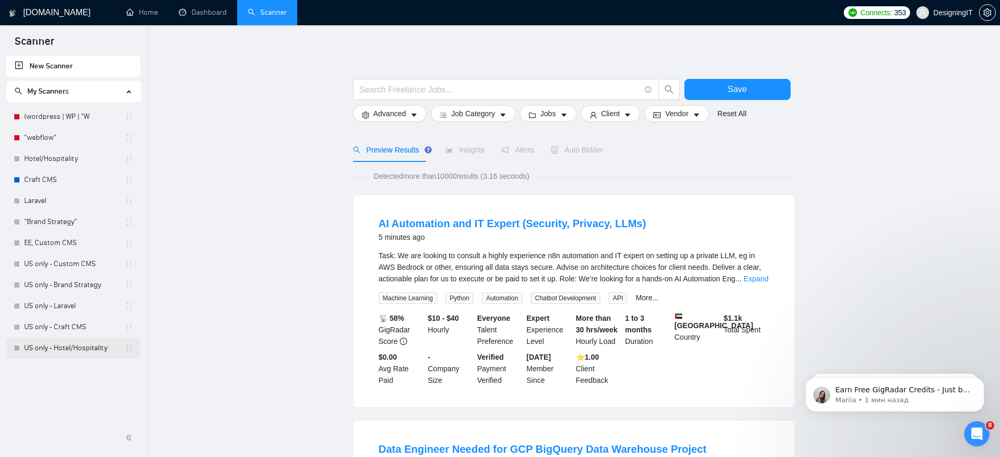
click at [70, 349] on link "US only - Hotel/Hospitality" at bounding box center [74, 348] width 100 height 21
